Goal: Task Accomplishment & Management: Use online tool/utility

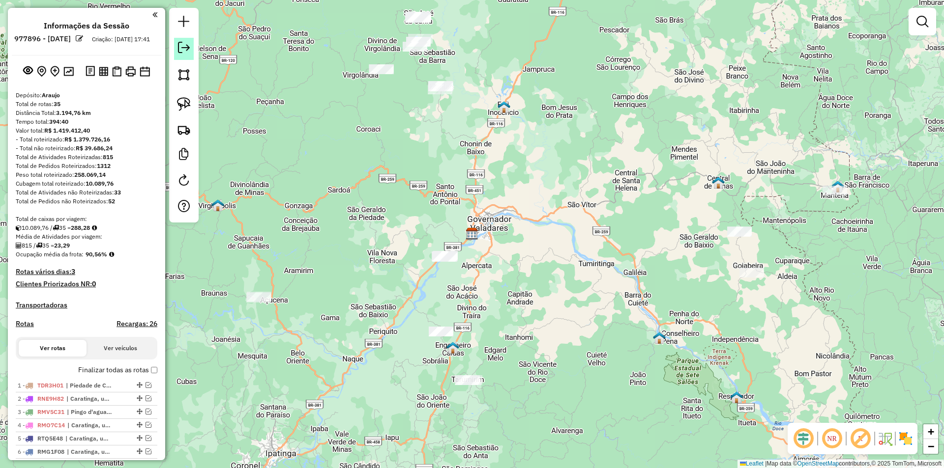
click at [186, 50] on em at bounding box center [184, 48] width 12 height 12
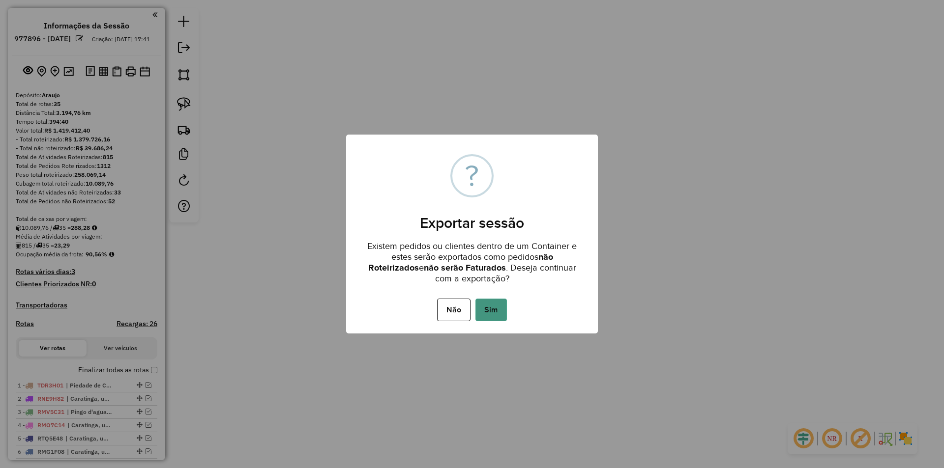
click at [482, 308] on button "Sim" at bounding box center [490, 310] width 31 height 23
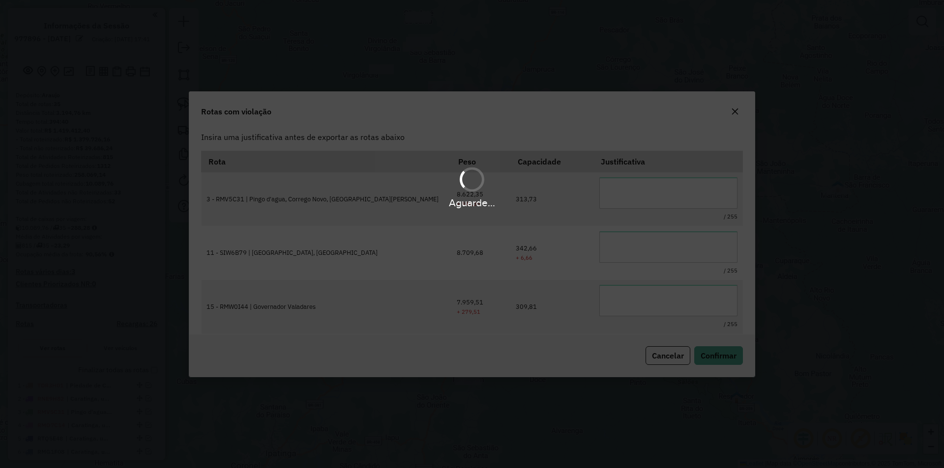
type textarea "**********"
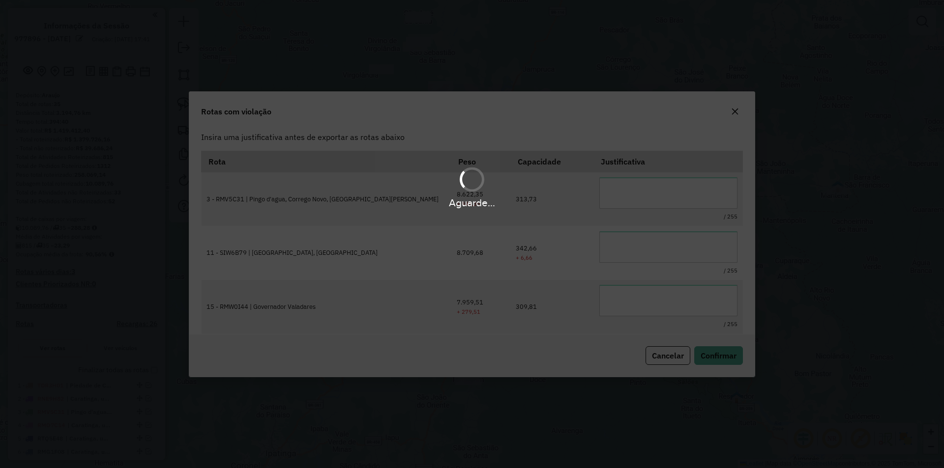
type textarea "**********"
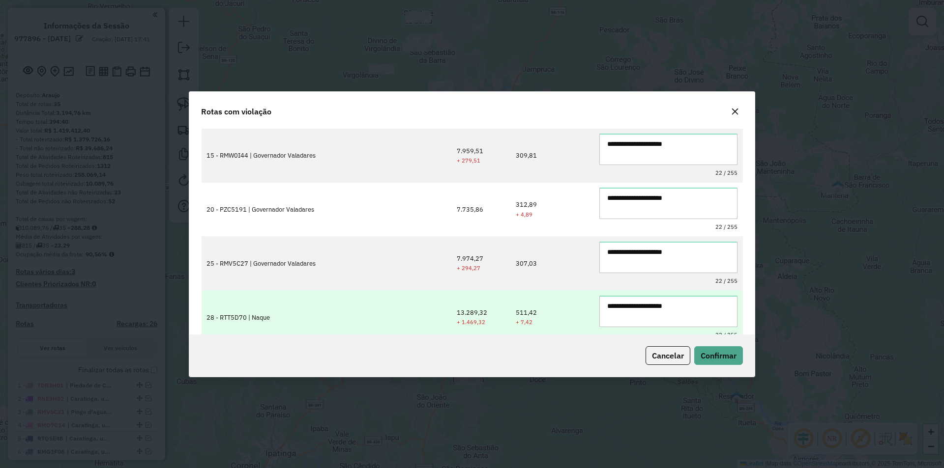
scroll to position [269, 0]
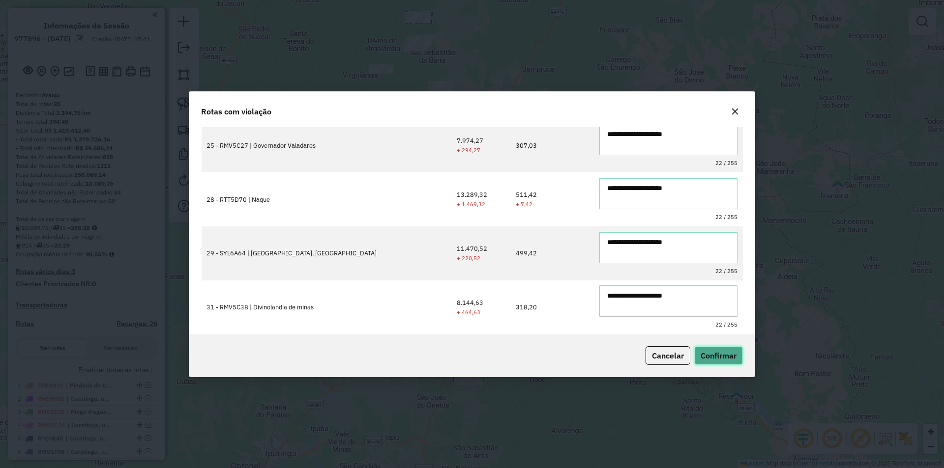
click at [718, 360] on span "Confirmar" at bounding box center [718, 356] width 36 height 10
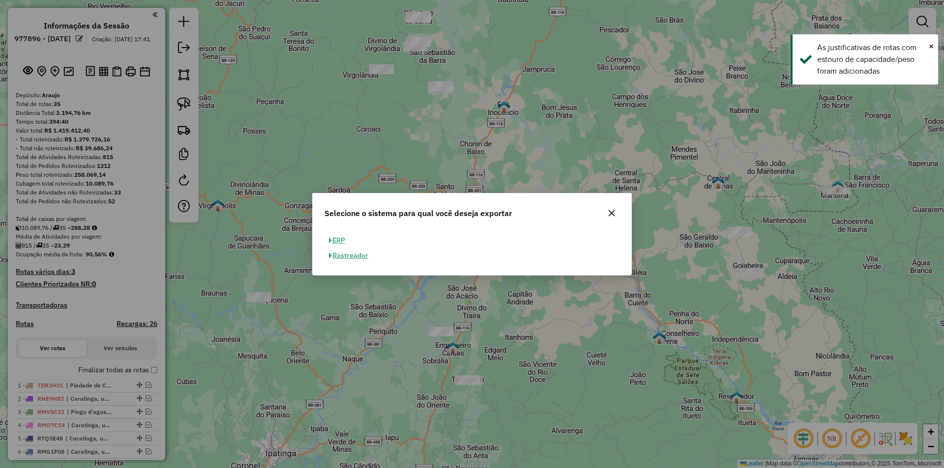
click at [340, 239] on button "ERP" at bounding box center [336, 240] width 25 height 15
select select "**"
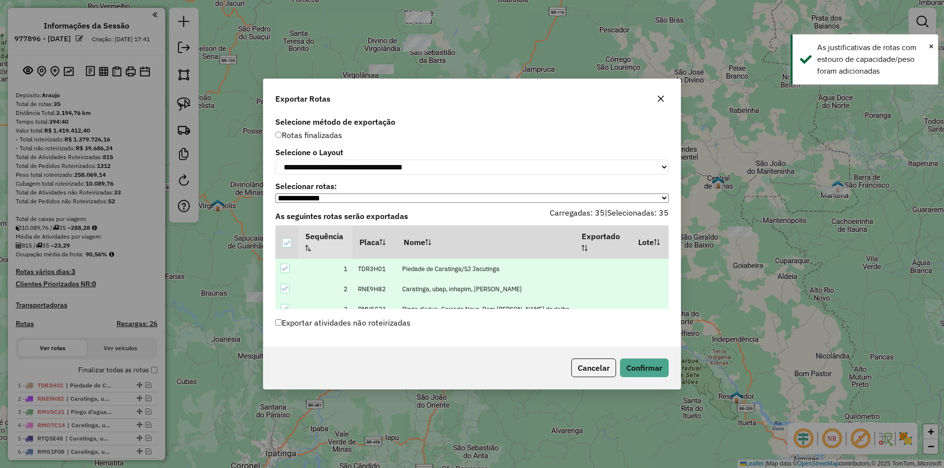
click at [363, 326] on label "Exportar atividades não roteirizadas" at bounding box center [342, 323] width 135 height 19
click at [645, 382] on div "Cancelar Confirmar" at bounding box center [471, 368] width 417 height 42
click at [646, 377] on button "Confirmar" at bounding box center [644, 368] width 49 height 19
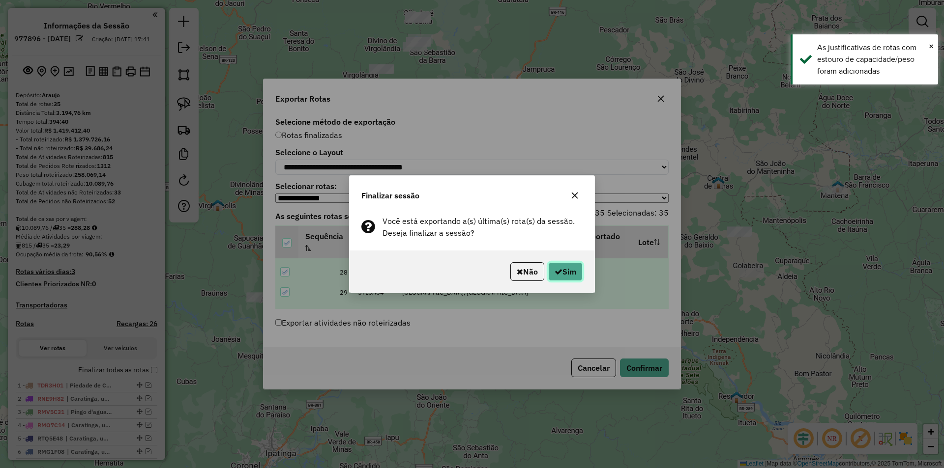
click at [575, 272] on button "Sim" at bounding box center [565, 271] width 34 height 19
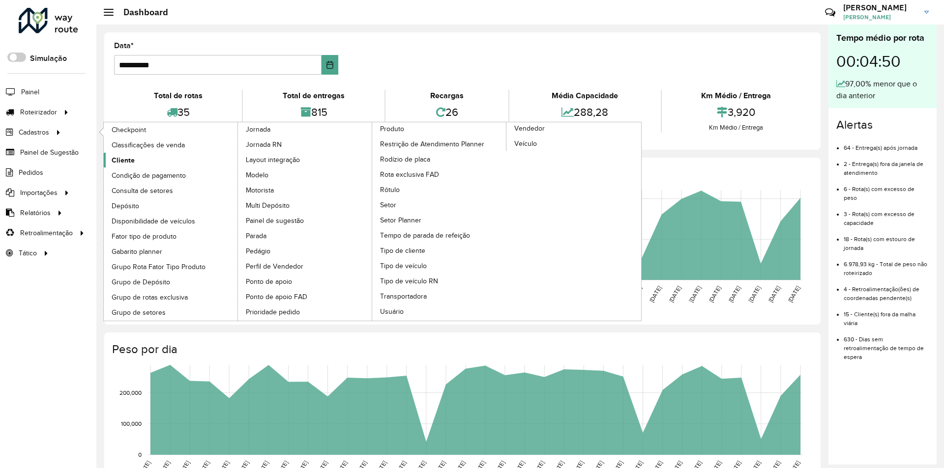
click at [143, 162] on link "Cliente" at bounding box center [171, 160] width 135 height 15
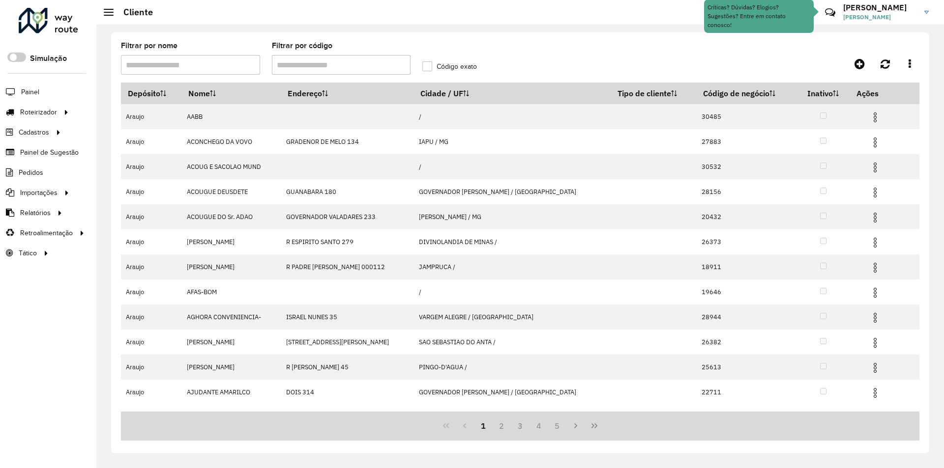
click at [407, 44] on div "Filtrar por código" at bounding box center [341, 58] width 139 height 32
click at [356, 54] on div "Filtrar por código" at bounding box center [341, 58] width 139 height 32
click at [364, 68] on input "Filtrar por código" at bounding box center [341, 65] width 139 height 20
paste input "*****"
type input "*****"
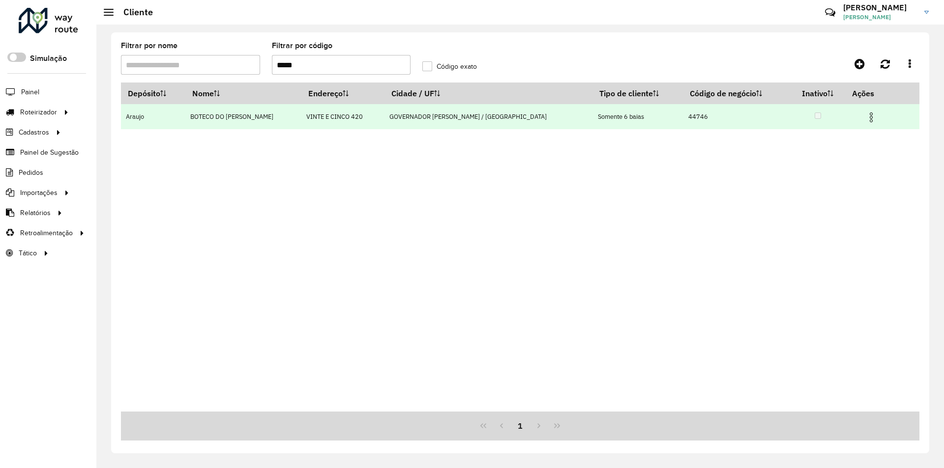
click at [865, 119] on img at bounding box center [871, 118] width 12 height 12
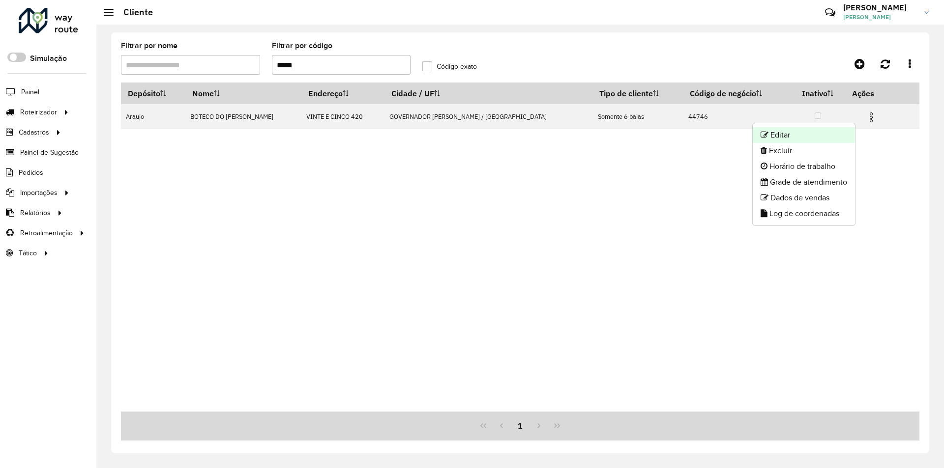
click at [805, 135] on li "Editar" at bounding box center [803, 135] width 102 height 16
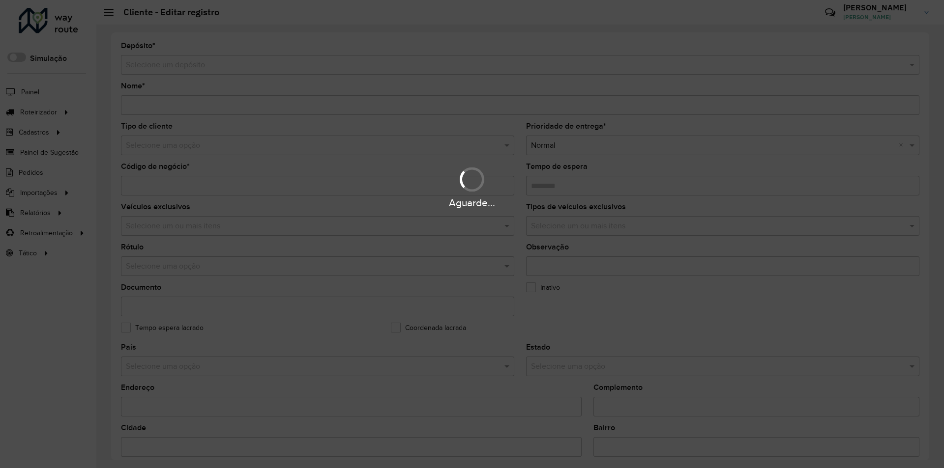
type input "**********"
type input "*****"
type input "********"
type input "**********"
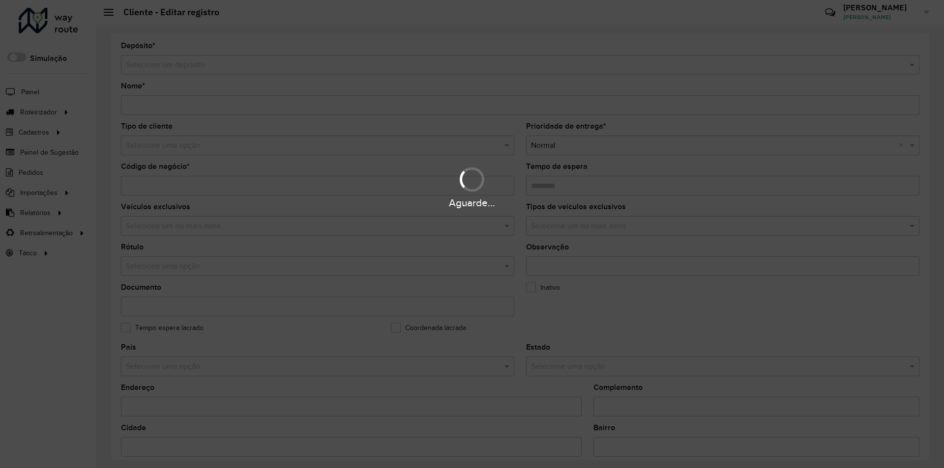
type input "**********"
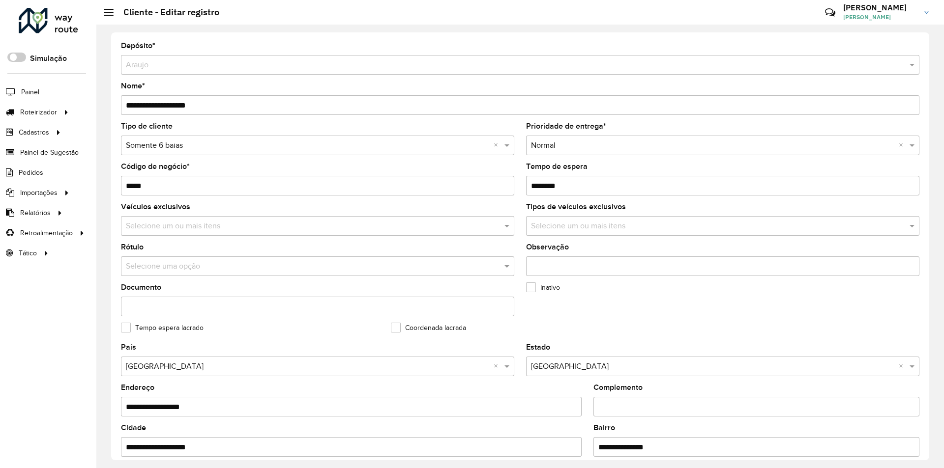
click at [216, 154] on div "Selecione uma opção × Somente 6 baias ×" at bounding box center [317, 146] width 393 height 20
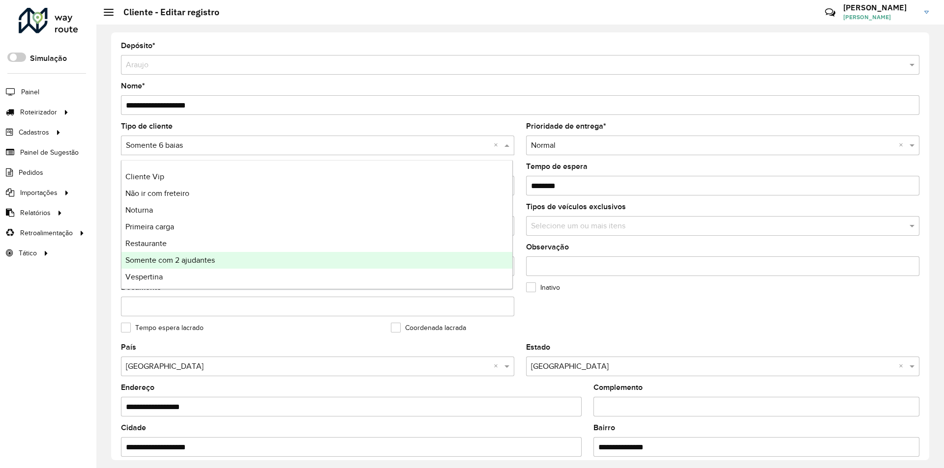
scroll to position [66, 0]
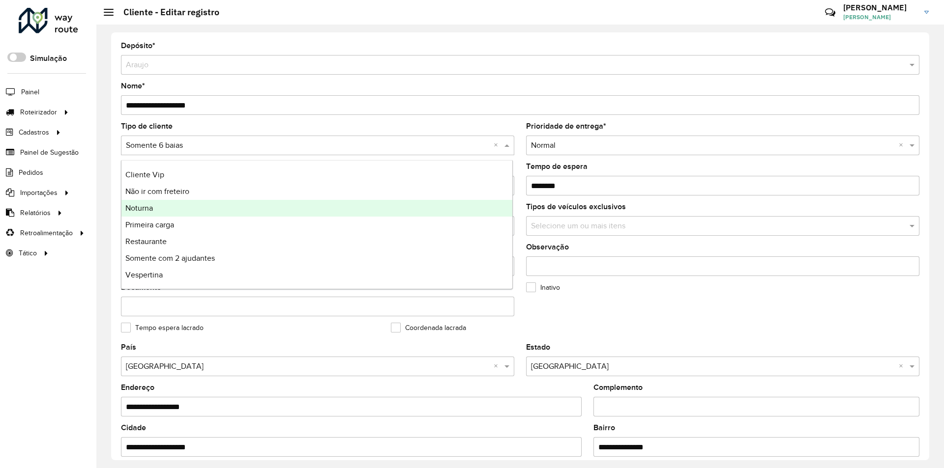
click at [178, 209] on div "Noturna" at bounding box center [316, 208] width 391 height 17
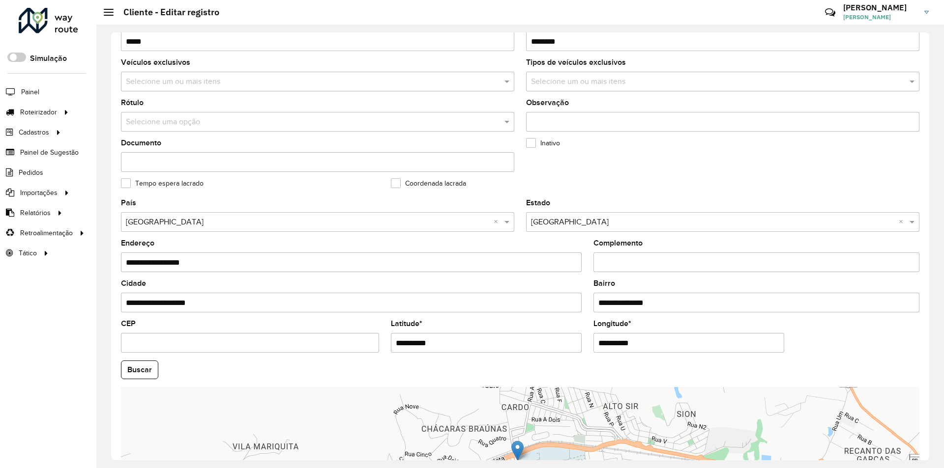
scroll to position [263, 0]
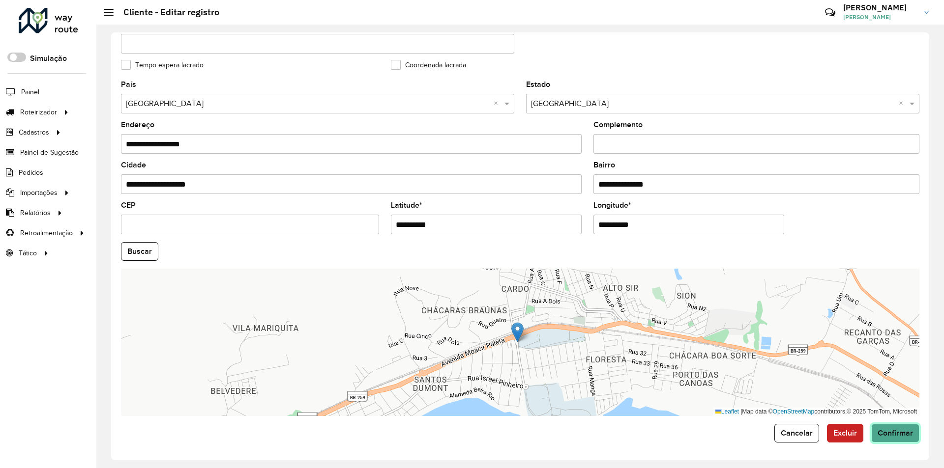
click at [886, 437] on span "Confirmar" at bounding box center [894, 433] width 35 height 8
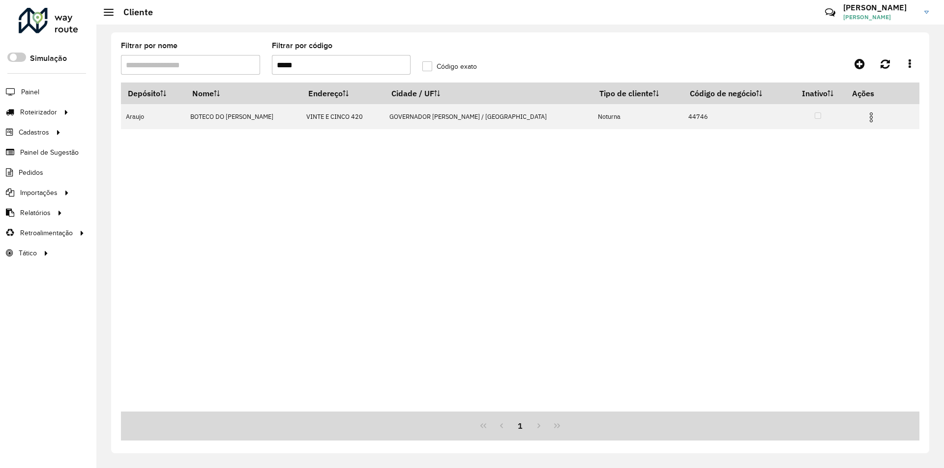
click at [799, 261] on div "Depósito Nome Endereço Cidade / UF Tipo de cliente Código de negócio Inativo Aç…" at bounding box center [520, 247] width 798 height 329
click at [287, 149] on div "Depósito Nome Endereço Cidade / UF Tipo de cliente Código de negócio Inativo Aç…" at bounding box center [520, 247] width 798 height 329
click at [175, 170] on div "Depósito Nome Endereço Cidade / UF Tipo de cliente Código de negócio Inativo Aç…" at bounding box center [520, 247] width 798 height 329
click at [332, 62] on input "*****" at bounding box center [341, 65] width 139 height 20
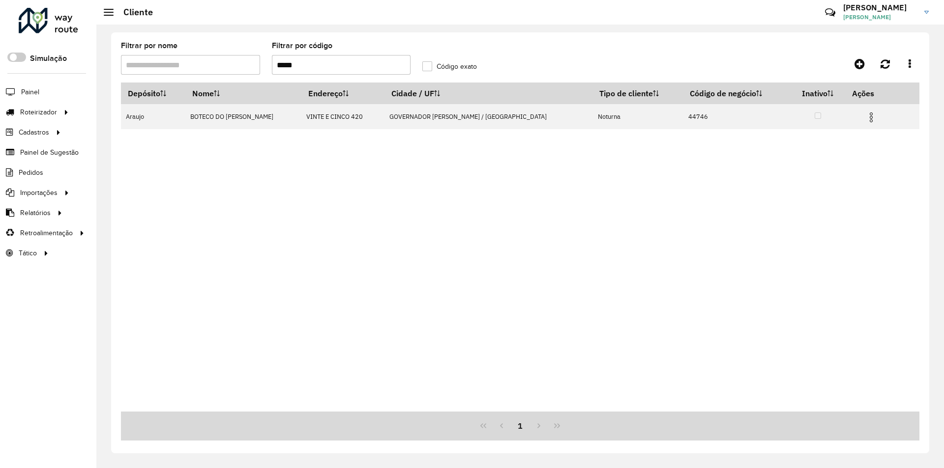
type input "*****"
click at [750, 275] on div "Depósito Nome Endereço Cidade / UF Tipo de cliente Código de negócio Inativo Aç…" at bounding box center [520, 247] width 798 height 329
drag, startPoint x: 484, startPoint y: 257, endPoint x: 458, endPoint y: 250, distance: 26.9
click at [484, 257] on div "Depósito Nome Endereço Cidade / UF Tipo de cliente Código de negócio Inativo Aç…" at bounding box center [520, 247] width 798 height 329
click at [442, 243] on div "Depósito Nome Endereço Cidade / UF Tipo de cliente Código de negócio Inativo Aç…" at bounding box center [520, 247] width 798 height 329
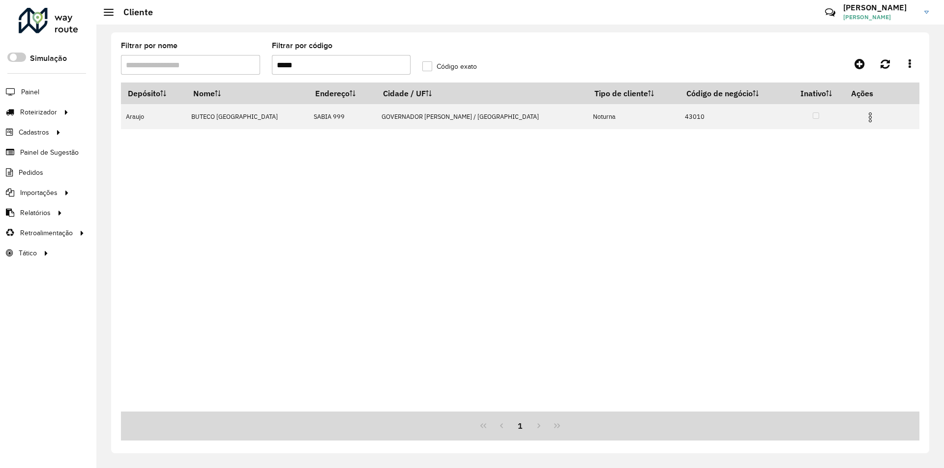
click at [419, 297] on div "Depósito Nome Endereço Cidade / UF Tipo de cliente Código de negócio Inativo Aç…" at bounding box center [520, 247] width 798 height 329
click at [381, 159] on div "Depósito Nome Endereço Cidade / UF Tipo de cliente Código de negócio Inativo Aç…" at bounding box center [520, 247] width 798 height 329
click at [134, 233] on span "Coordenadas" at bounding box center [133, 233] width 42 height 10
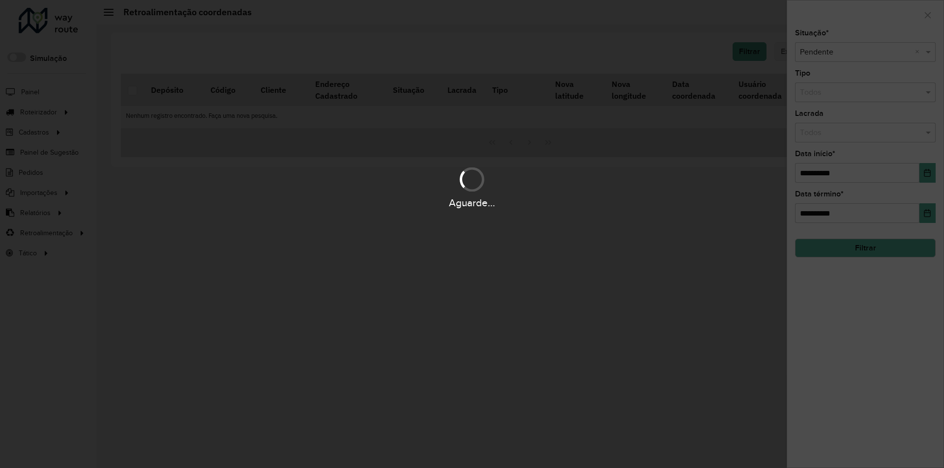
click at [837, 177] on div "Aguarde..." at bounding box center [472, 187] width 944 height 47
click at [837, 177] on hb-app "Aguarde... Pop-up bloqueado! Seu navegador bloqueou automáticamente a abertura …" at bounding box center [472, 234] width 944 height 468
click at [837, 177] on input "**********" at bounding box center [857, 173] width 124 height 20
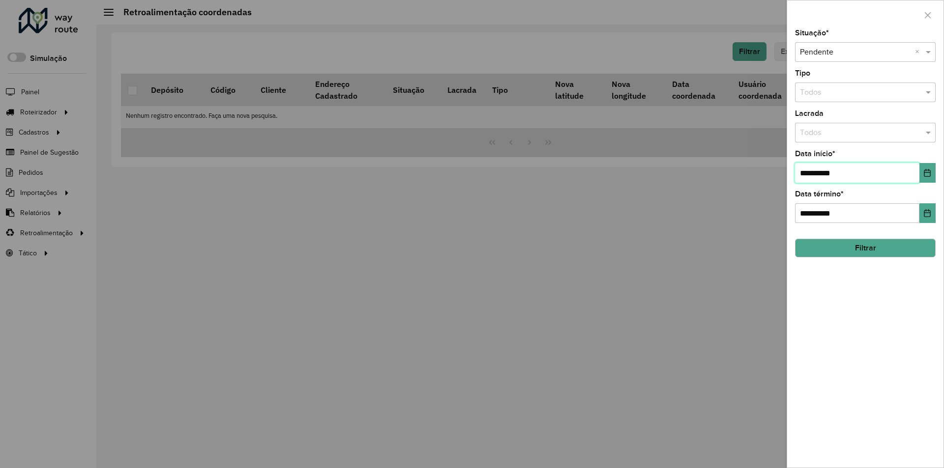
click at [837, 177] on input "**********" at bounding box center [857, 173] width 124 height 20
type input "**********"
click at [863, 205] on input "**********" at bounding box center [857, 213] width 124 height 20
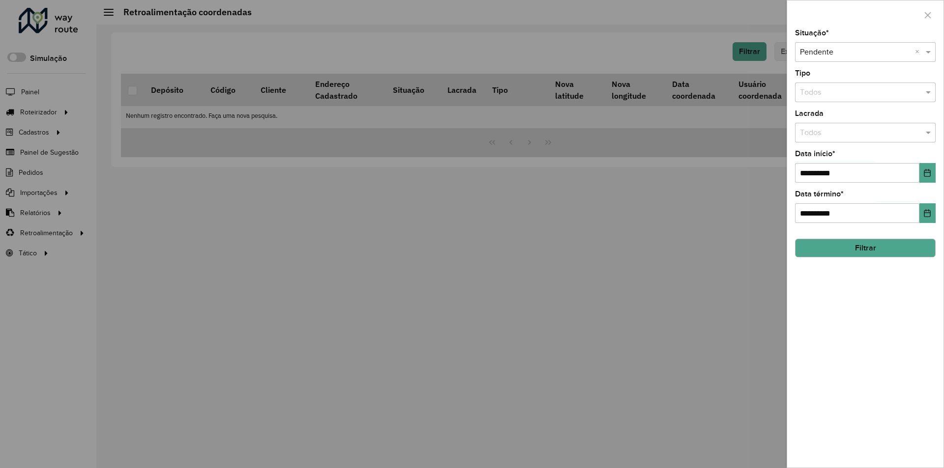
click at [864, 245] on button "Filtrar" at bounding box center [865, 248] width 141 height 19
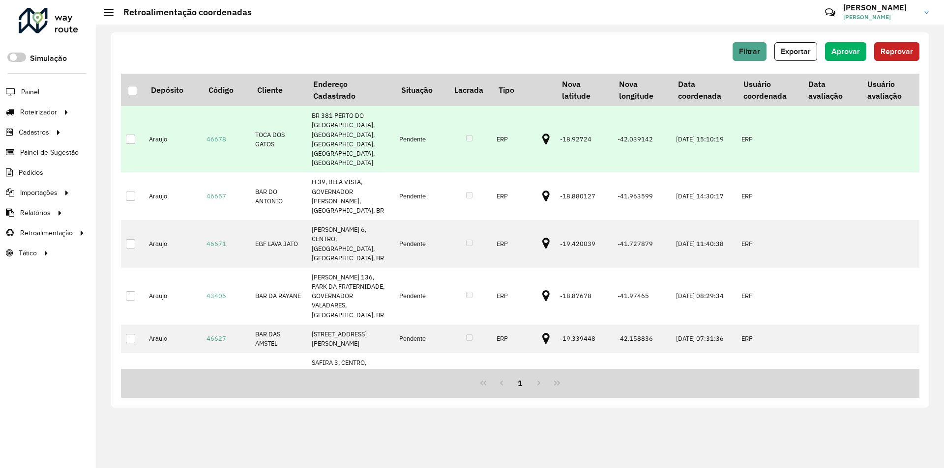
click at [542, 133] on icon at bounding box center [545, 139] width 7 height 13
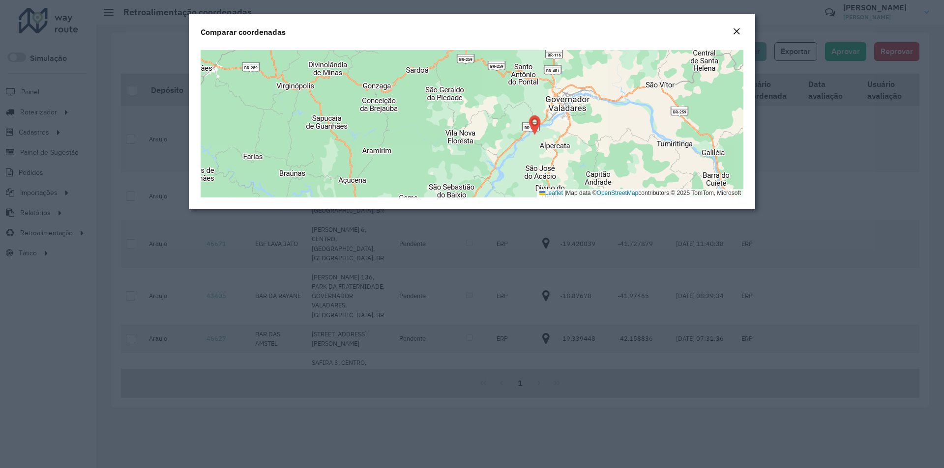
click at [585, 136] on div "Leaflet | Map data © OpenStreetMap contributors,© 2025 TomTom, Microsoft" at bounding box center [472, 123] width 543 height 147
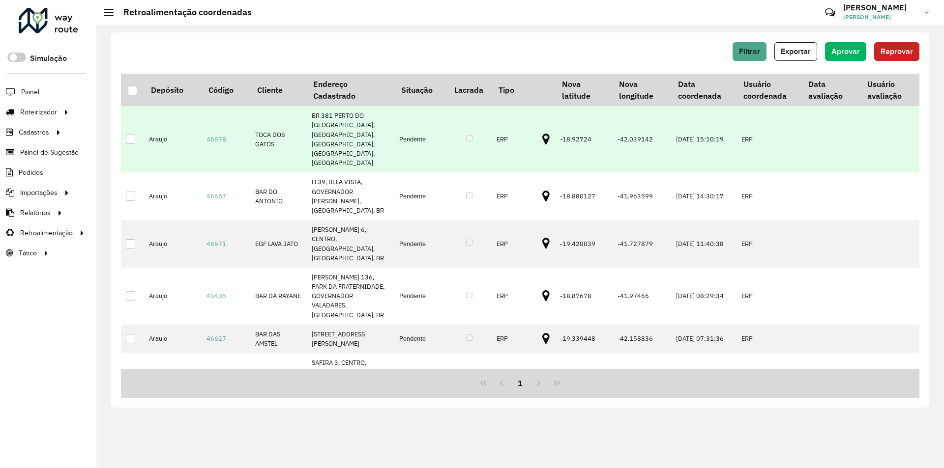
click at [542, 133] on icon at bounding box center [545, 139] width 7 height 13
click at [125, 126] on td at bounding box center [132, 139] width 23 height 66
click at [129, 135] on div at bounding box center [130, 139] width 9 height 9
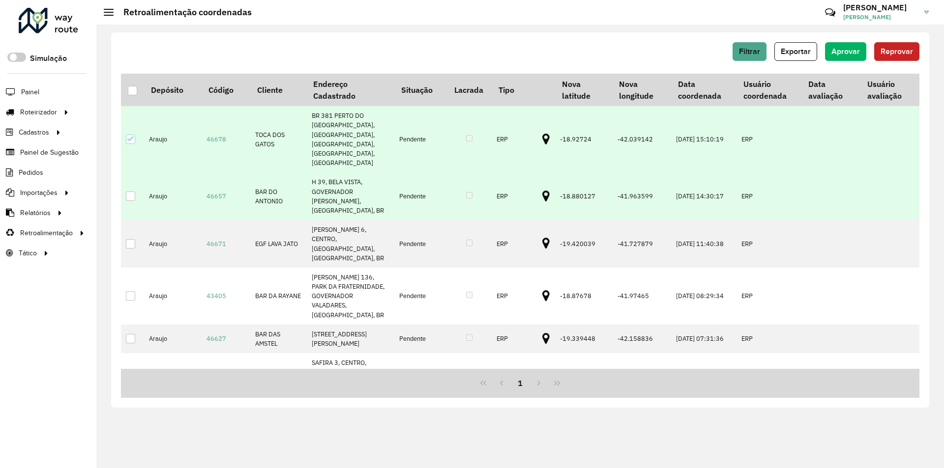
click at [542, 190] on icon at bounding box center [545, 196] width 7 height 13
click at [131, 192] on div at bounding box center [130, 196] width 9 height 9
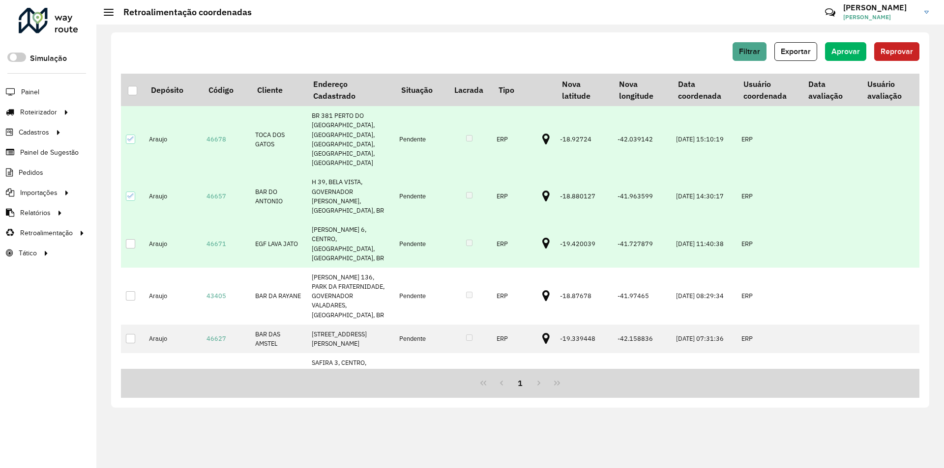
click at [542, 237] on icon at bounding box center [545, 243] width 7 height 13
click at [134, 239] on div at bounding box center [130, 243] width 9 height 9
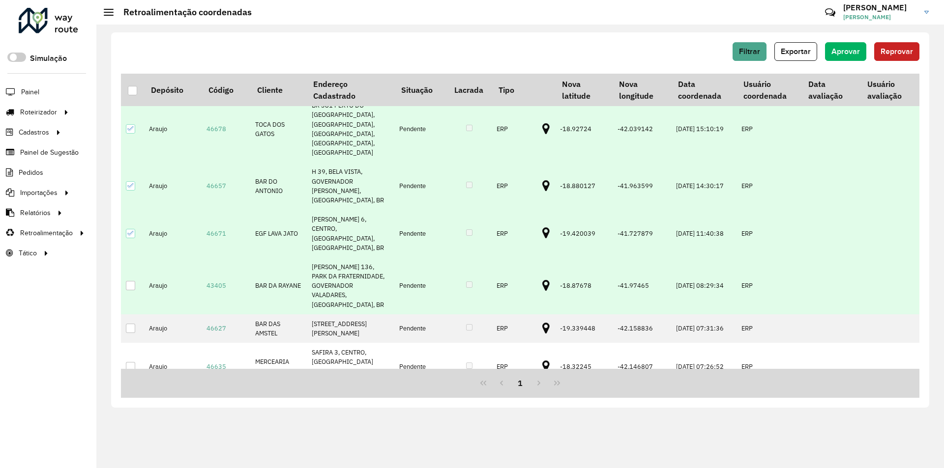
scroll to position [13, 0]
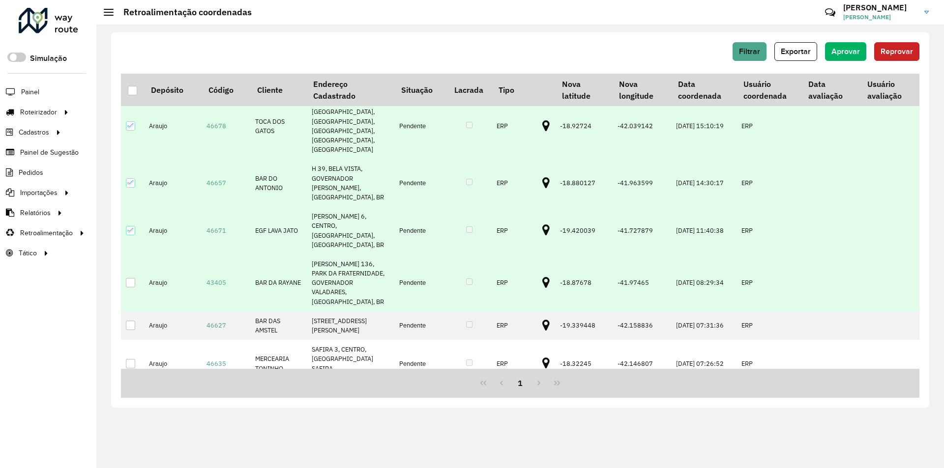
click at [542, 277] on icon at bounding box center [545, 283] width 7 height 13
click at [131, 278] on div at bounding box center [130, 282] width 9 height 9
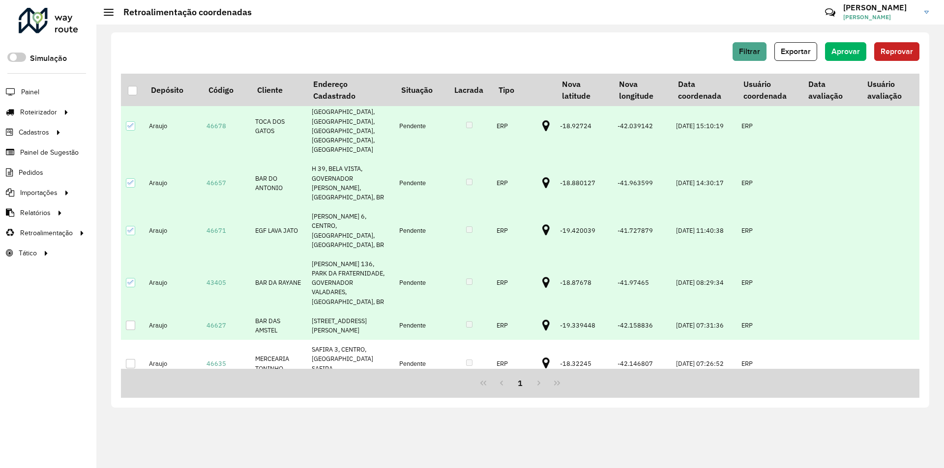
click at [542, 319] on icon at bounding box center [545, 325] width 7 height 13
click at [127, 321] on div at bounding box center [130, 325] width 9 height 9
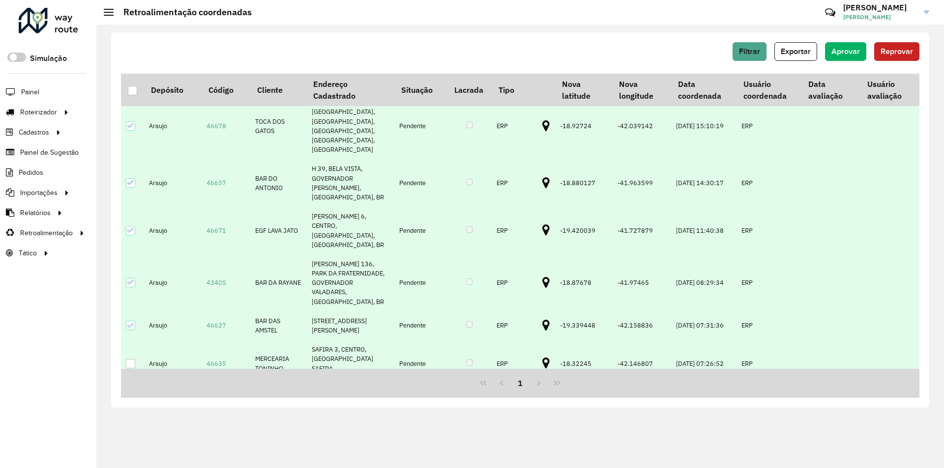
click at [542, 357] on icon at bounding box center [545, 363] width 7 height 13
click at [131, 359] on div at bounding box center [130, 363] width 9 height 9
click at [835, 50] on span "Aprovar" at bounding box center [845, 51] width 29 height 8
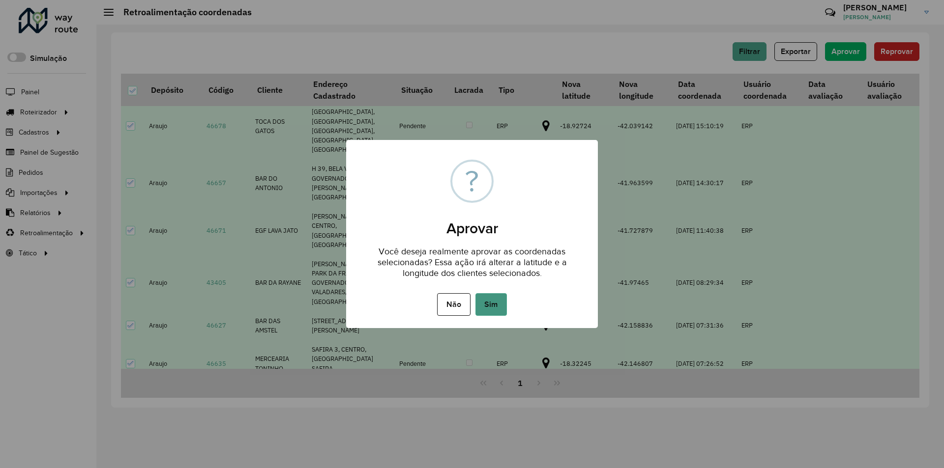
click at [488, 309] on button "Sim" at bounding box center [490, 304] width 31 height 23
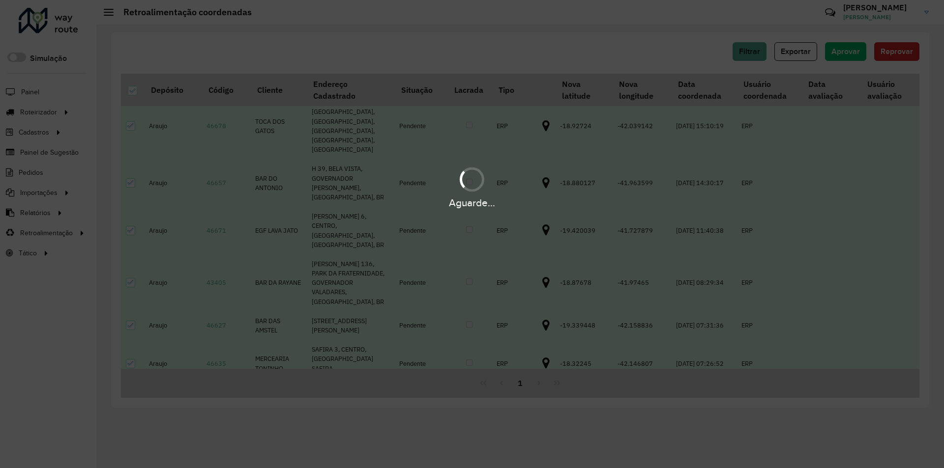
scroll to position [0, 0]
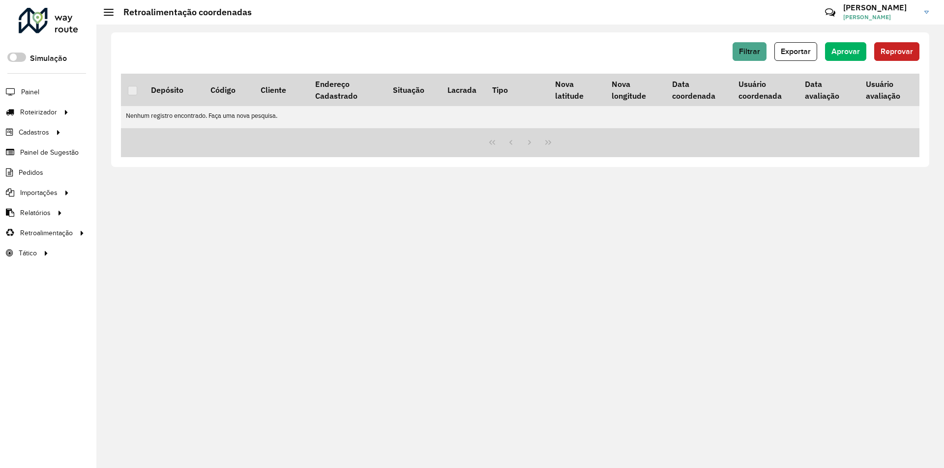
click at [18, 22] on div "Roteirizador AmbevTech" at bounding box center [48, 22] width 96 height 29
click at [29, 22] on div at bounding box center [48, 21] width 59 height 26
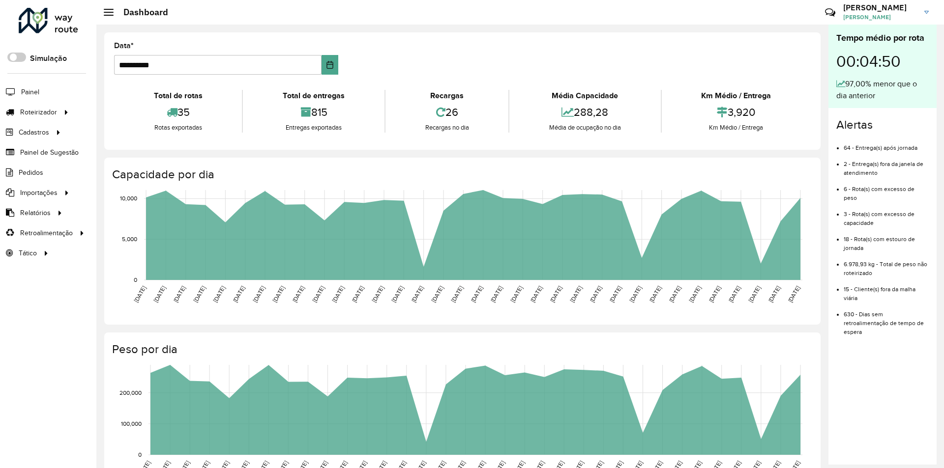
drag, startPoint x: 776, startPoint y: 155, endPoint x: 697, endPoint y: 160, distance: 79.3
click at [776, 155] on div "**********" at bounding box center [462, 354] width 732 height 658
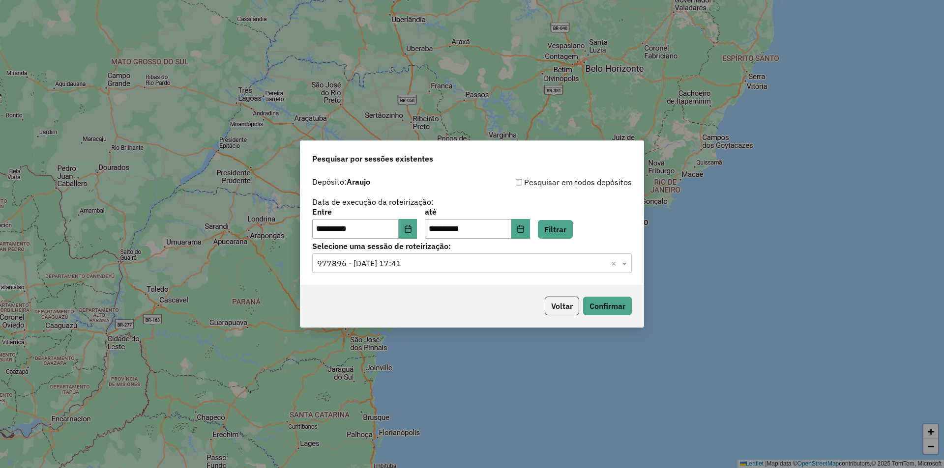
click at [569, 263] on input "text" at bounding box center [462, 264] width 290 height 12
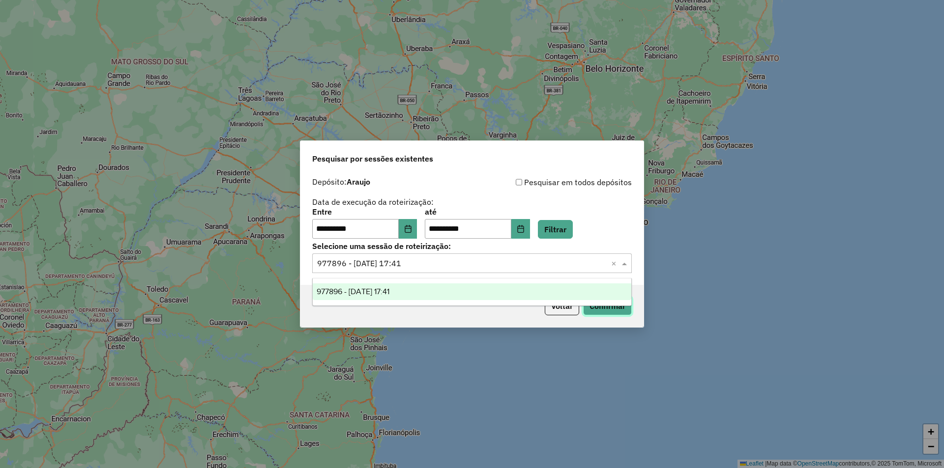
click at [608, 314] on button "Confirmar" at bounding box center [607, 306] width 49 height 19
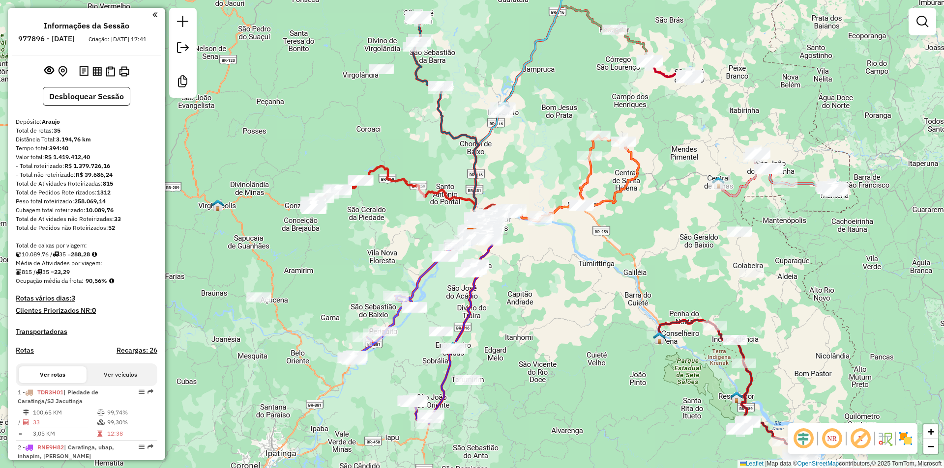
click at [616, 192] on icon at bounding box center [573, 179] width 131 height 86
select select "**********"
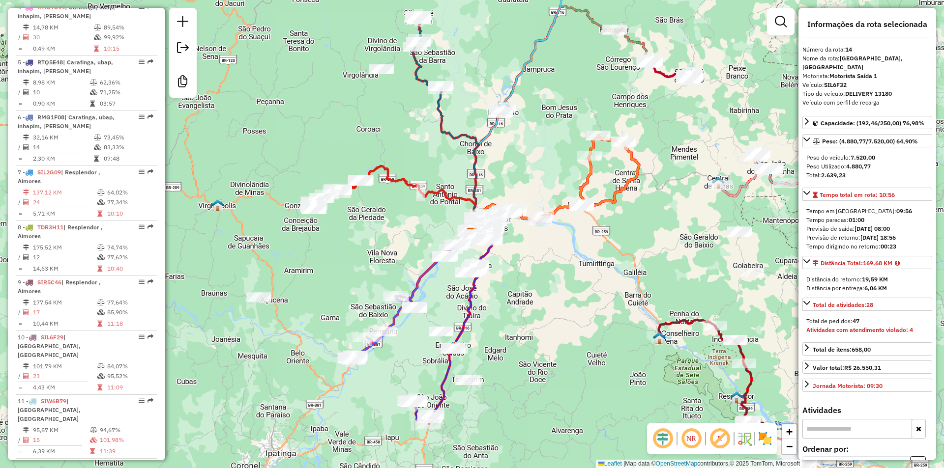
scroll to position [1103, 0]
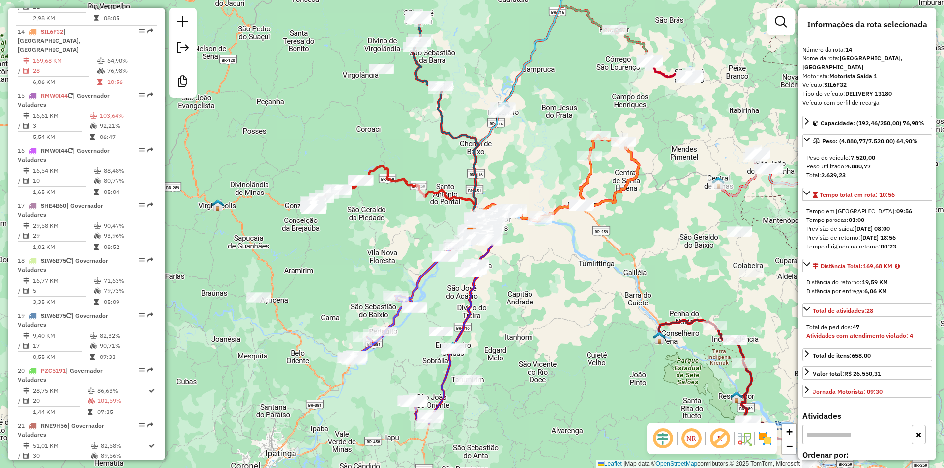
click at [442, 391] on icon at bounding box center [462, 321] width 60 height 188
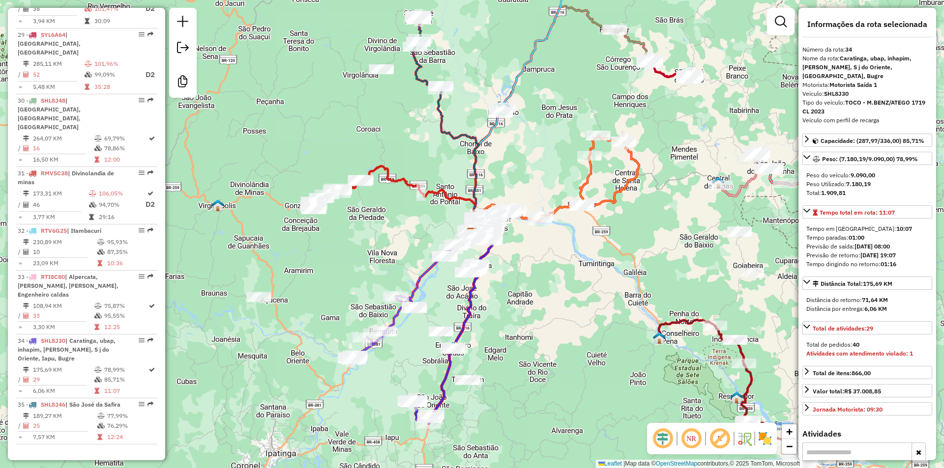
scroll to position [2040, 0]
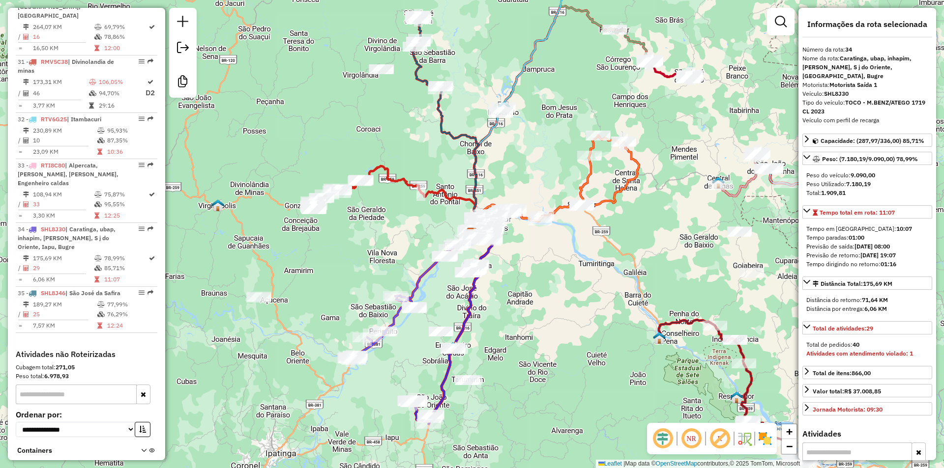
click at [444, 389] on icon at bounding box center [462, 321] width 60 height 188
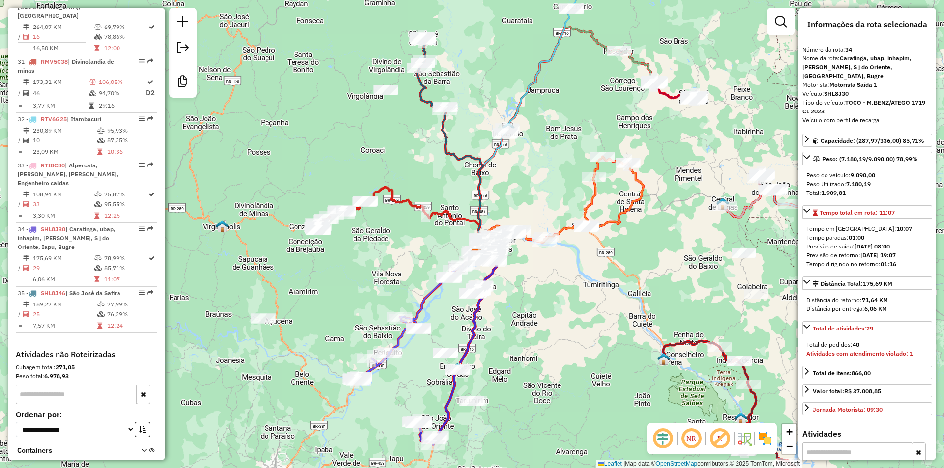
drag, startPoint x: 451, startPoint y: 44, endPoint x: 457, endPoint y: 69, distance: 26.2
click at [457, 69] on div "Janela de atendimento Grade de atendimento Capacidade Transportadoras Veículos …" at bounding box center [472, 234] width 944 height 468
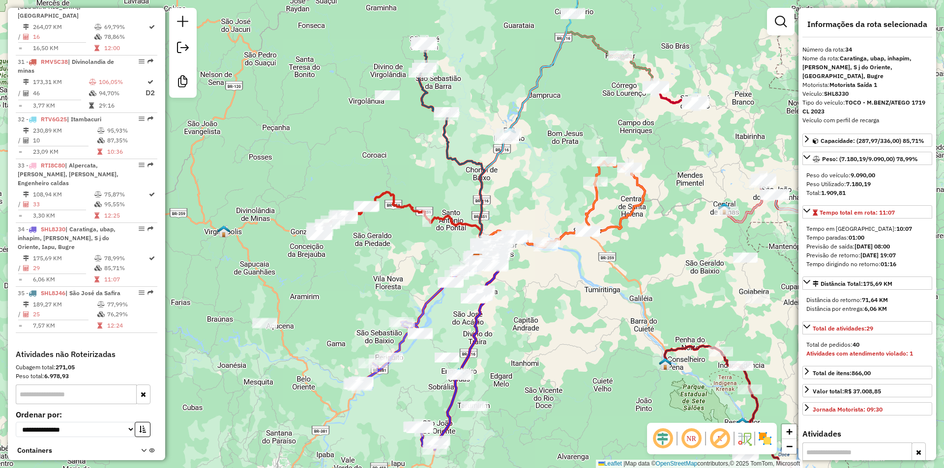
click at [430, 102] on icon at bounding box center [452, 152] width 66 height 217
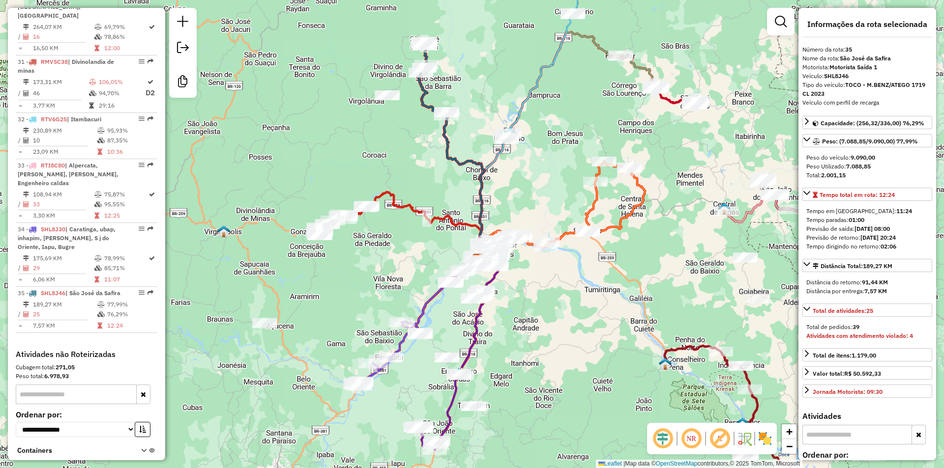
click at [391, 198] on icon at bounding box center [415, 226] width 138 height 68
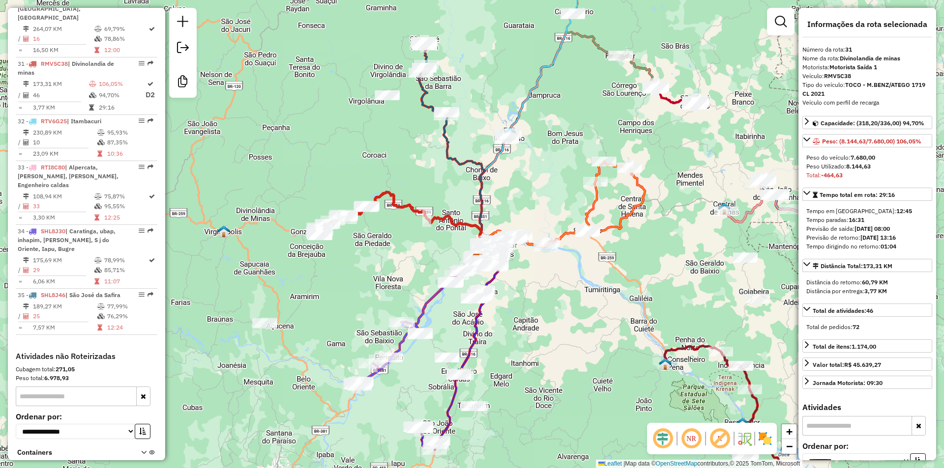
scroll to position [2034, 0]
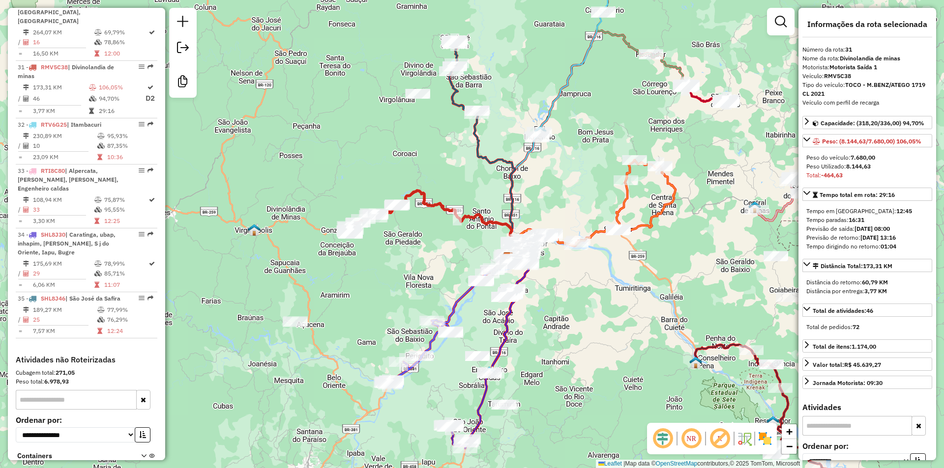
drag, startPoint x: 522, startPoint y: 185, endPoint x: 534, endPoint y: 185, distance: 12.3
click at [534, 185] on div "Rota 13 - Placa TDR3H08 23292 - BAR DO REMI Janela de atendimento Grade de aten…" at bounding box center [472, 234] width 944 height 468
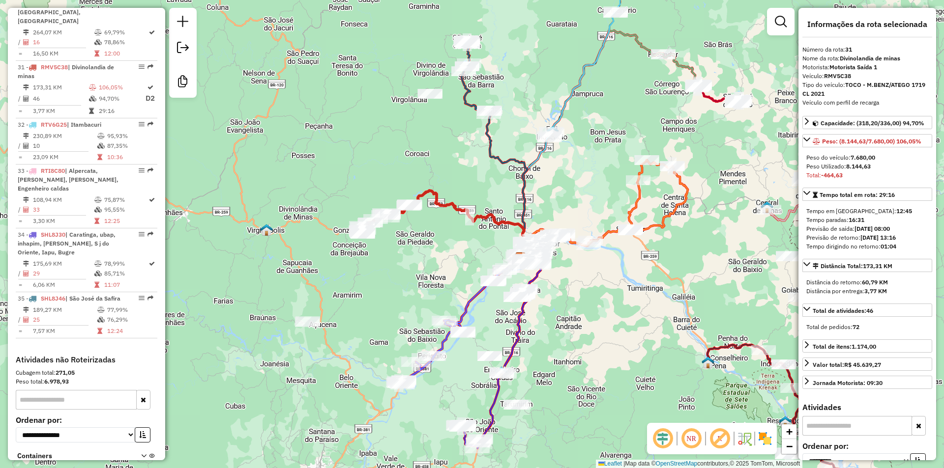
click at [450, 200] on icon at bounding box center [457, 225] width 138 height 68
click at [443, 343] on icon at bounding box center [452, 326] width 109 height 116
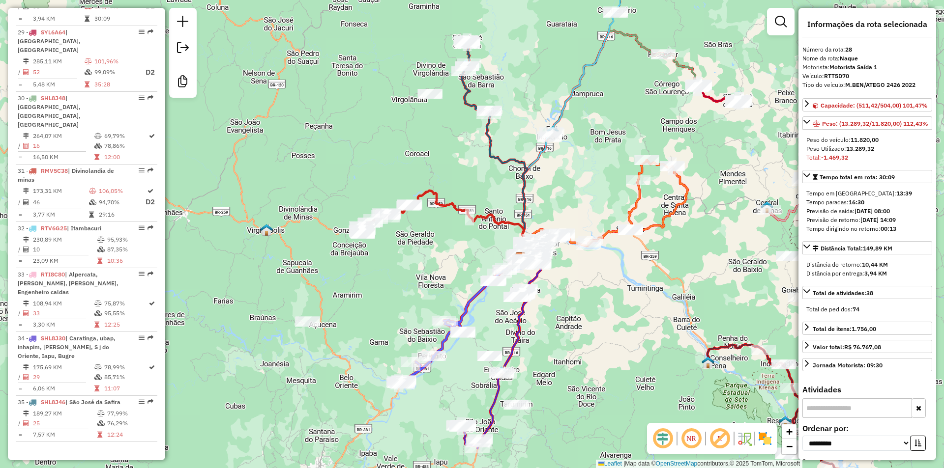
scroll to position [1874, 0]
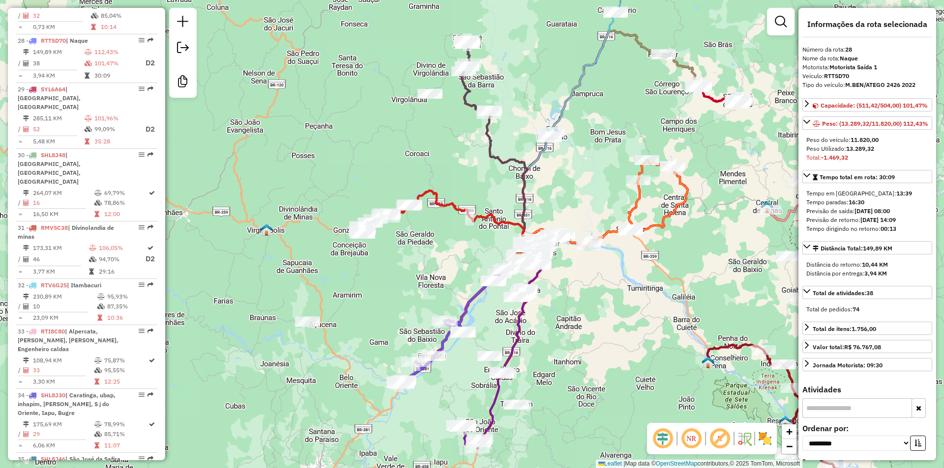
click at [462, 312] on icon at bounding box center [452, 326] width 109 height 116
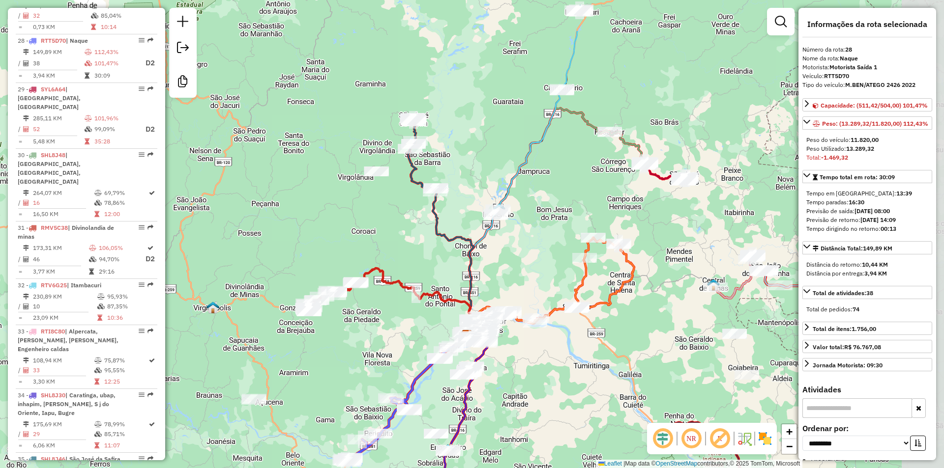
drag, startPoint x: 602, startPoint y: 192, endPoint x: 543, endPoint y: 276, distance: 102.7
click at [543, 278] on div "Janela de atendimento Grade de atendimento Capacidade Transportadoras Veículos …" at bounding box center [472, 234] width 944 height 468
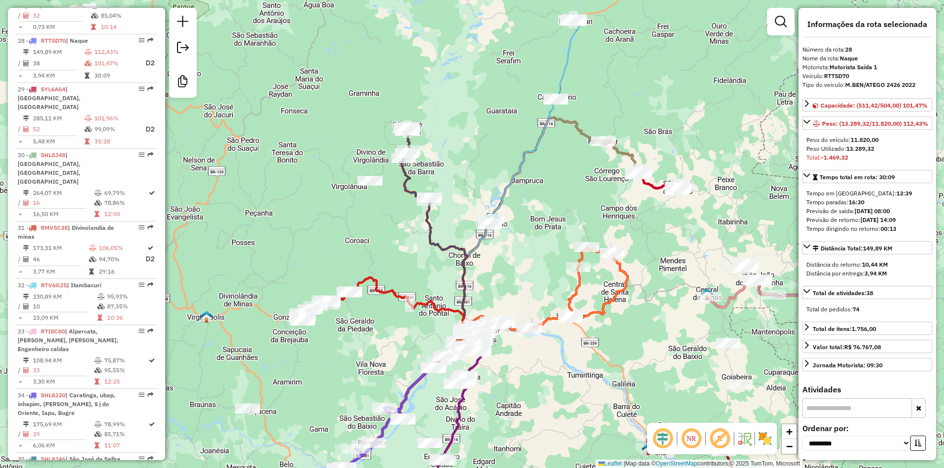
click at [658, 185] on icon at bounding box center [658, 181] width 42 height 19
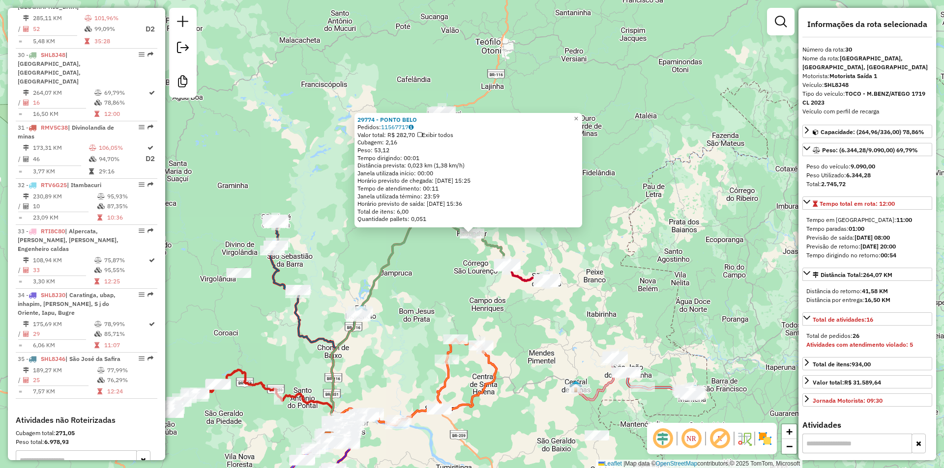
scroll to position [1979, 0]
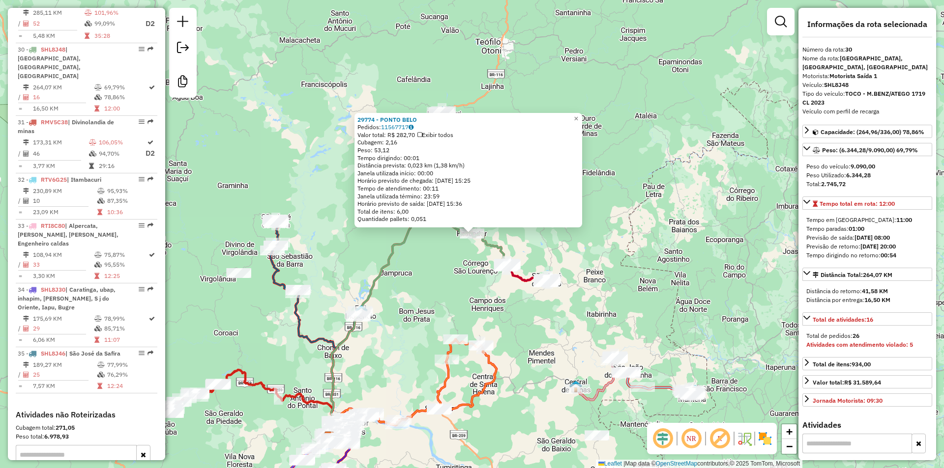
drag, startPoint x: 529, startPoint y: 325, endPoint x: 561, endPoint y: 334, distance: 33.0
click at [529, 325] on div "29774 - PONTO BELO Pedidos: 11567717 Valor total: R$ 282,70 Exibir todos Cubage…" at bounding box center [472, 234] width 944 height 468
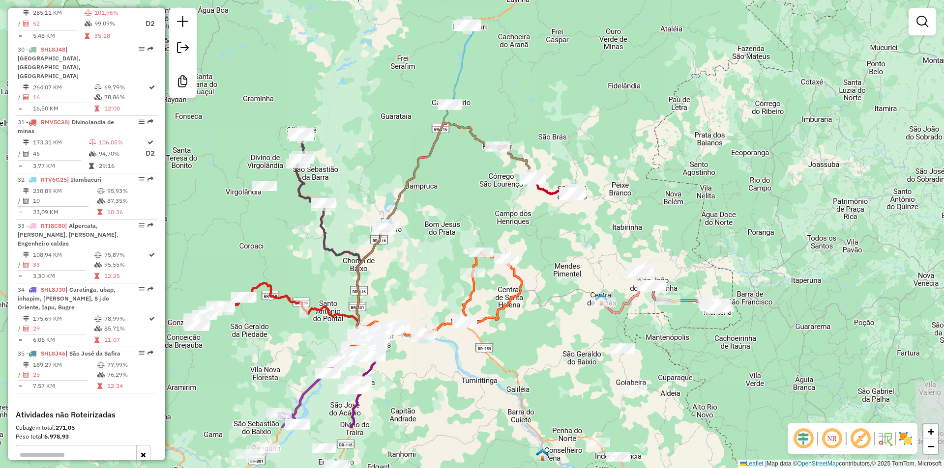
drag, startPoint x: 602, startPoint y: 252, endPoint x: 604, endPoint y: 244, distance: 8.0
click at [604, 244] on div "Janela de atendimento Grade de atendimento Capacidade Transportadoras Veículos …" at bounding box center [472, 234] width 944 height 468
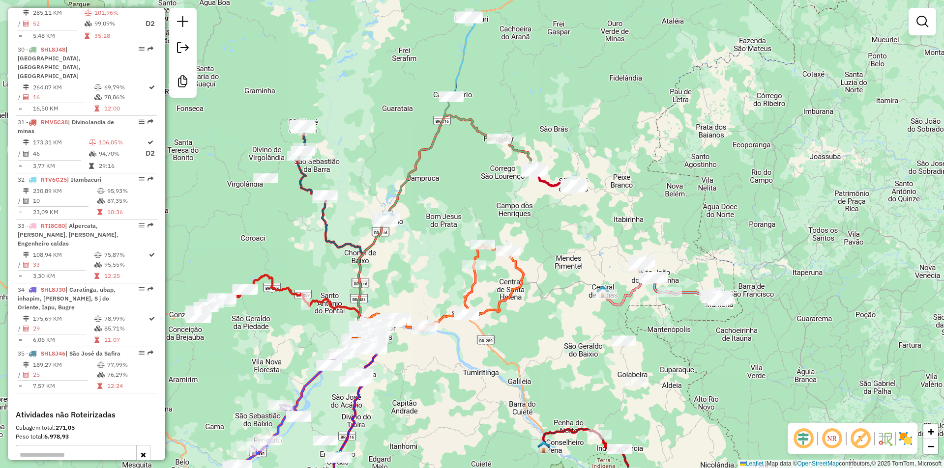
click at [528, 269] on div "Janela de atendimento Grade de atendimento Capacidade Transportadoras Veículos …" at bounding box center [472, 234] width 944 height 468
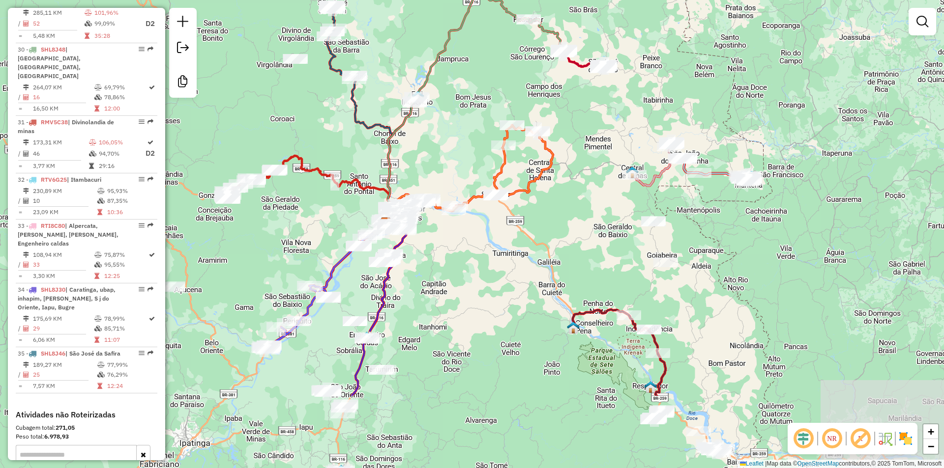
drag, startPoint x: 599, startPoint y: 276, endPoint x: 637, endPoint y: 144, distance: 137.7
click at [637, 144] on div "Janela de atendimento Grade de atendimento Capacidade Transportadoras Veículos …" at bounding box center [472, 234] width 944 height 468
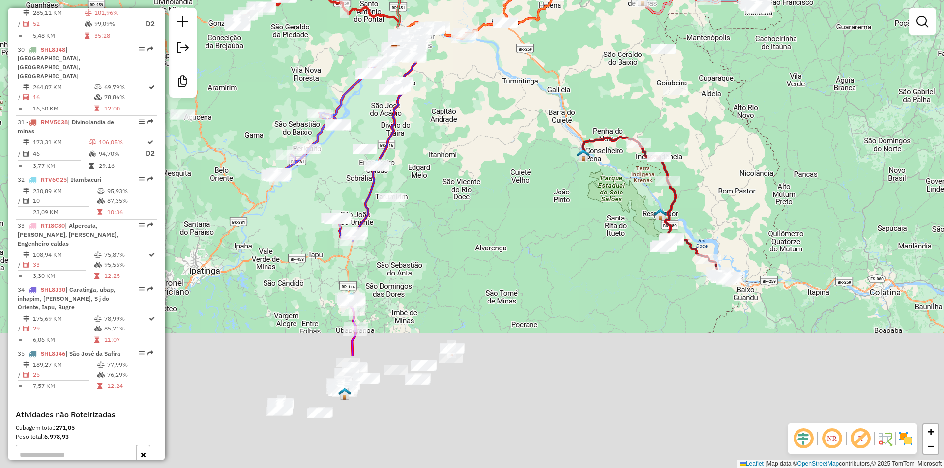
drag, startPoint x: 710, startPoint y: 303, endPoint x: 711, endPoint y: 131, distance: 172.0
click at [711, 131] on div "Janela de atendimento Grade de atendimento Capacidade Transportadoras Veículos …" at bounding box center [472, 234] width 944 height 468
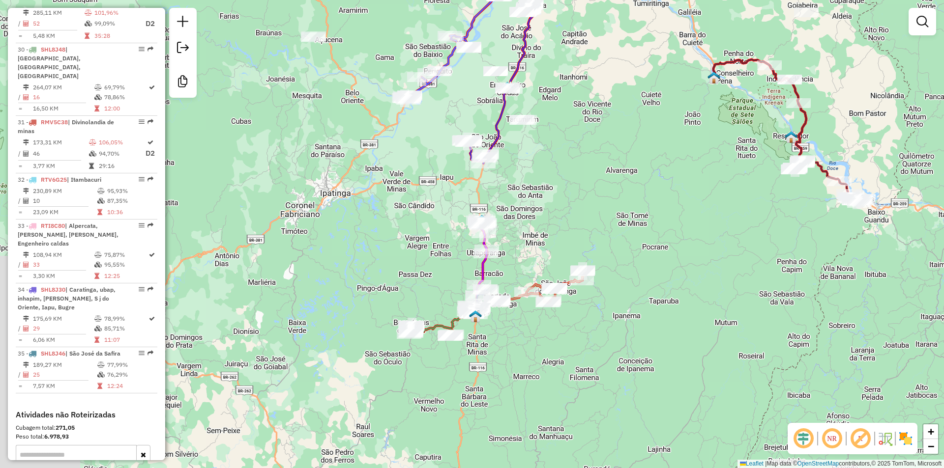
drag, startPoint x: 499, startPoint y: 329, endPoint x: 647, endPoint y: 252, distance: 166.6
click at [647, 252] on div "Janela de atendimento Grade de atendimento Capacidade Transportadoras Veículos …" at bounding box center [472, 234] width 944 height 468
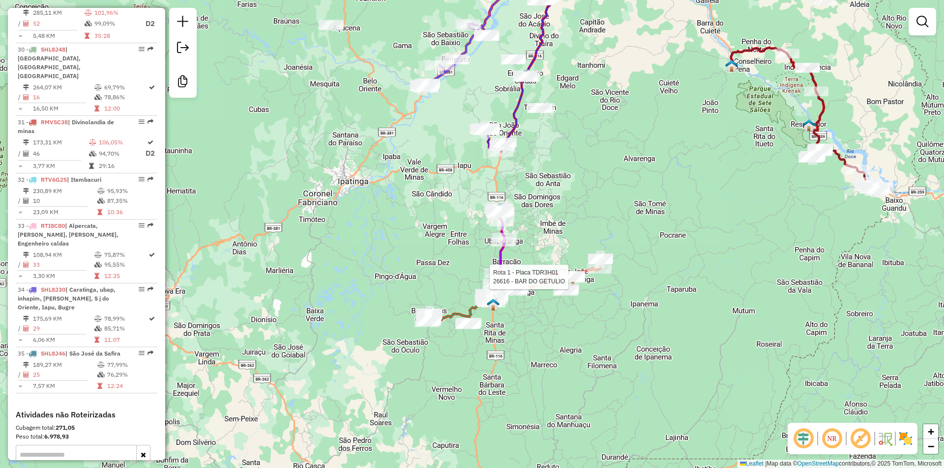
select select "**********"
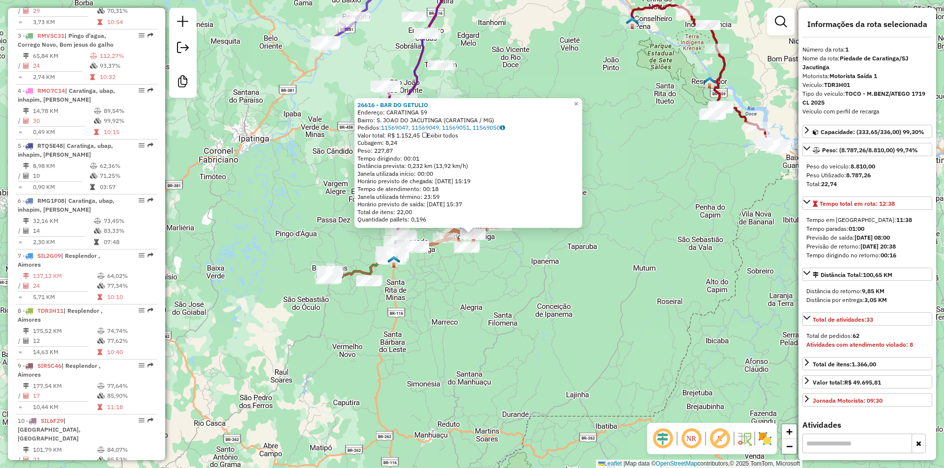
scroll to position [387, 0]
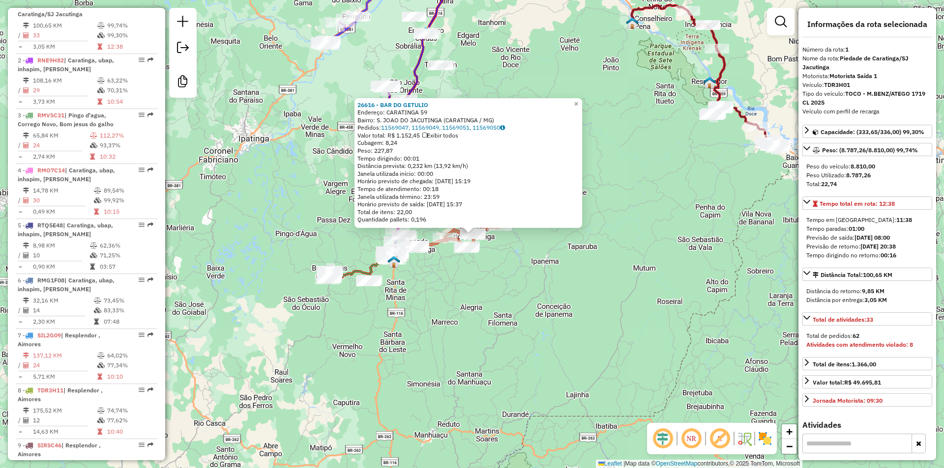
click at [383, 335] on div "26616 - BAR DO GETULIO Endereço: CARATINGA 59 Bairro: S. JOAO DO JACUTINGA (CAR…" at bounding box center [472, 234] width 944 height 468
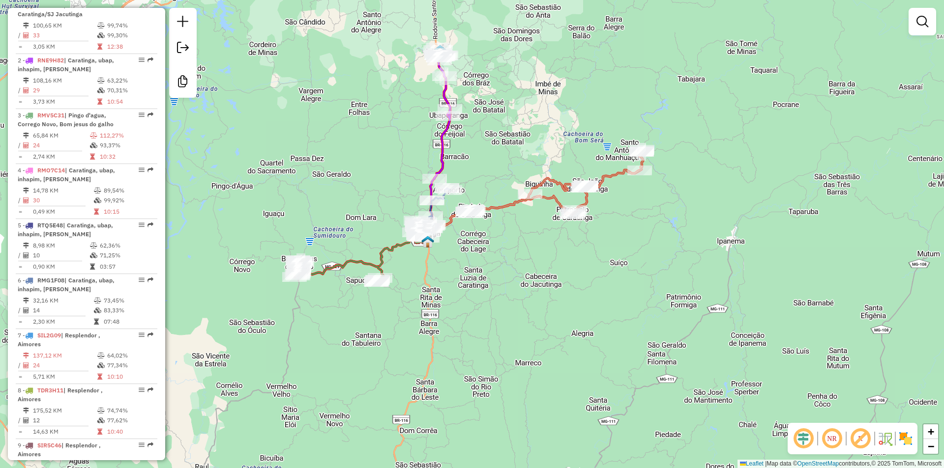
click at [347, 272] on div "Janela de atendimento Grade de atendimento Capacidade Transportadoras Veículos …" at bounding box center [472, 234] width 944 height 468
click at [347, 265] on icon at bounding box center [338, 271] width 89 height 22
select select "**********"
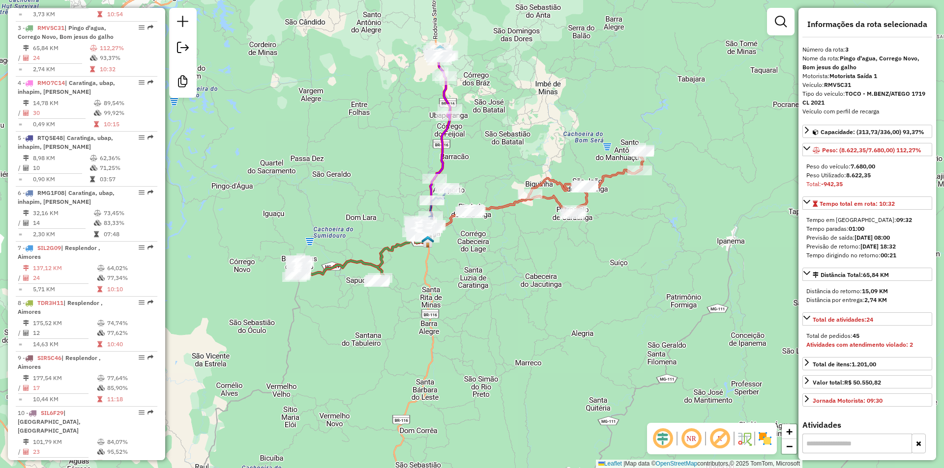
scroll to position [497, 0]
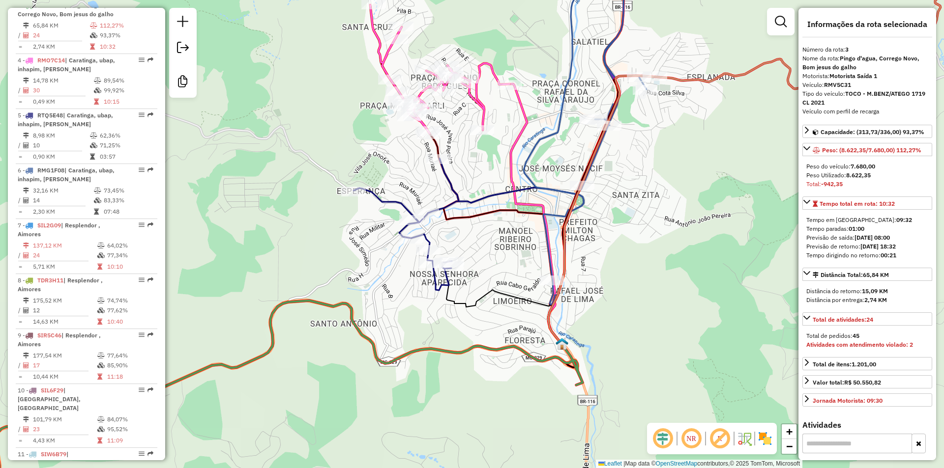
click at [387, 204] on icon at bounding box center [405, 225] width 105 height 132
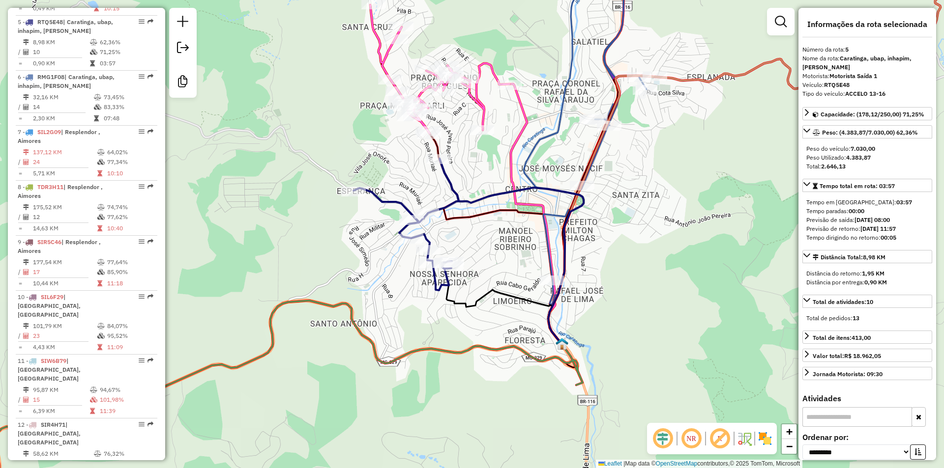
scroll to position [607, 0]
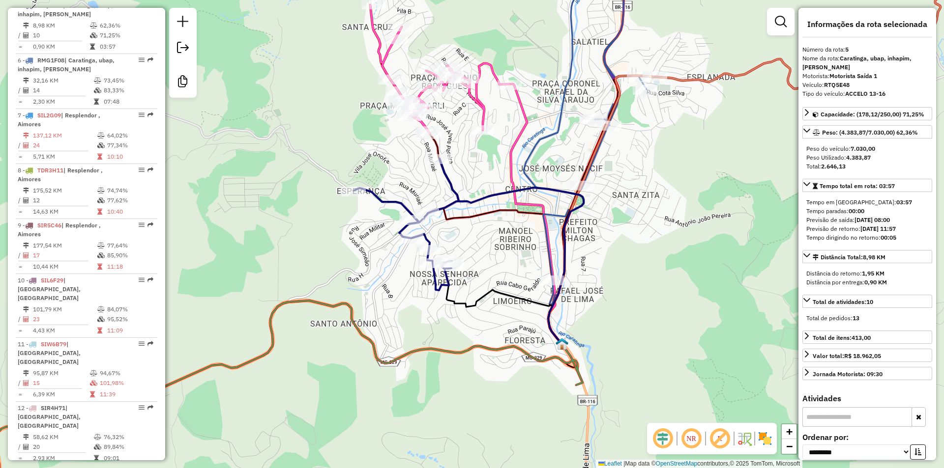
click at [466, 154] on div "Janela de atendimento Grade de atendimento Capacidade Transportadoras Veículos …" at bounding box center [472, 234] width 944 height 468
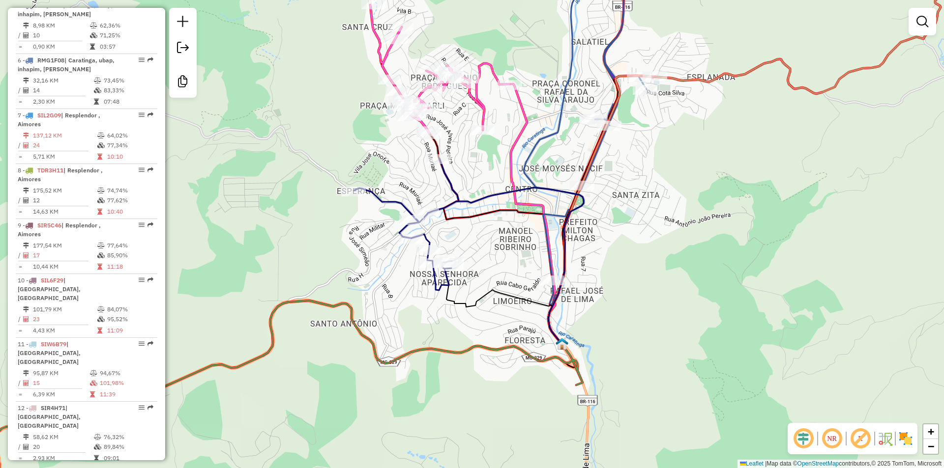
click at [483, 115] on icon at bounding box center [440, 69] width 140 height 129
select select "**********"
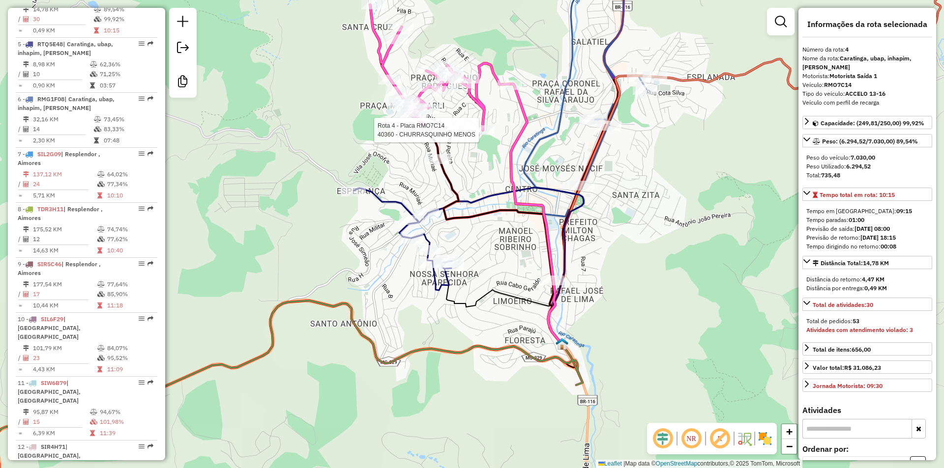
scroll to position [552, 0]
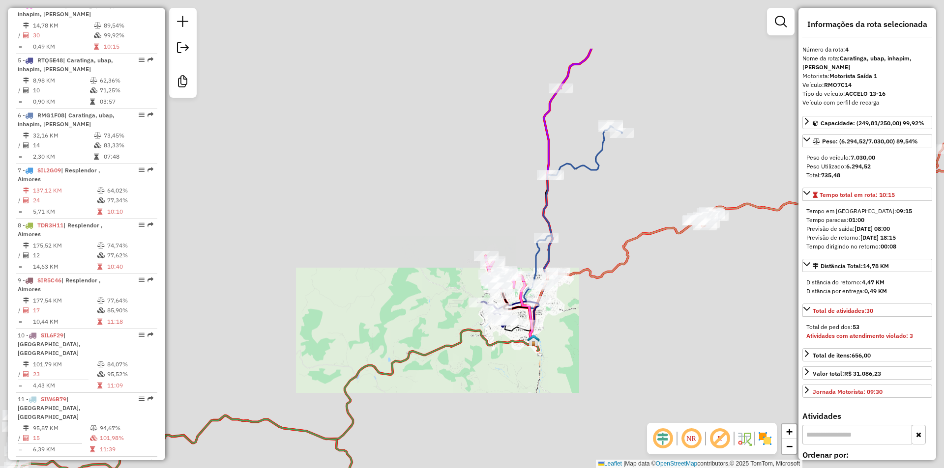
drag, startPoint x: 648, startPoint y: 325, endPoint x: 616, endPoint y: 134, distance: 193.4
click at [616, 386] on div "Janela de atendimento Grade de atendimento Capacidade Transportadoras Veículos …" at bounding box center [472, 234] width 944 height 468
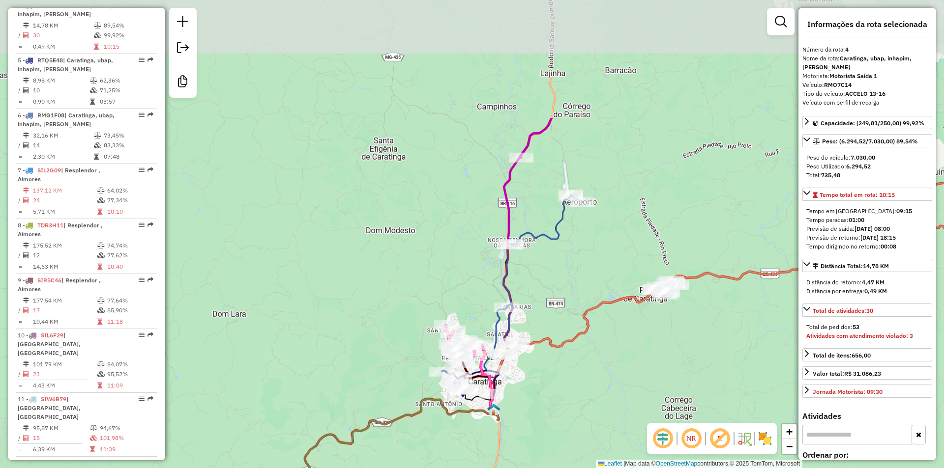
drag, startPoint x: 616, startPoint y: 132, endPoint x: 602, endPoint y: 243, distance: 112.0
click at [602, 243] on div "Janela de atendimento Grade de atendimento Capacidade Transportadoras Veículos …" at bounding box center [472, 234] width 944 height 468
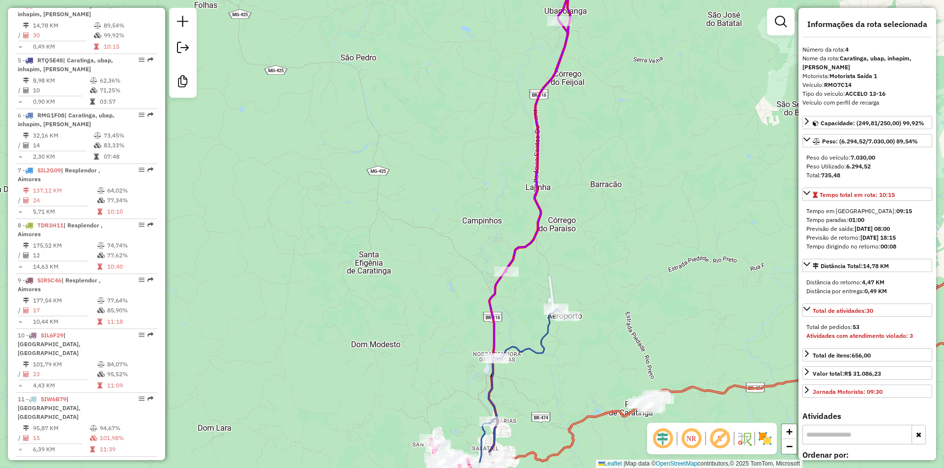
click at [496, 289] on icon at bounding box center [523, 234] width 94 height 562
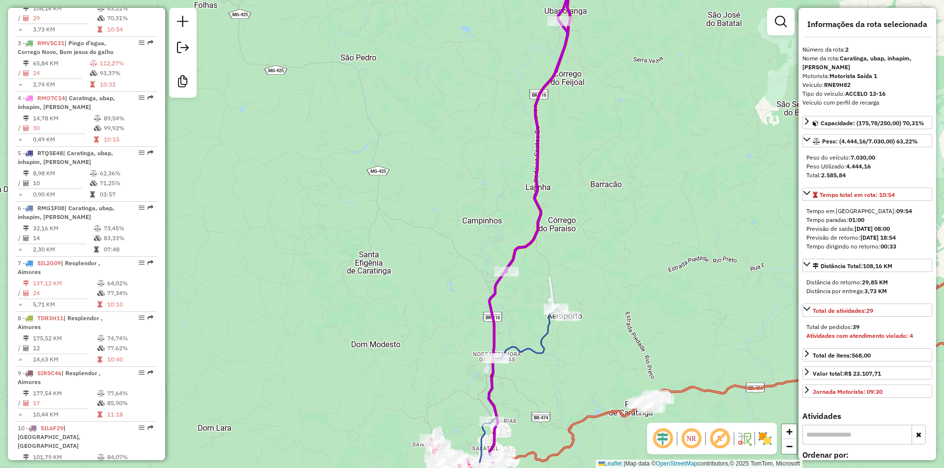
scroll to position [442, 0]
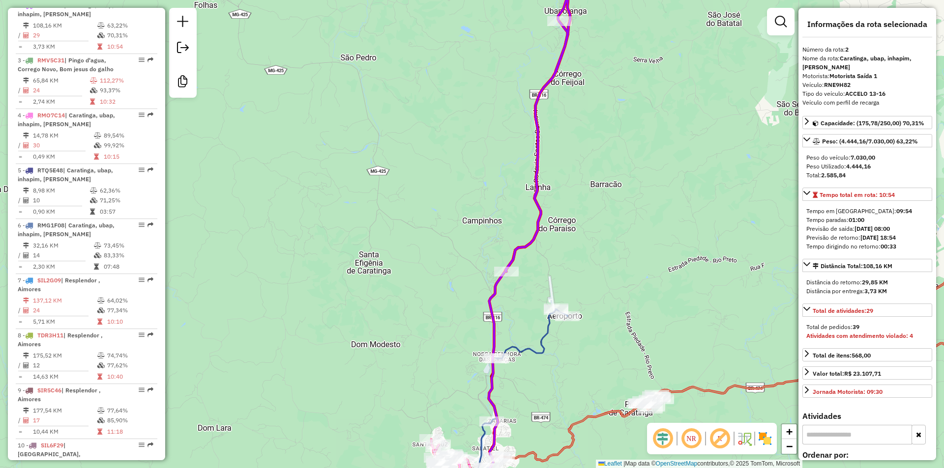
drag, startPoint x: 638, startPoint y: 249, endPoint x: 600, endPoint y: 381, distance: 137.8
click at [600, 381] on div "Janela de atendimento Grade de atendimento Capacidade Transportadoras Veículos …" at bounding box center [472, 234] width 944 height 468
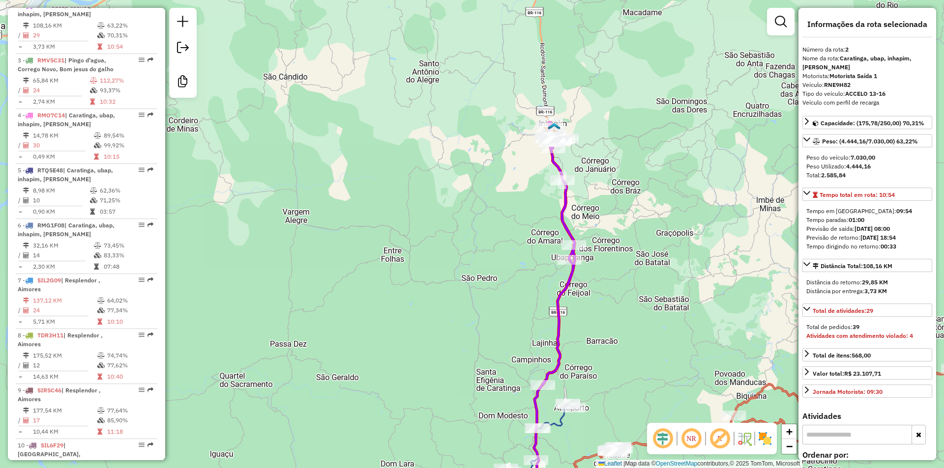
drag, startPoint x: 557, startPoint y: 417, endPoint x: 943, endPoint y: 318, distance: 397.8
click at [557, 417] on icon at bounding box center [550, 455] width 47 height 102
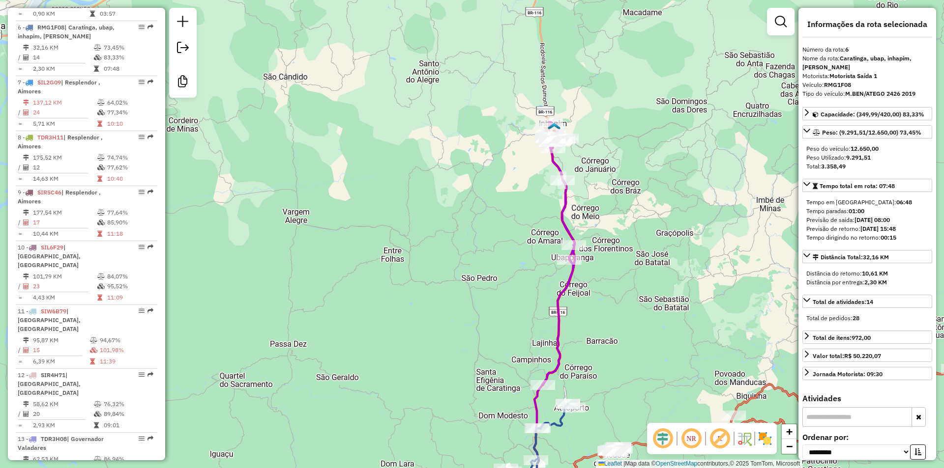
scroll to position [663, 0]
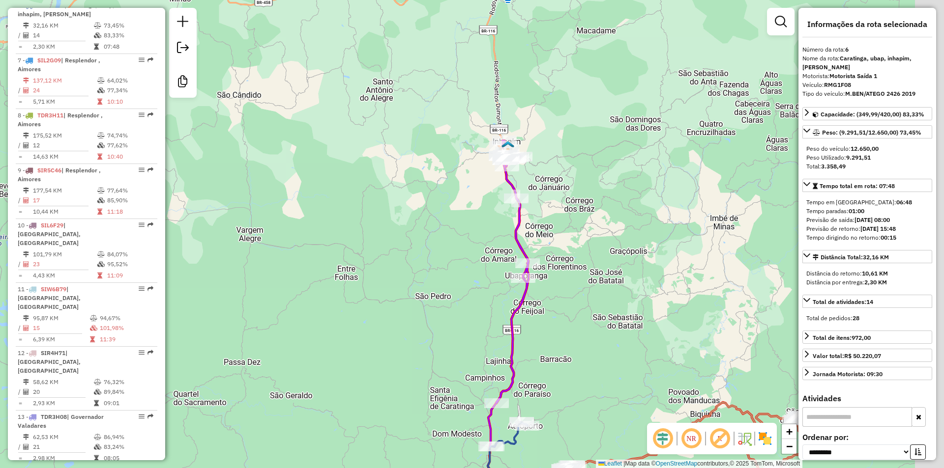
drag, startPoint x: 640, startPoint y: 293, endPoint x: 585, endPoint y: 315, distance: 59.3
click at [585, 315] on div "Janela de atendimento Grade de atendimento Capacidade Transportadoras Veículos …" at bounding box center [472, 234] width 944 height 468
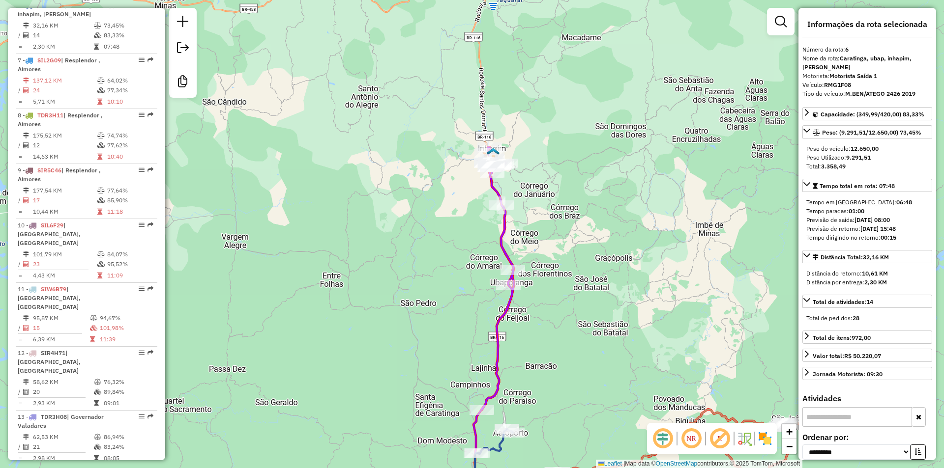
drag, startPoint x: 593, startPoint y: 199, endPoint x: 553, endPoint y: 329, distance: 136.2
click at [571, 303] on div "Janela de atendimento Grade de atendimento Capacidade Transportadoras Veículos …" at bounding box center [472, 234] width 944 height 468
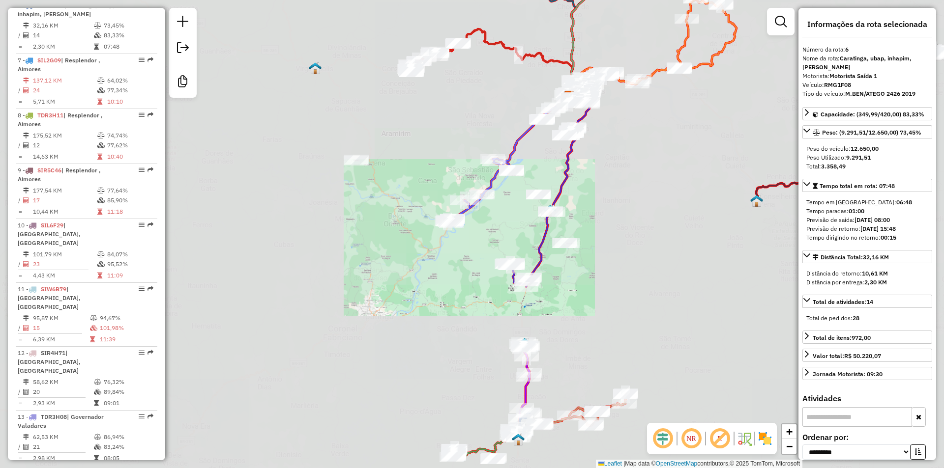
click at [614, 289] on div "Janela de atendimento Grade de atendimento Capacidade Transportadoras Veículos …" at bounding box center [472, 234] width 944 height 468
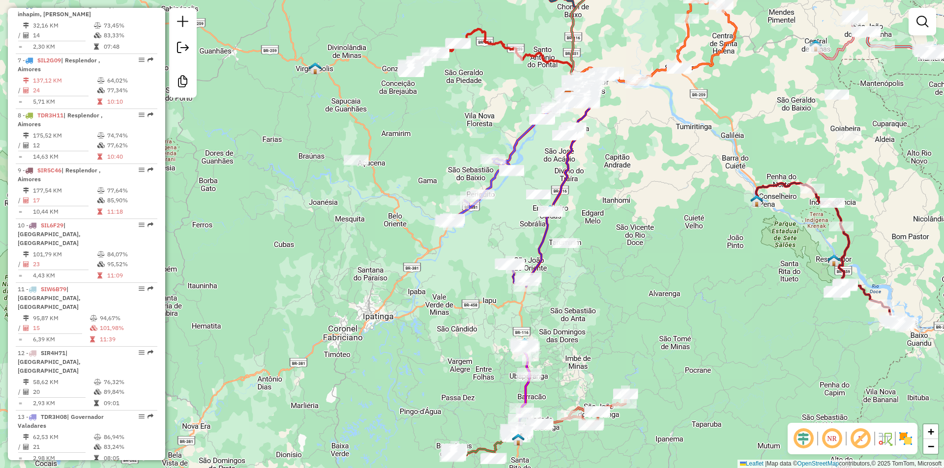
drag, startPoint x: 623, startPoint y: 256, endPoint x: 607, endPoint y: 302, distance: 48.8
click at [607, 302] on div "Janela de atendimento Grade de atendimento Capacidade Transportadoras Veículos …" at bounding box center [472, 234] width 944 height 468
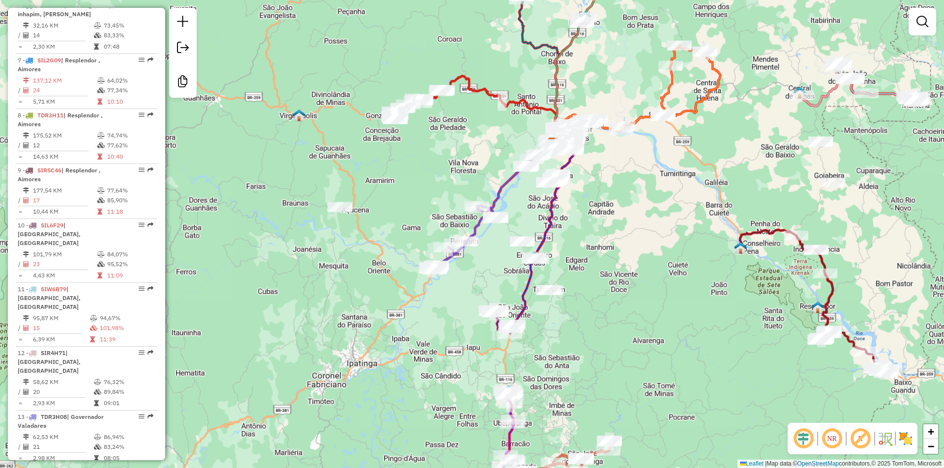
click at [601, 307] on div "Janela de atendimento Grade de atendimento Capacidade Transportadoras Veículos …" at bounding box center [472, 234] width 944 height 468
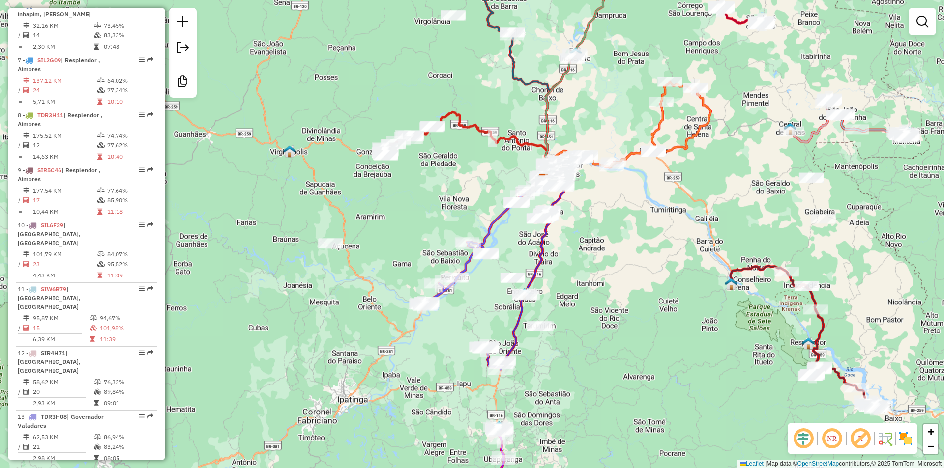
drag, startPoint x: 606, startPoint y: 270, endPoint x: 591, endPoint y: 318, distance: 50.4
click at [590, 322] on div "Janela de atendimento Grade de atendimento Capacidade Transportadoras Veículos …" at bounding box center [472, 234] width 944 height 468
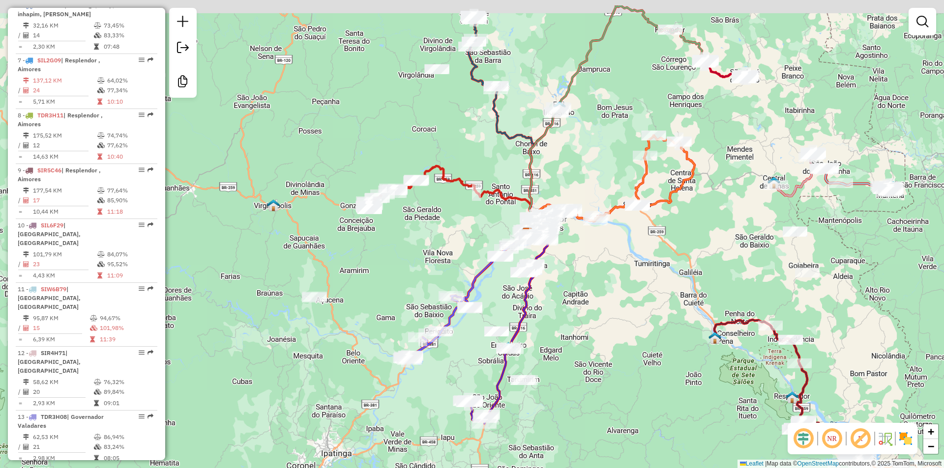
click at [588, 333] on div "Janela de atendimento Grade de atendimento Capacidade Transportadoras Veículos …" at bounding box center [472, 234] width 944 height 468
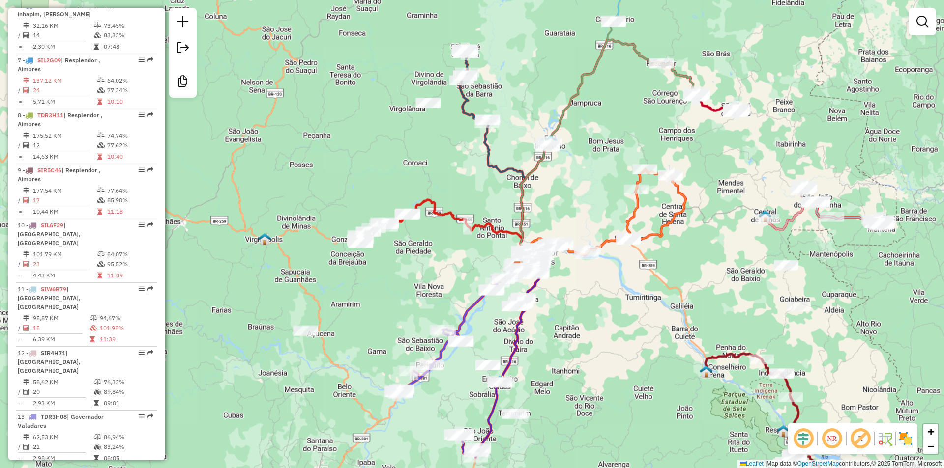
click at [582, 348] on div "Janela de atendimento Grade de atendimento Capacidade Transportadoras Veículos …" at bounding box center [472, 234] width 944 height 468
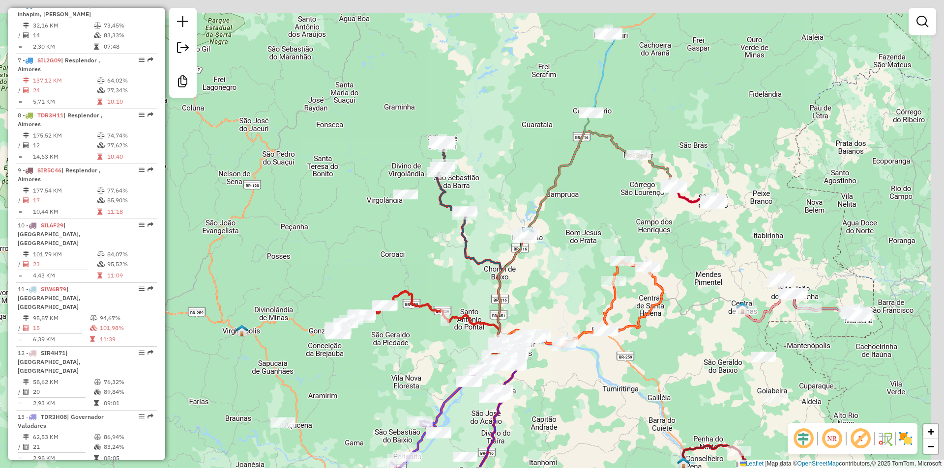
drag, startPoint x: 581, startPoint y: 395, endPoint x: 576, endPoint y: 383, distance: 12.3
click at [577, 406] on div "Janela de atendimento Grade de atendimento Capacidade Transportadoras Veículos …" at bounding box center [472, 234] width 944 height 468
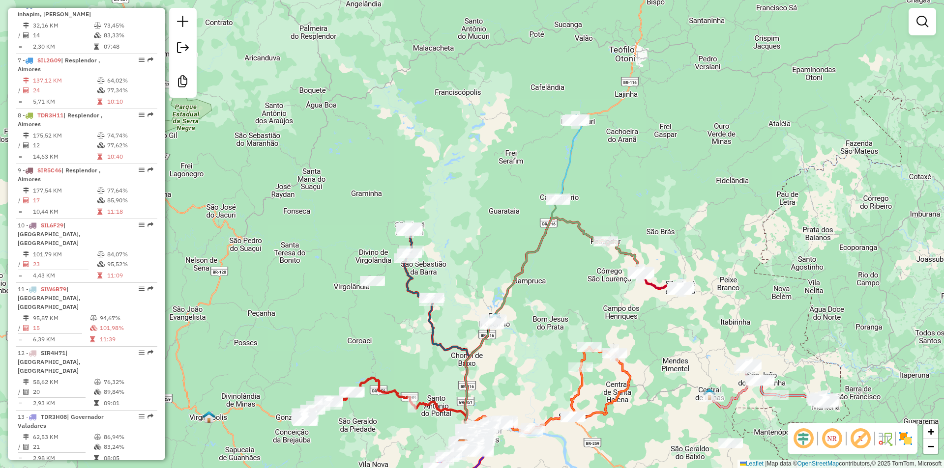
drag, startPoint x: 590, startPoint y: 201, endPoint x: 558, endPoint y: 284, distance: 88.8
click at [558, 284] on div "Janela de atendimento Grade de atendimento Capacidade Transportadoras Veículos …" at bounding box center [472, 234] width 944 height 468
click at [575, 144] on icon at bounding box center [521, 283] width 123 height 325
select select "**********"
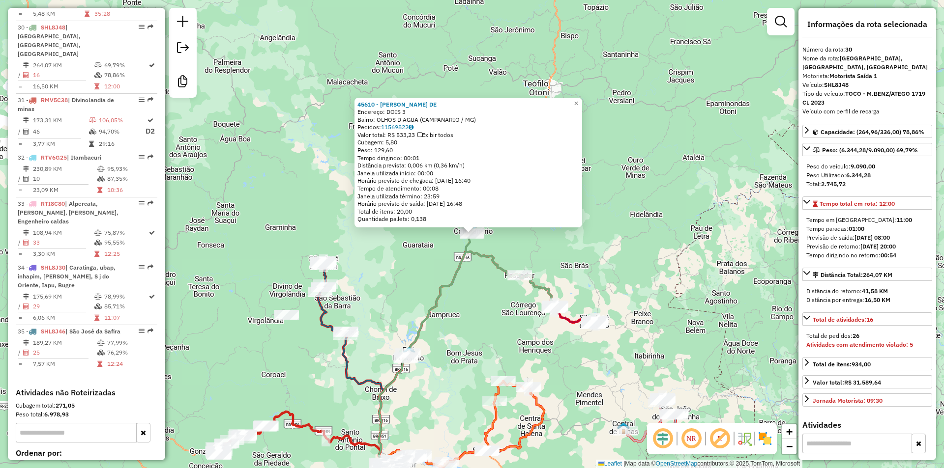
scroll to position [1979, 0]
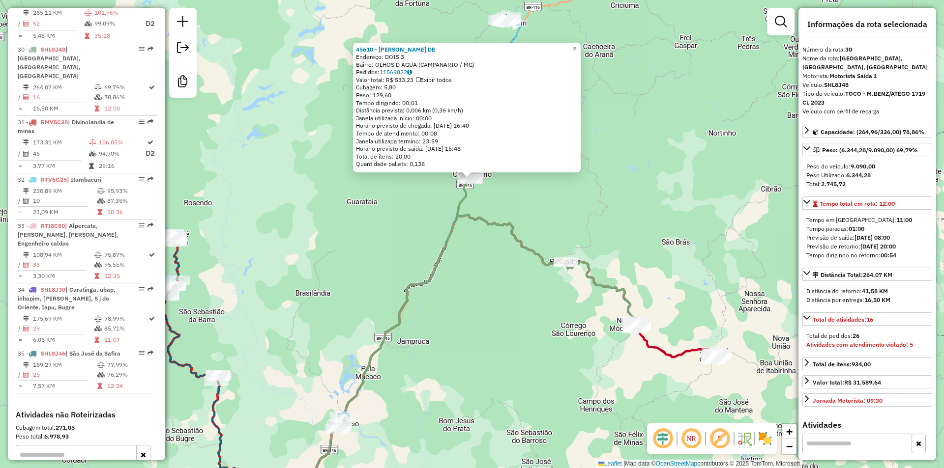
click at [568, 267] on div at bounding box center [565, 263] width 25 height 10
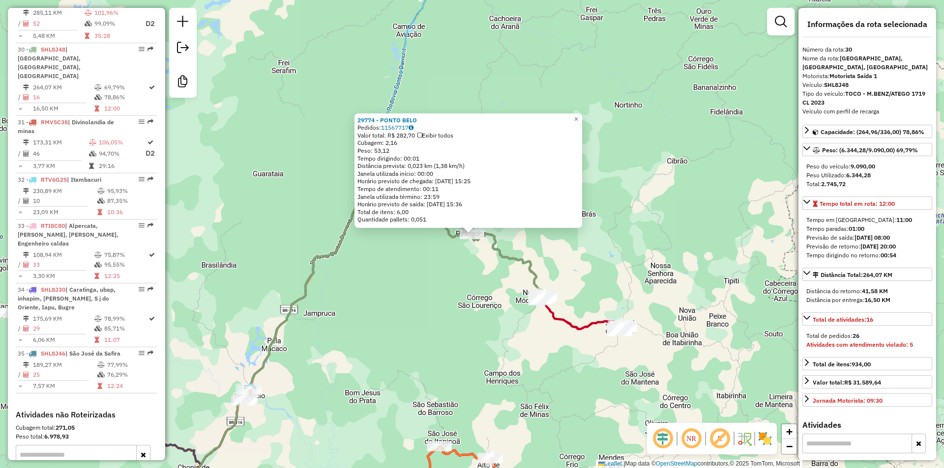
click at [382, 310] on div "29774 - PONTO BELO Pedidos: 11567717 Valor total: R$ 282,70 Exibir todos Cubage…" at bounding box center [472, 234] width 944 height 468
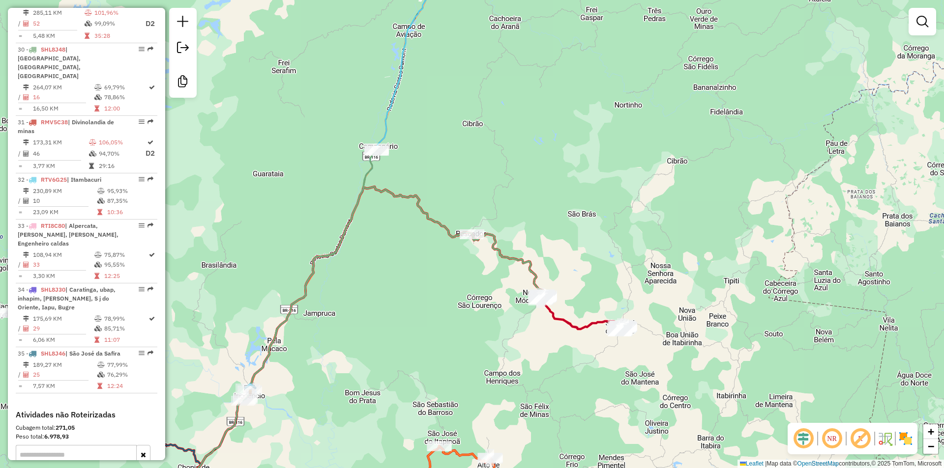
drag, startPoint x: 439, startPoint y: 210, endPoint x: 435, endPoint y: 224, distance: 14.3
click at [439, 210] on div "Janela de atendimento Grade de atendimento Capacidade Transportadoras Veículos …" at bounding box center [472, 234] width 944 height 468
click at [435, 224] on icon at bounding box center [393, 274] width 300 height 253
select select "**********"
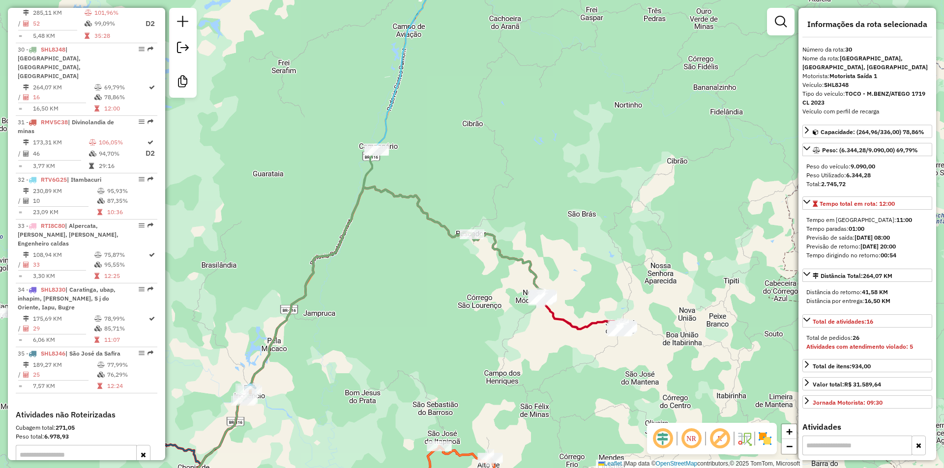
drag, startPoint x: 678, startPoint y: 173, endPoint x: 669, endPoint y: 164, distance: 12.2
click at [544, 169] on icon at bounding box center [393, 274] width 300 height 253
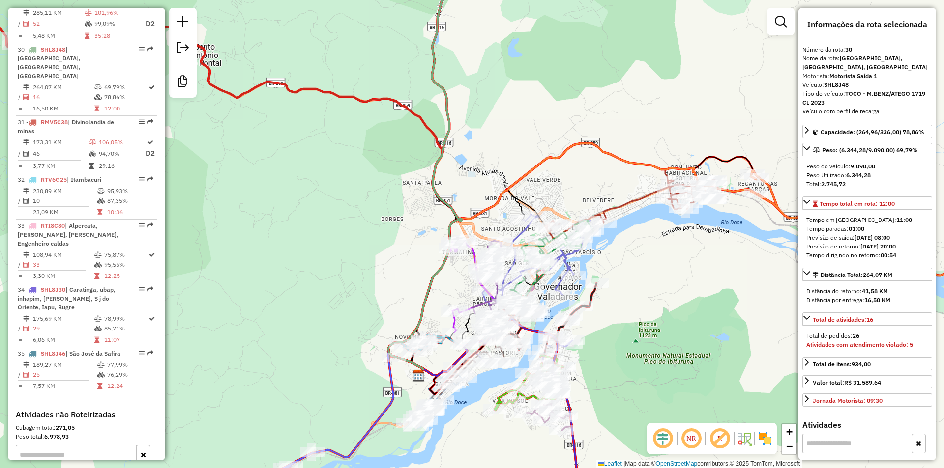
drag, startPoint x: 634, startPoint y: 239, endPoint x: 534, endPoint y: 267, distance: 103.6
click at [534, 267] on div "Janela de atendimento Grade de atendimento Capacidade Transportadoras Veículos …" at bounding box center [472, 234] width 944 height 468
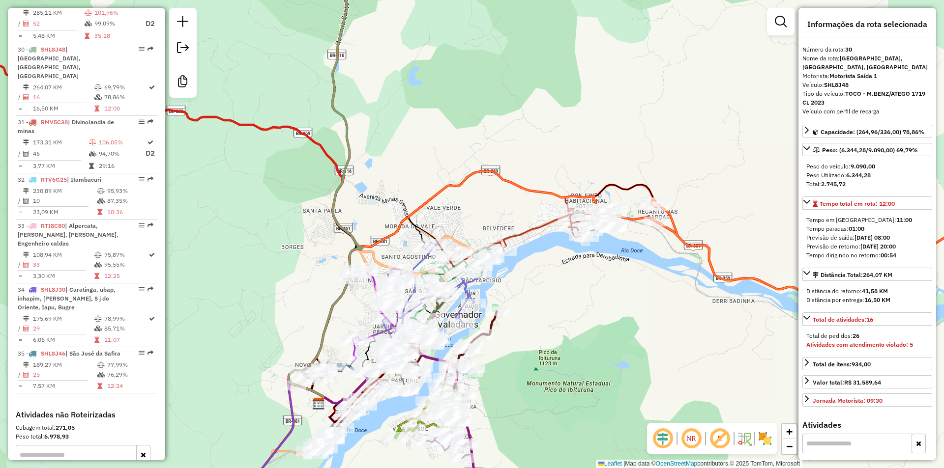
click at [531, 227] on icon at bounding box center [530, 237] width 171 height 59
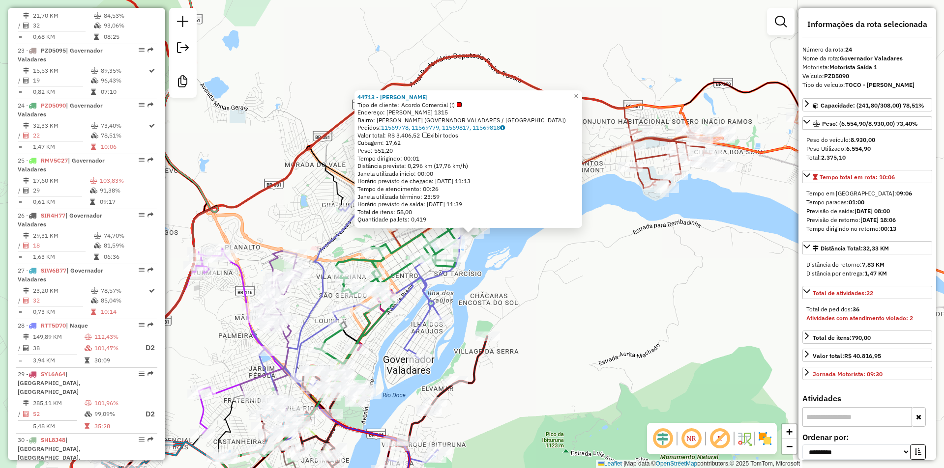
scroll to position [1653, 0]
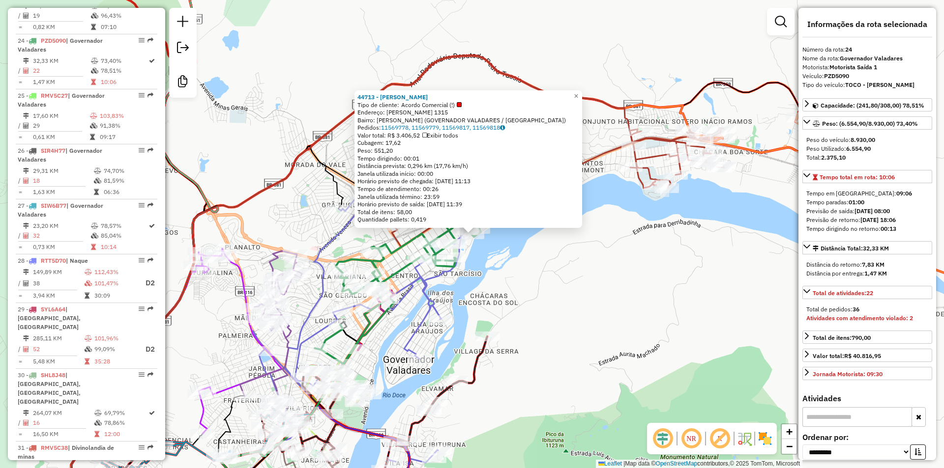
click at [523, 271] on div "44713 - [PERSON_NAME] Tipo de cliente: Acordo Comercial (!) Endereço: [PERSON_N…" at bounding box center [472, 234] width 944 height 468
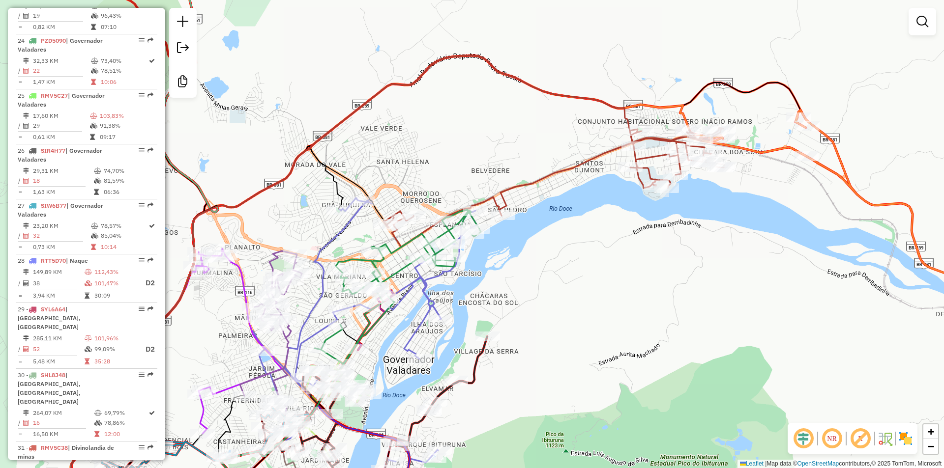
click at [433, 304] on icon at bounding box center [361, 356] width 231 height 317
select select "**********"
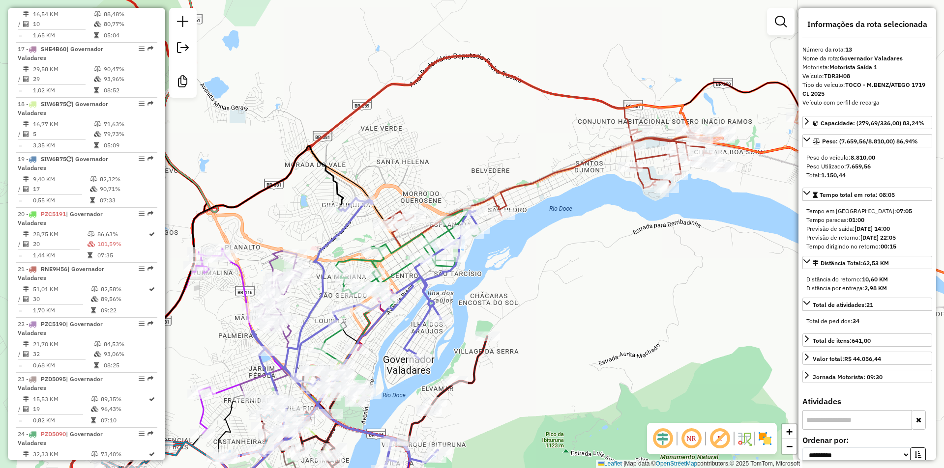
scroll to position [1048, 0]
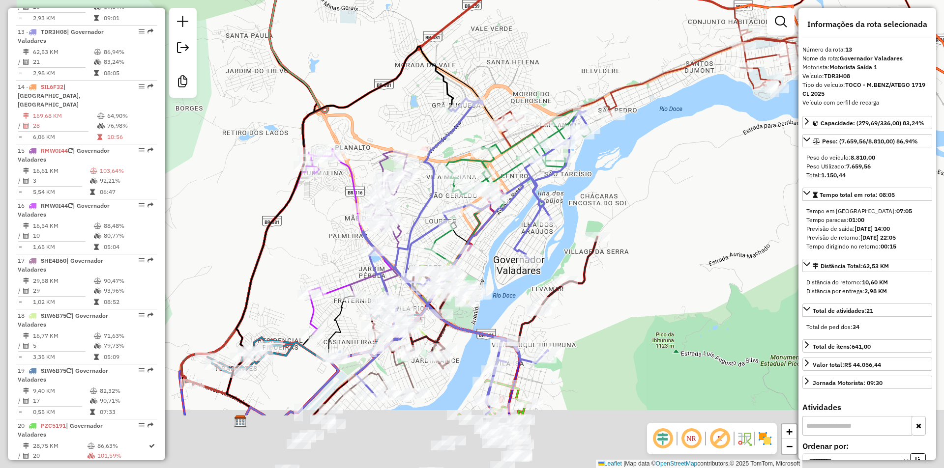
drag, startPoint x: 387, startPoint y: 381, endPoint x: 498, endPoint y: 281, distance: 149.6
click at [498, 281] on div "Janela de atendimento Grade de atendimento Capacidade Transportadoras Veículos …" at bounding box center [472, 234] width 944 height 468
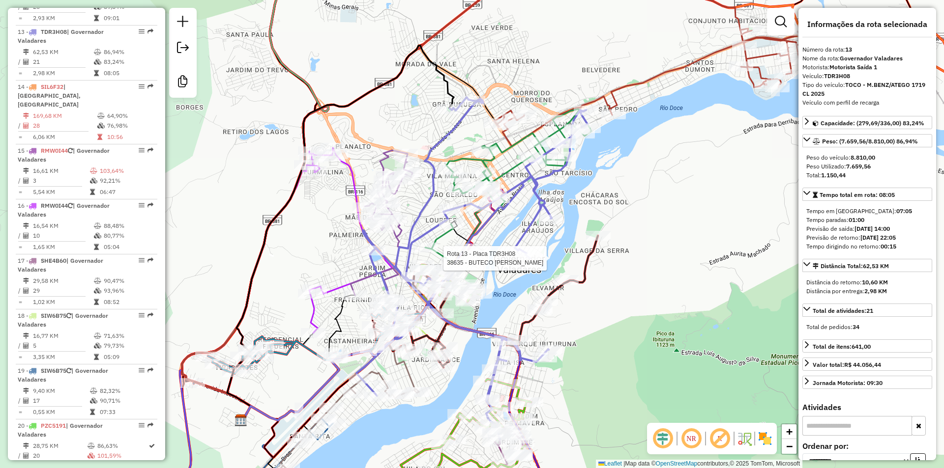
click at [579, 279] on icon at bounding box center [486, 302] width 224 height 132
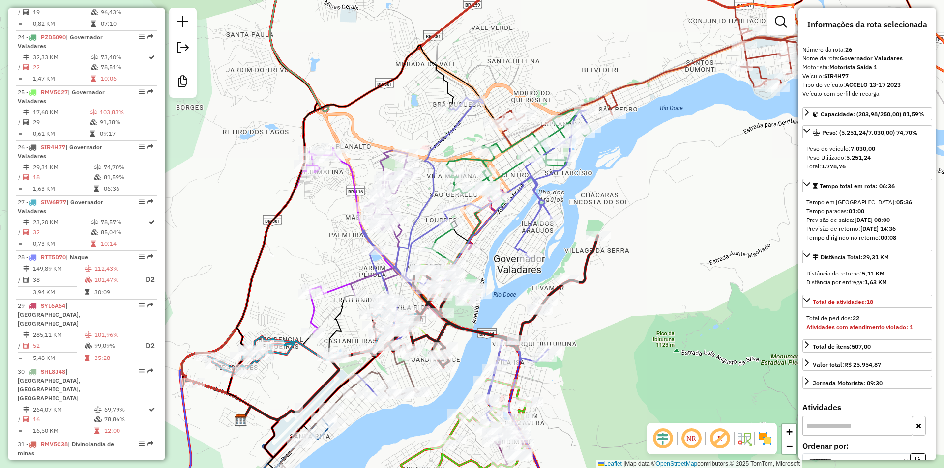
scroll to position [1763, 0]
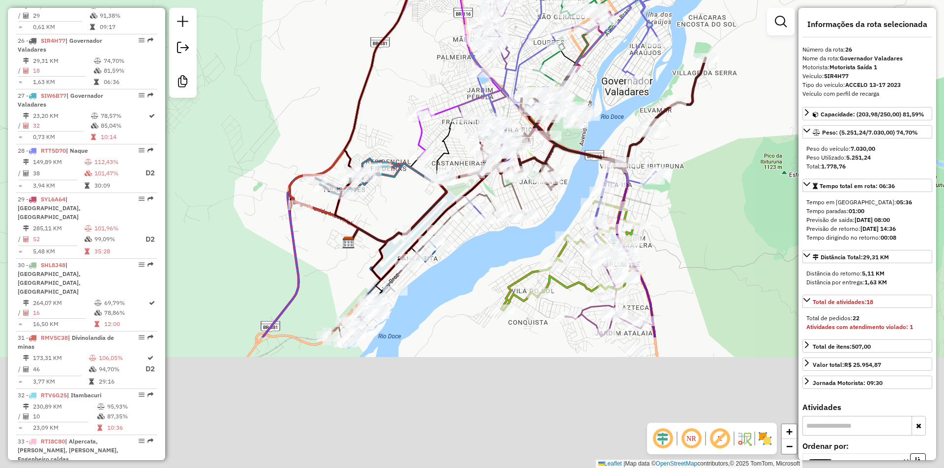
drag, startPoint x: 391, startPoint y: 435, endPoint x: 498, endPoint y: 257, distance: 208.4
click at [498, 257] on div "Janela de atendimento Grade de atendimento Capacidade Transportadoras Veículos …" at bounding box center [472, 234] width 944 height 468
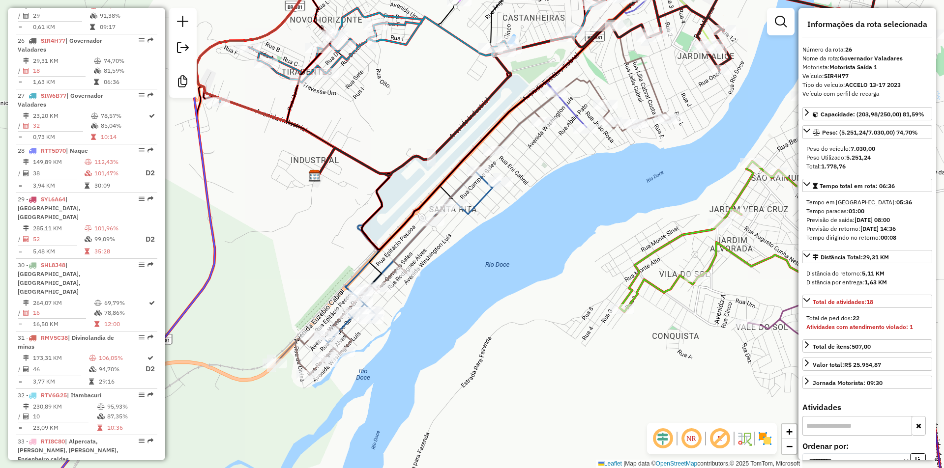
click at [390, 280] on icon at bounding box center [472, 227] width 395 height 297
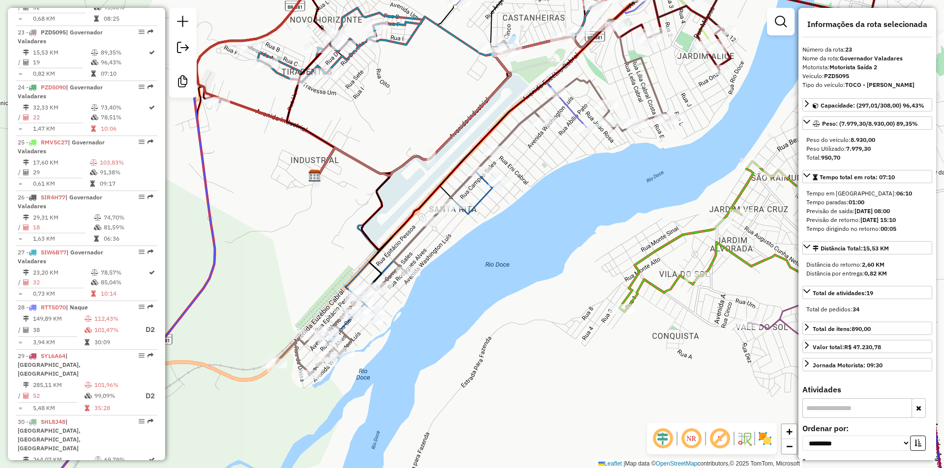
scroll to position [1598, 0]
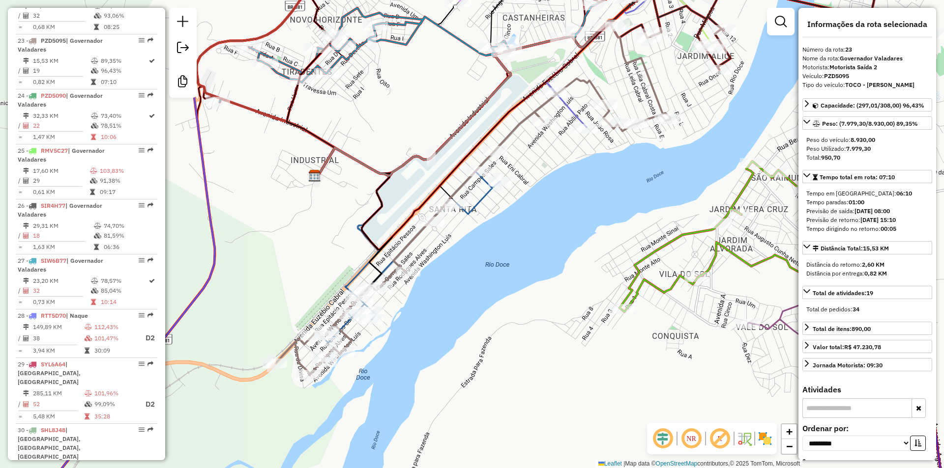
click at [512, 254] on div "Janela de atendimento Grade de atendimento Capacidade Transportadoras Veículos …" at bounding box center [472, 234] width 944 height 468
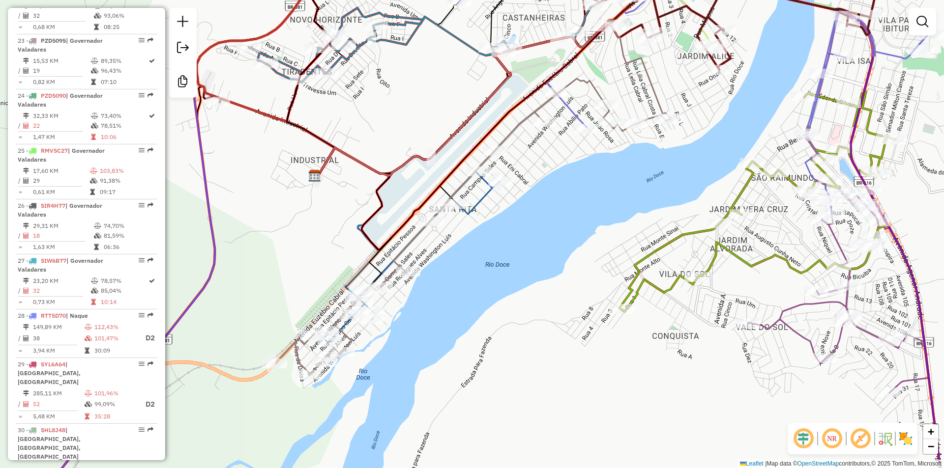
drag, startPoint x: 627, startPoint y: 174, endPoint x: 566, endPoint y: 269, distance: 113.0
click at [566, 269] on div "Janela de atendimento Grade de atendimento Capacidade Transportadoras Veículos …" at bounding box center [472, 234] width 944 height 468
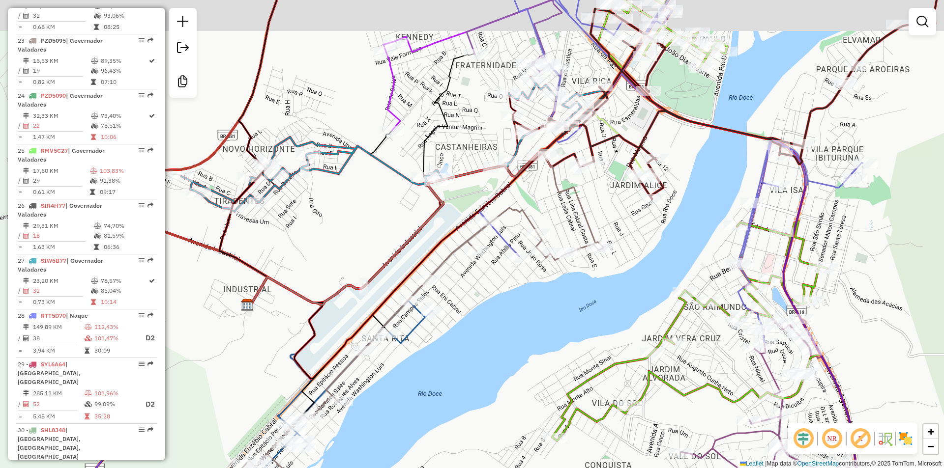
drag, startPoint x: 603, startPoint y: 203, endPoint x: 597, endPoint y: 272, distance: 69.5
click at [595, 271] on div "Janela de atendimento Grade de atendimento Capacidade Transportadoras Veículos …" at bounding box center [472, 234] width 944 height 468
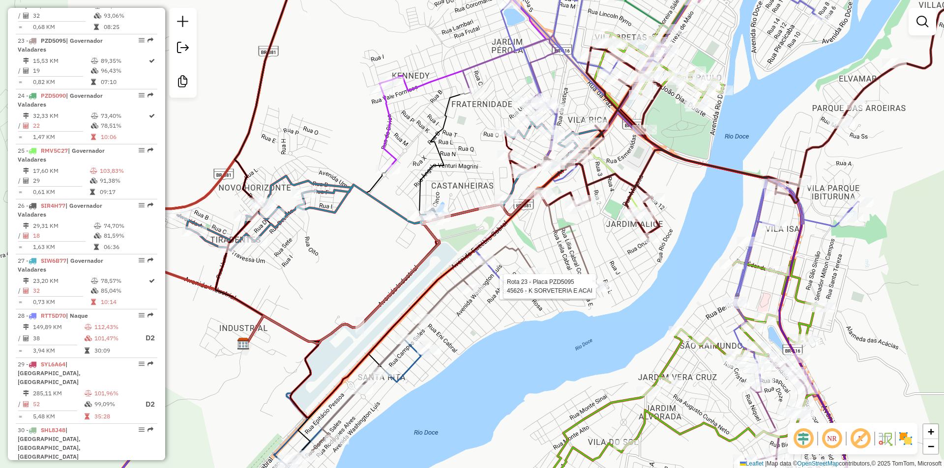
click at [669, 210] on div "Rota 23 - Placa PZD5095 36848 - LANCHONETE DA GRA Rota 23 - Placa PZD5095 45626…" at bounding box center [472, 234] width 944 height 468
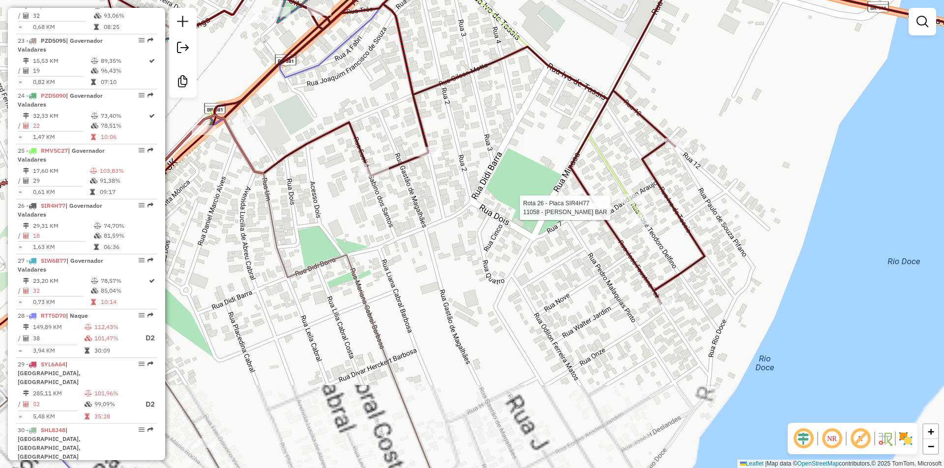
select select "**********"
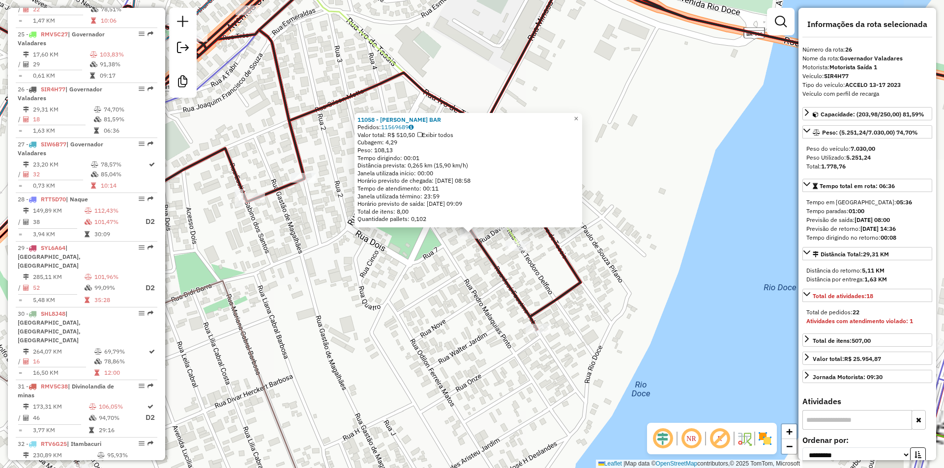
scroll to position [1763, 0]
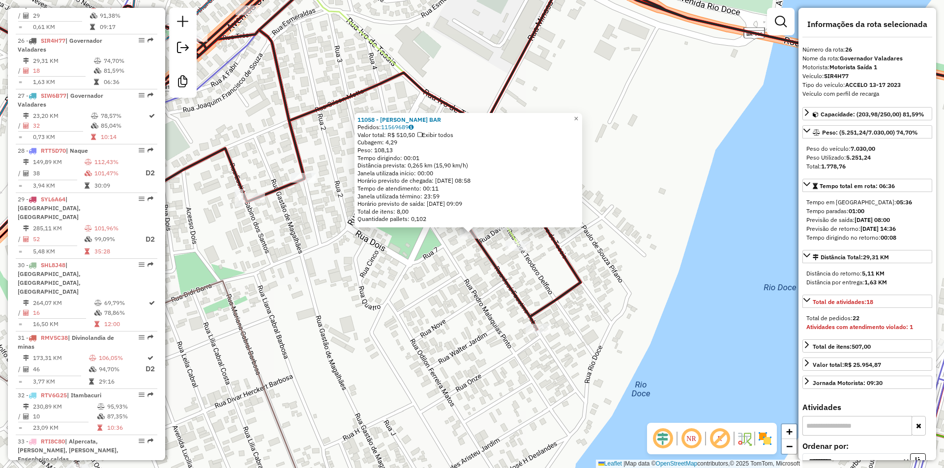
click at [620, 261] on div "11058 - [PERSON_NAME] BAR Pedidos: 11569689 Valor total: R$ 510,50 Exibir todos…" at bounding box center [472, 234] width 944 height 468
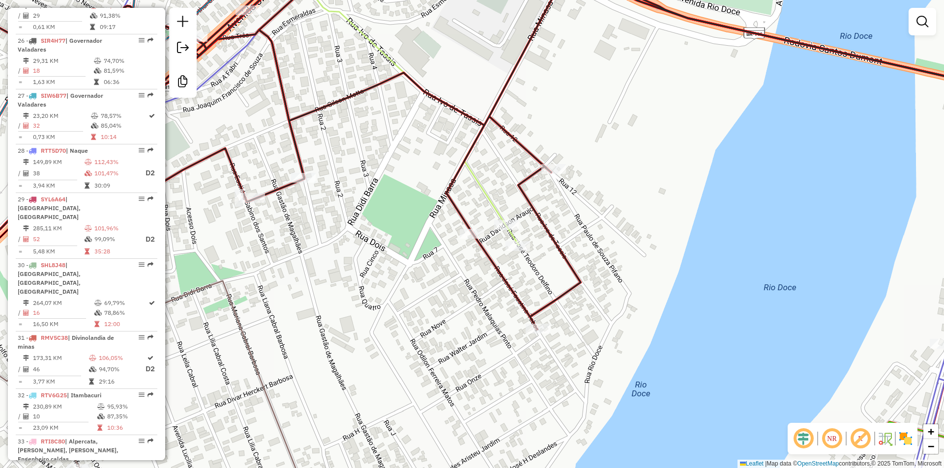
click at [514, 236] on icon at bounding box center [472, 99] width 1132 height 292
select select "**********"
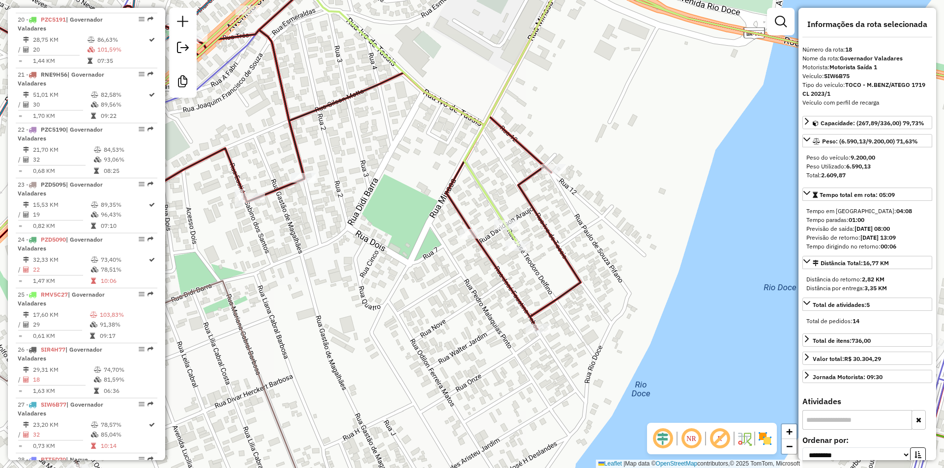
scroll to position [1323, 0]
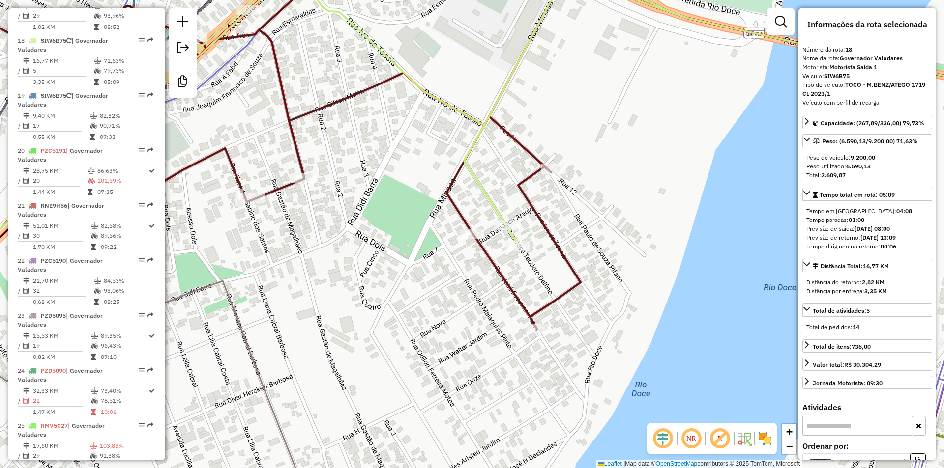
click at [671, 155] on div "Janela de atendimento Grade de atendimento Capacidade Transportadoras Veículos …" at bounding box center [472, 234] width 944 height 468
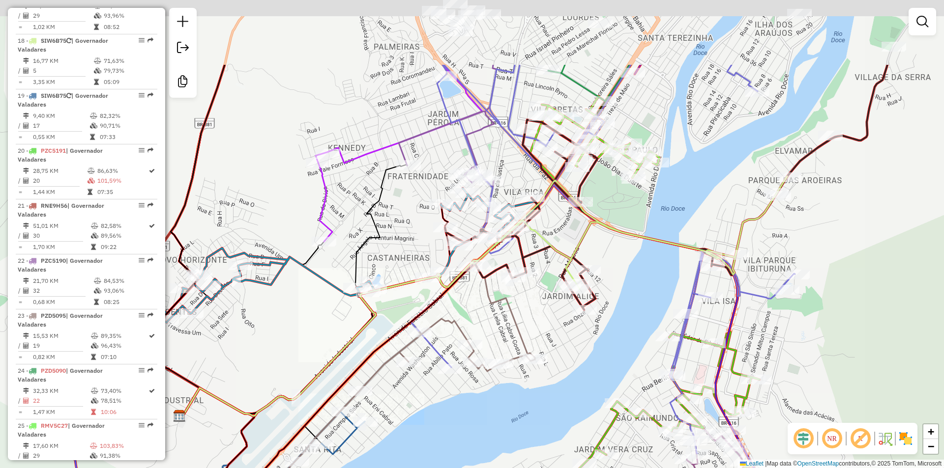
drag, startPoint x: 686, startPoint y: 277, endPoint x: 675, endPoint y: 330, distance: 53.8
click at [675, 330] on div "Janela de atendimento Grade de atendimento Capacidade Transportadoras Veículos …" at bounding box center [472, 234] width 944 height 468
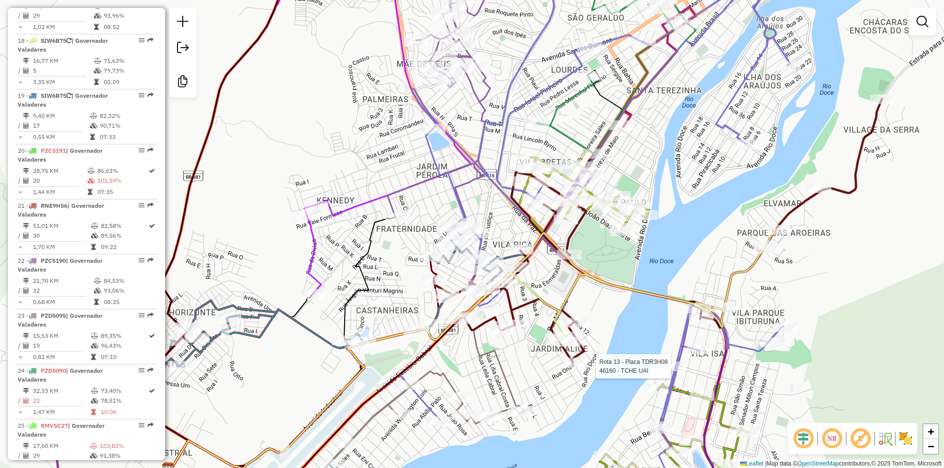
drag, startPoint x: 683, startPoint y: 184, endPoint x: 680, endPoint y: 232, distance: 48.2
click at [680, 232] on div "Rota 13 - Placa TDR3H08 46160 - TCHE UAI Janela de atendimento Grade de atendim…" at bounding box center [472, 234] width 944 height 468
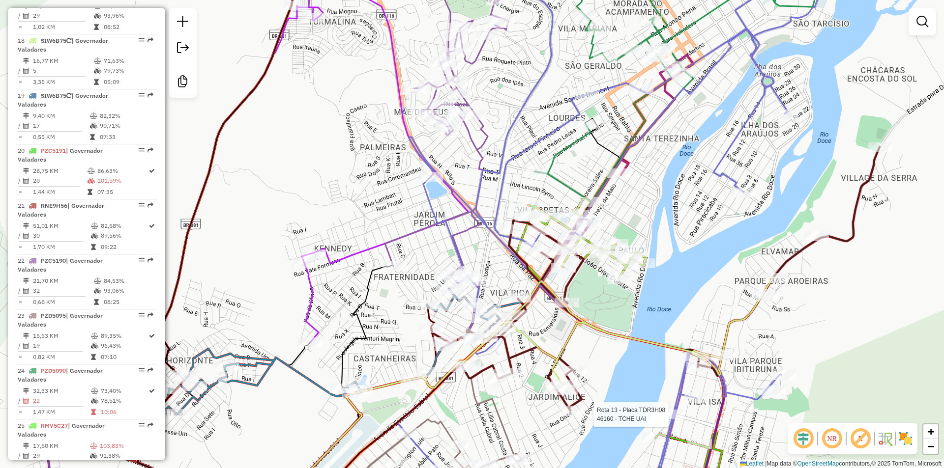
drag, startPoint x: 686, startPoint y: 245, endPoint x: 692, endPoint y: 233, distance: 13.2
click at [686, 245] on div "Rota 13 - Placa TDR3H08 46160 - TCHE UAI Janela de atendimento Grade de atendim…" at bounding box center [472, 234] width 944 height 468
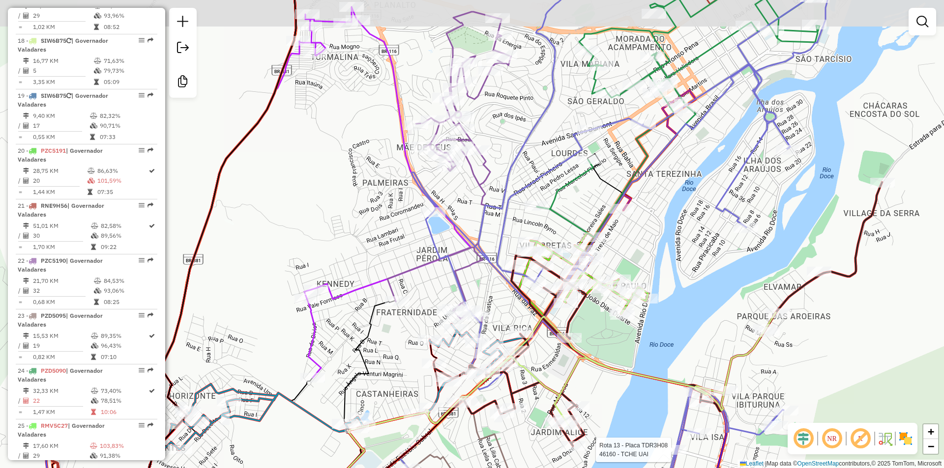
drag, startPoint x: 695, startPoint y: 214, endPoint x: 698, endPoint y: 269, distance: 55.1
click at [698, 269] on div "Rota 13 - Placa TDR3H08 46160 - TCHE UAI Janela de atendimento Grade de atendim…" at bounding box center [472, 234] width 944 height 468
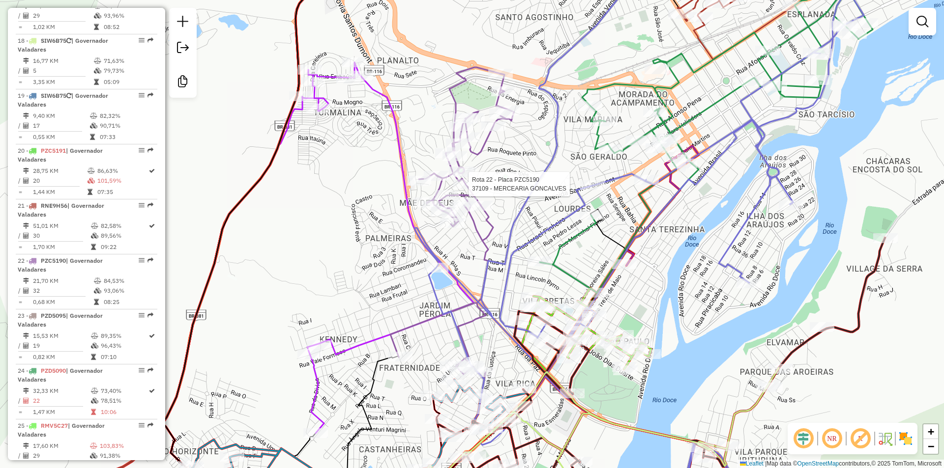
select select "**********"
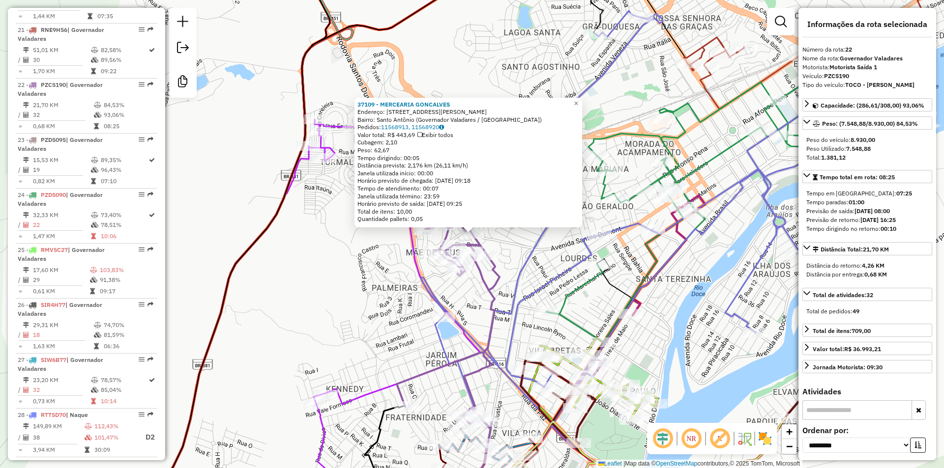
scroll to position [1543, 0]
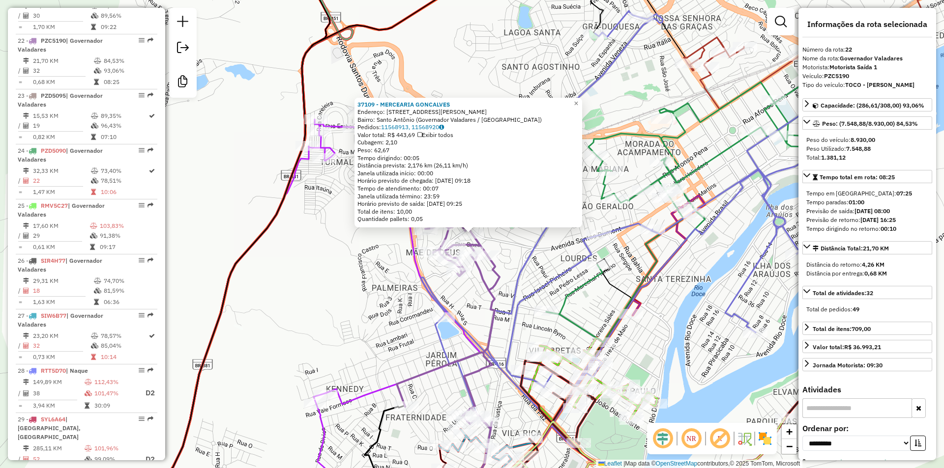
click at [683, 289] on div "37109 - MERCEARIA GONCALVES Endereço: [STREET_ADDRESS][PERSON_NAME] Pedidos: 11…" at bounding box center [472, 234] width 944 height 468
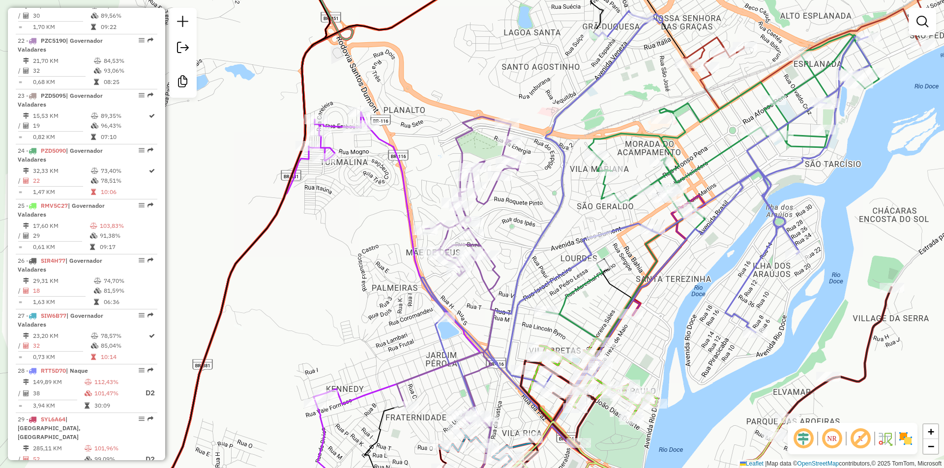
click at [578, 215] on div "Janela de atendimento Grade de atendimento Capacidade Transportadoras Veículos …" at bounding box center [472, 234] width 944 height 468
click at [400, 147] on icon at bounding box center [395, 297] width 172 height 371
select select "**********"
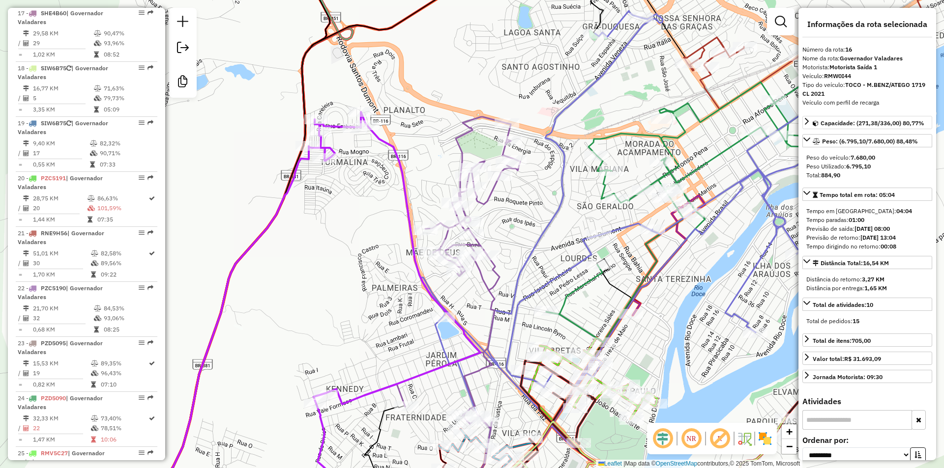
scroll to position [1213, 0]
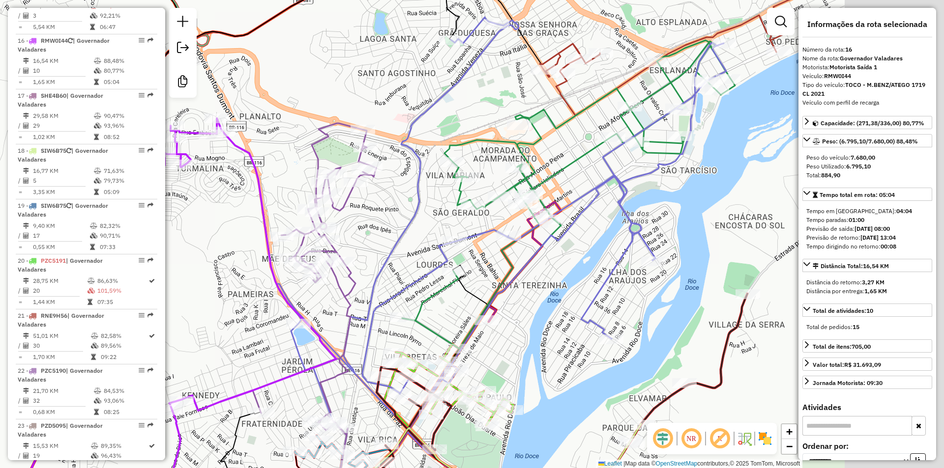
drag, startPoint x: 717, startPoint y: 280, endPoint x: 573, endPoint y: 286, distance: 144.6
click at [573, 286] on div "Janela de atendimento Grade de atendimento Capacidade Transportadoras Veículos …" at bounding box center [472, 234] width 944 height 468
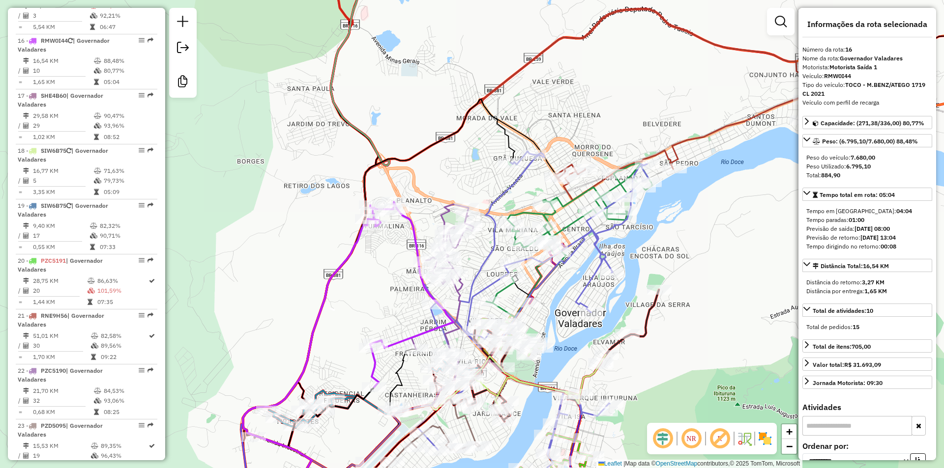
drag, startPoint x: 681, startPoint y: 218, endPoint x: 654, endPoint y: 262, distance: 51.6
click at [654, 262] on div "Janela de atendimento Grade de atendimento Capacidade Transportadoras Veículos …" at bounding box center [472, 234] width 944 height 468
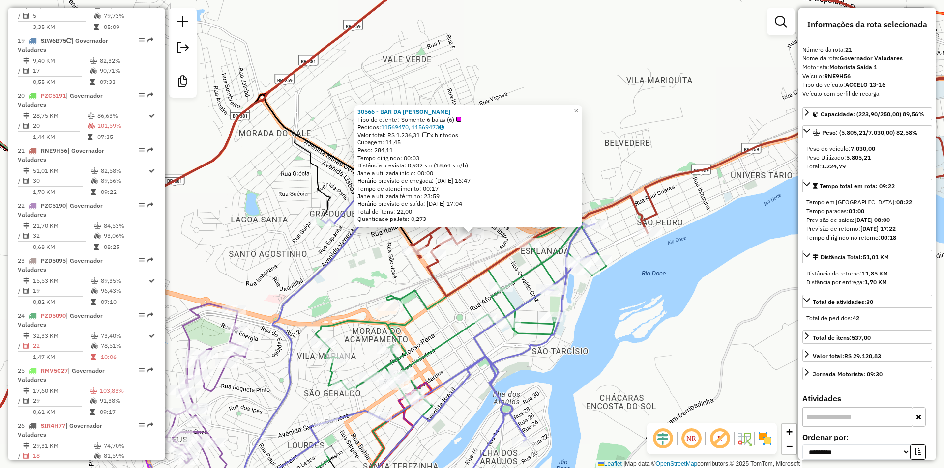
scroll to position [1488, 0]
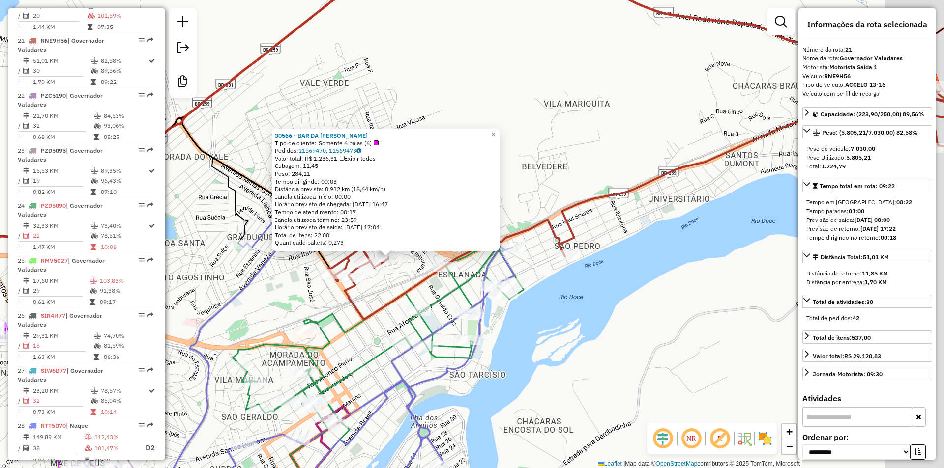
drag, startPoint x: 640, startPoint y: 307, endPoint x: 618, endPoint y: 313, distance: 22.4
click at [618, 313] on div "Rota 21 - Placa RNE9H56 30566 - BAR DA [PERSON_NAME] 30566 - BAR DA [PERSON_NAM…" at bounding box center [472, 234] width 944 height 468
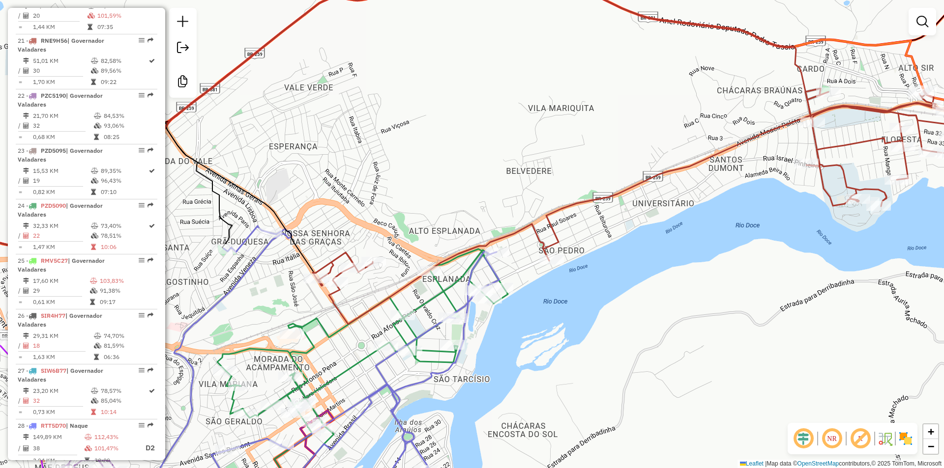
drag, startPoint x: 593, startPoint y: 255, endPoint x: 491, endPoint y: 285, distance: 105.9
click at [497, 283] on div "Rota 21 - Placa RNE9H56 26885 - BAR STAEL Janela de atendimento Grade de atendi…" at bounding box center [472, 234] width 944 height 468
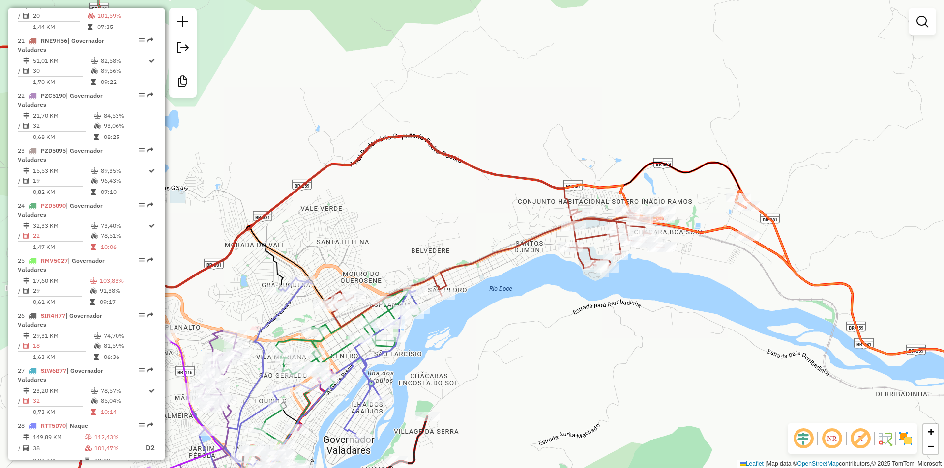
click at [592, 235] on icon at bounding box center [493, 267] width 341 height 119
select select "**********"
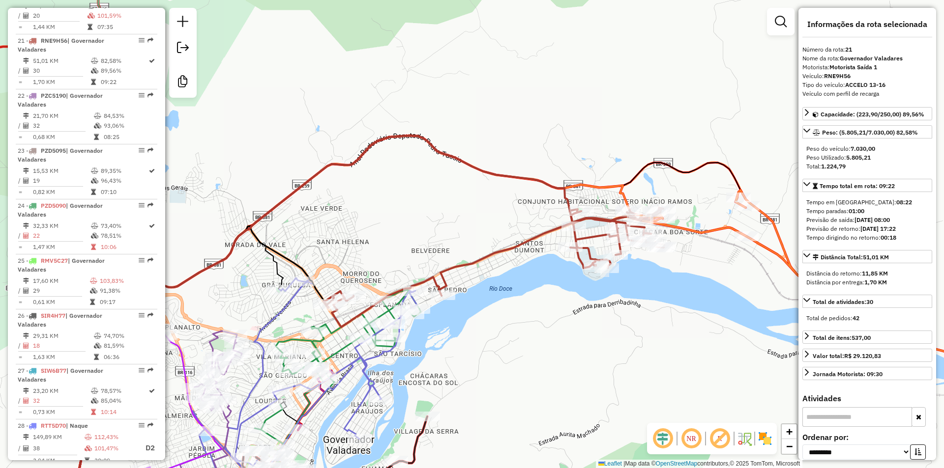
click at [719, 322] on div "Janela de atendimento Grade de atendimento Capacidade Transportadoras Veículos …" at bounding box center [472, 234] width 944 height 468
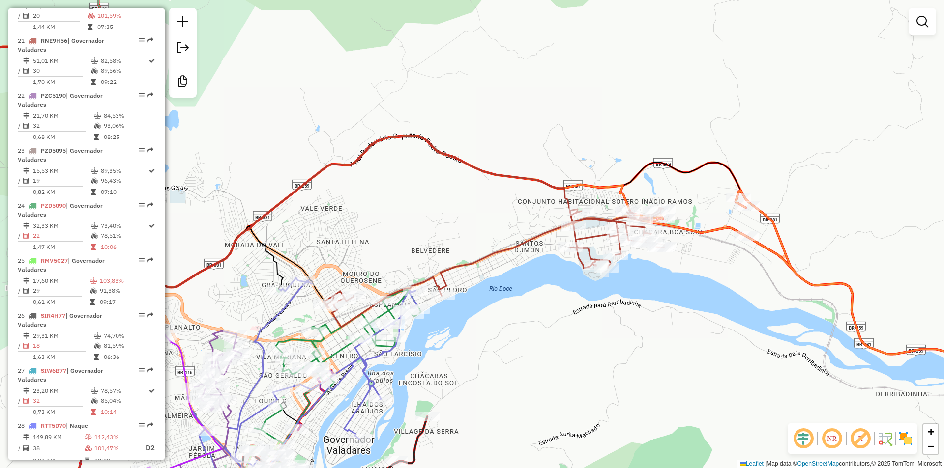
click at [721, 233] on icon at bounding box center [838, 284] width 399 height 189
select select "**********"
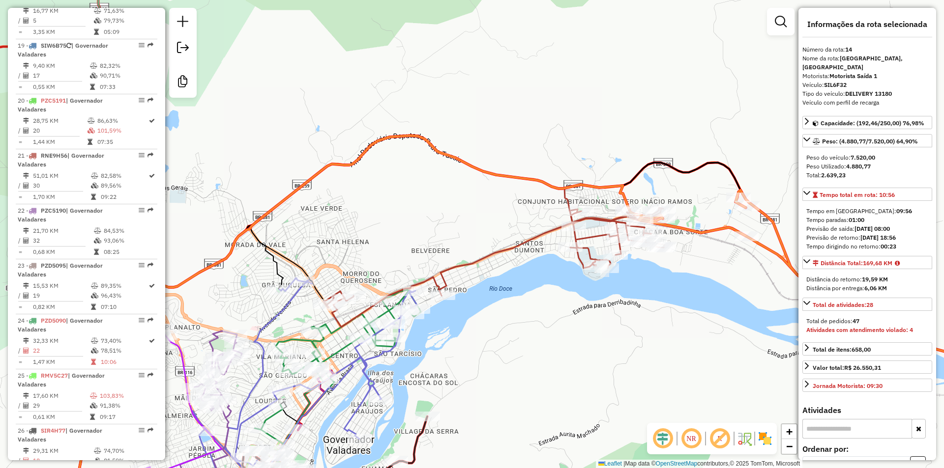
scroll to position [1103, 0]
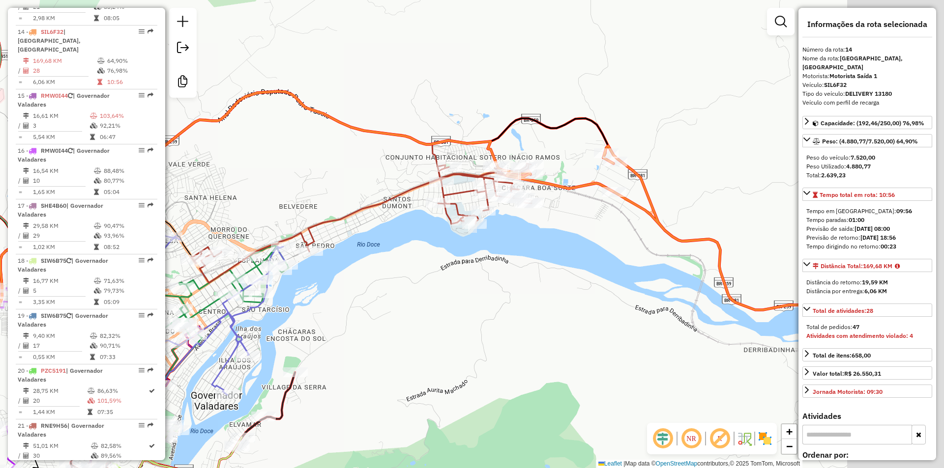
drag, startPoint x: 695, startPoint y: 354, endPoint x: 501, endPoint y: 262, distance: 214.8
click at [504, 269] on div "Janela de atendimento Grade de atendimento Capacidade Transportadoras Veículos …" at bounding box center [472, 234] width 944 height 468
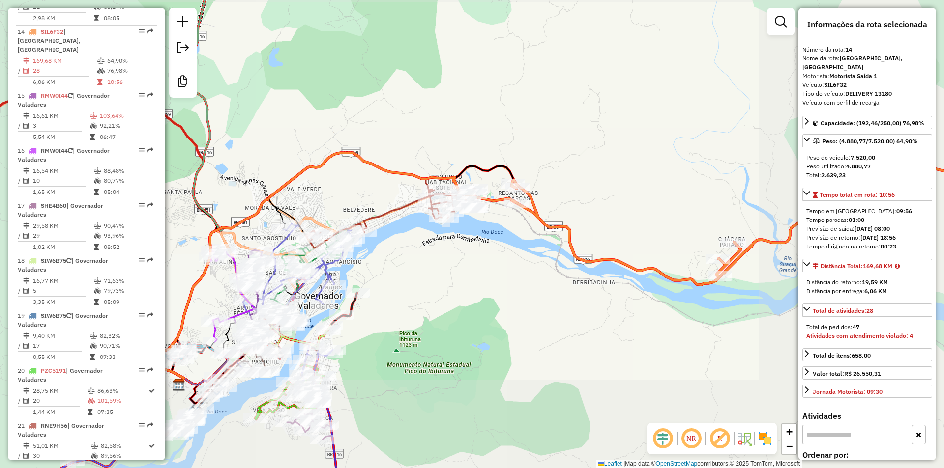
drag, startPoint x: 548, startPoint y: 315, endPoint x: 652, endPoint y: 172, distance: 177.1
click at [737, 152] on div "Janela de atendimento Grade de atendimento Capacidade Transportadoras Veículos …" at bounding box center [472, 234] width 944 height 468
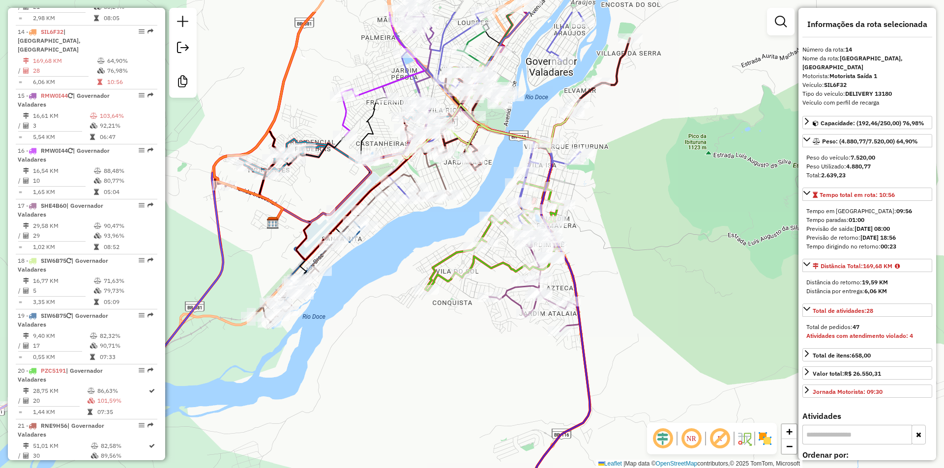
drag, startPoint x: 592, startPoint y: 183, endPoint x: 612, endPoint y: 200, distance: 26.6
click at [615, 208] on div "Janela de atendimento Grade de atendimento Capacidade Transportadoras Veículos …" at bounding box center [472, 234] width 944 height 468
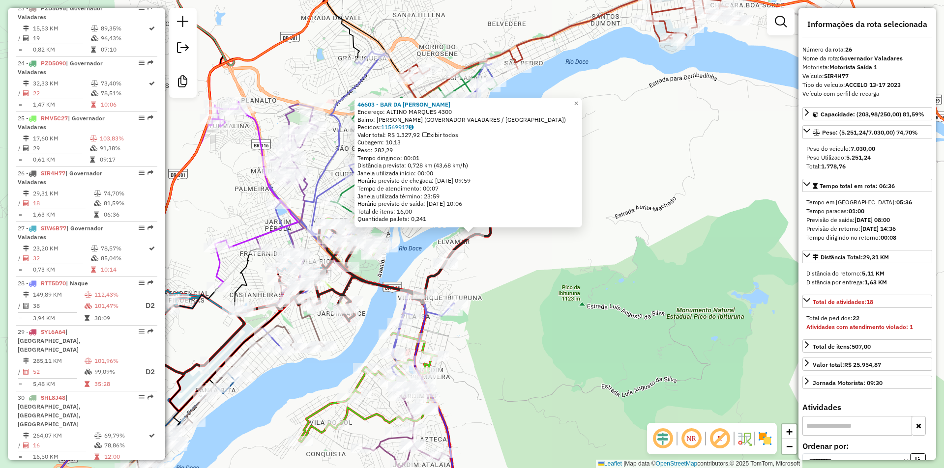
scroll to position [1763, 0]
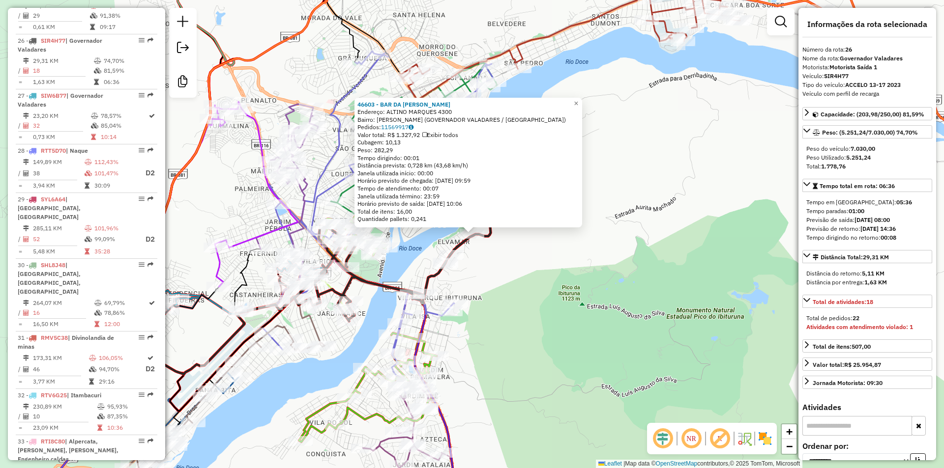
drag, startPoint x: 515, startPoint y: 296, endPoint x: 503, endPoint y: 312, distance: 20.1
click at [515, 296] on div "Rota 26 - Placa SIR4H77 46603 - [GEOGRAPHIC_DATA] 46603 - BAR DA JUJU MINAS End…" at bounding box center [472, 234] width 944 height 468
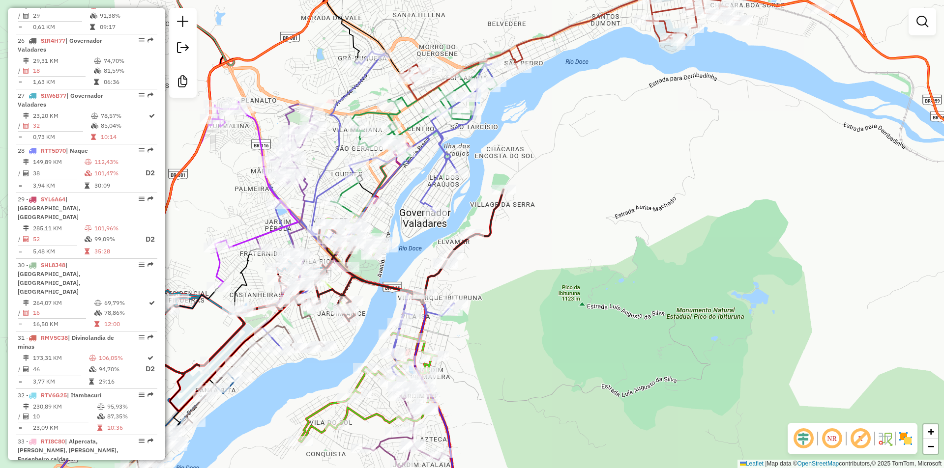
click at [451, 298] on div "Rota 13 - Placa TDR3H08 40716 - BAR DO CAMPO Janela de atendimento Grade de ate…" at bounding box center [472, 234] width 944 height 468
select select "**********"
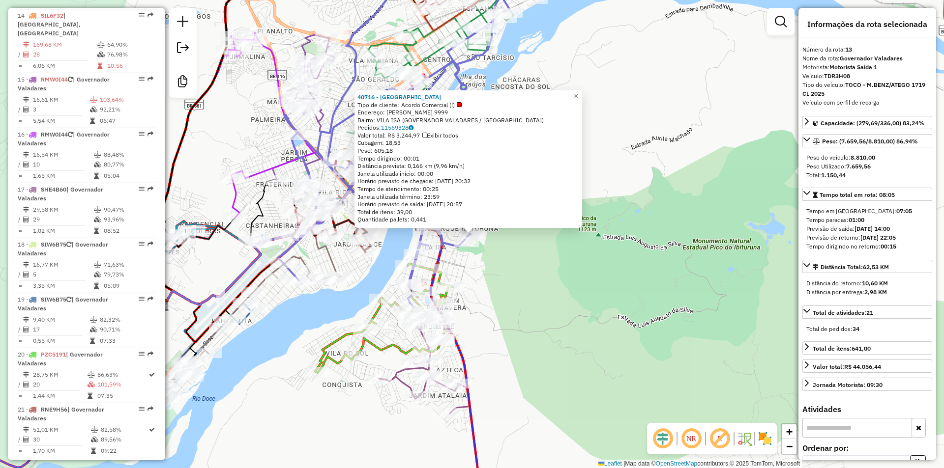
scroll to position [1048, 0]
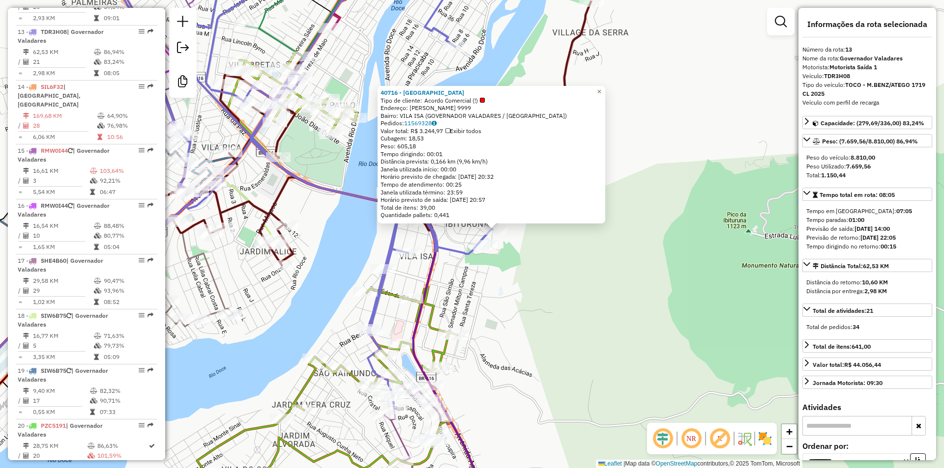
click at [533, 349] on div "40716 - BAR DO CAMPO Tipo de cliente: Acordo Comercial (!) Endereço: SELEME HIL…" at bounding box center [472, 234] width 944 height 468
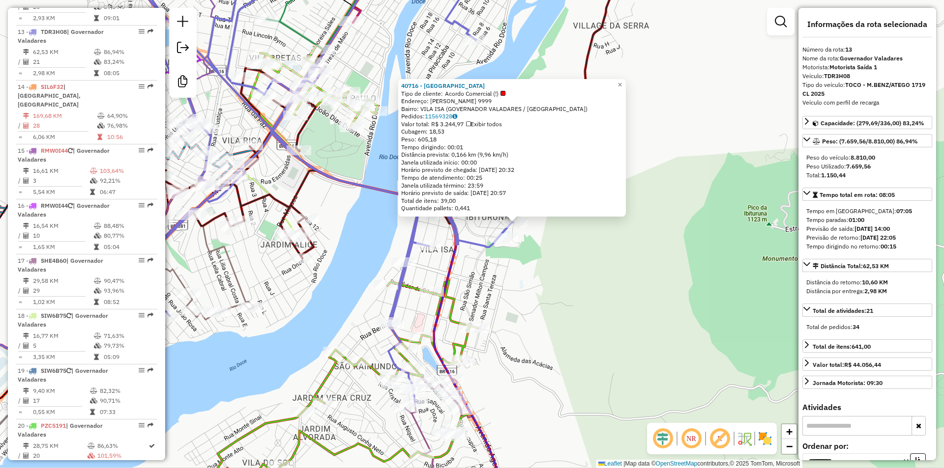
click at [533, 349] on div "Rota 20 - Placa PZC5191 40512 - PADARIA CONQUISTA 40716 - BAR DO CAMPO Tipo de …" at bounding box center [472, 234] width 944 height 468
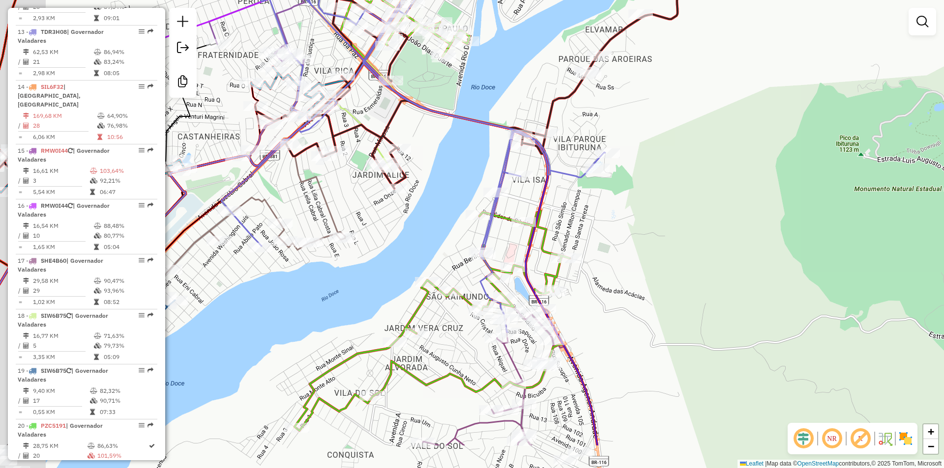
drag, startPoint x: 507, startPoint y: 408, endPoint x: 636, endPoint y: 273, distance: 187.0
click at [624, 303] on div "Janela de atendimento Grade de atendimento Capacidade Transportadoras Veículos …" at bounding box center [472, 234] width 944 height 468
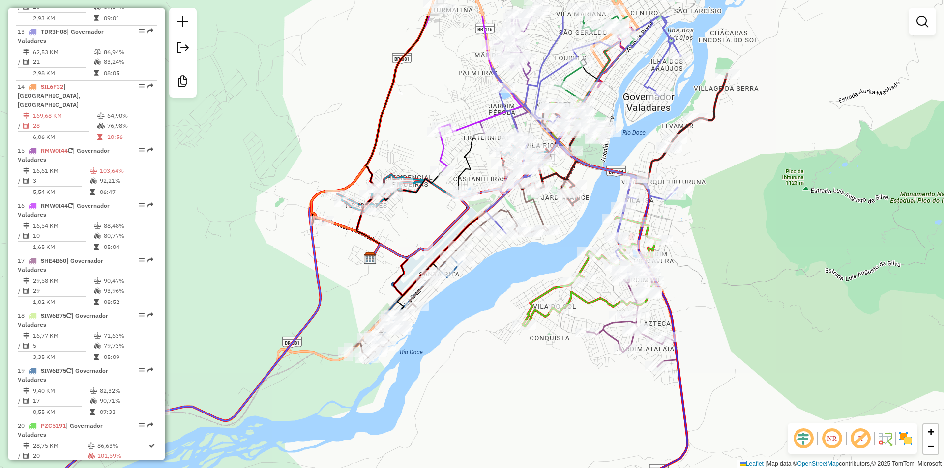
drag, startPoint x: 730, startPoint y: 268, endPoint x: 711, endPoint y: 307, distance: 43.3
click at [712, 327] on div "Janela de atendimento Grade de atendimento Capacidade Transportadoras Veículos …" at bounding box center [472, 234] width 944 height 468
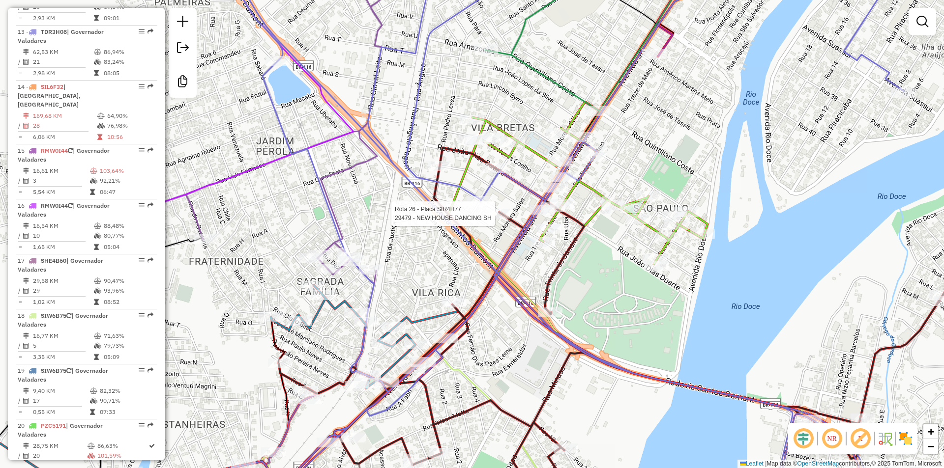
select select "**********"
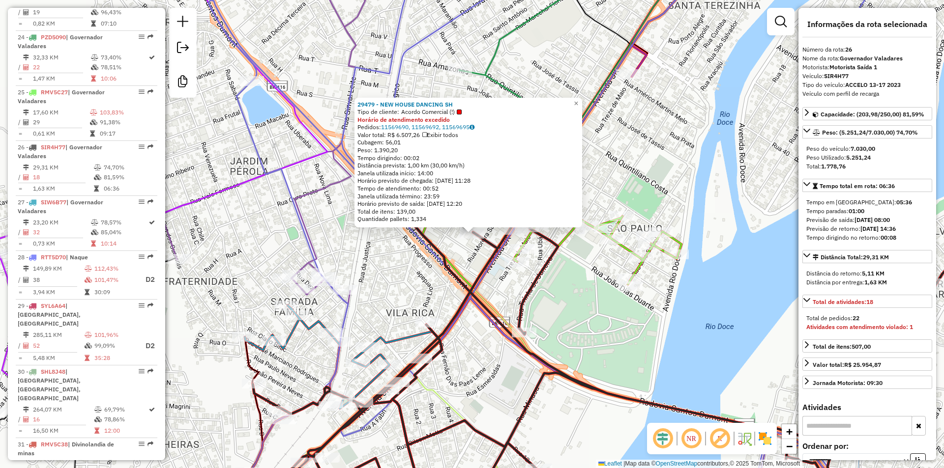
scroll to position [1763, 0]
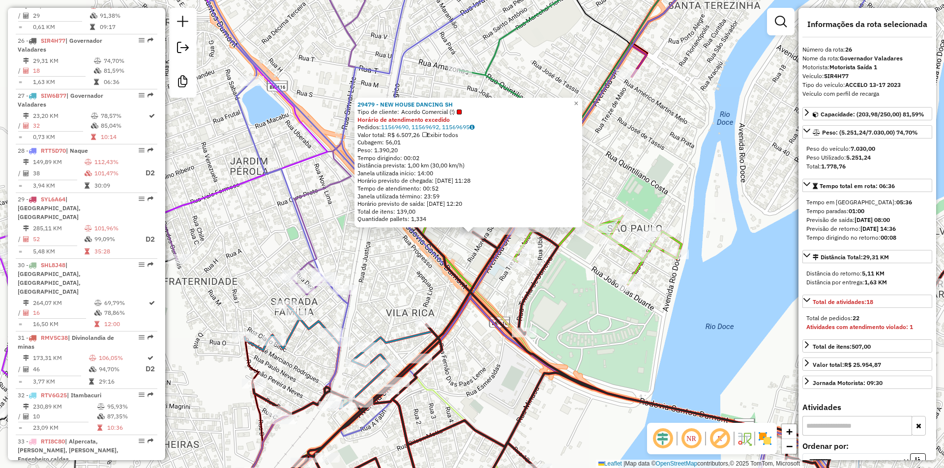
click at [612, 340] on div "29479 - NEW HOUSE DANCING SH Tipo de cliente: Acordo Comercial (!) Horário de a…" at bounding box center [472, 234] width 944 height 468
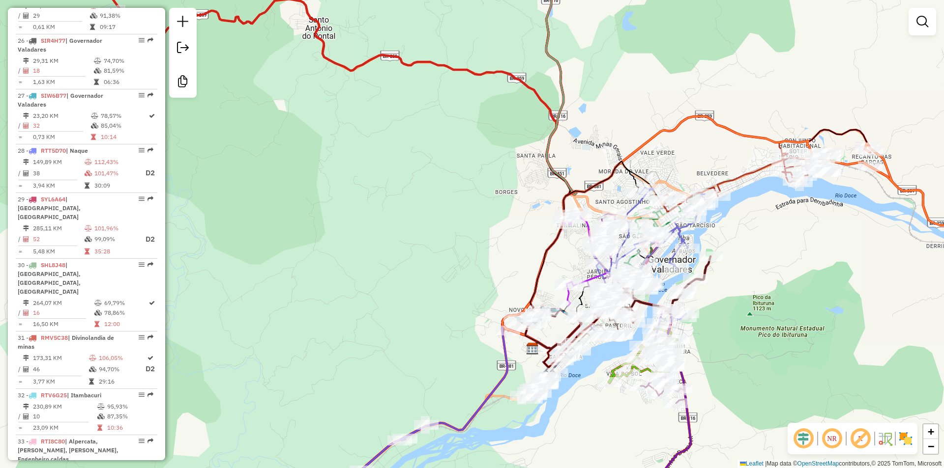
click at [260, 252] on div "Janela de atendimento Grade de atendimento Capacidade Transportadoras Veículos …" at bounding box center [472, 234] width 944 height 468
click at [435, 251] on div "Rota 16 - Placa RMW0I44 29402 - BAR DA NEUZINHA Janela de atendimento Grade de …" at bounding box center [472, 234] width 944 height 468
